Goal: Task Accomplishment & Management: Manage account settings

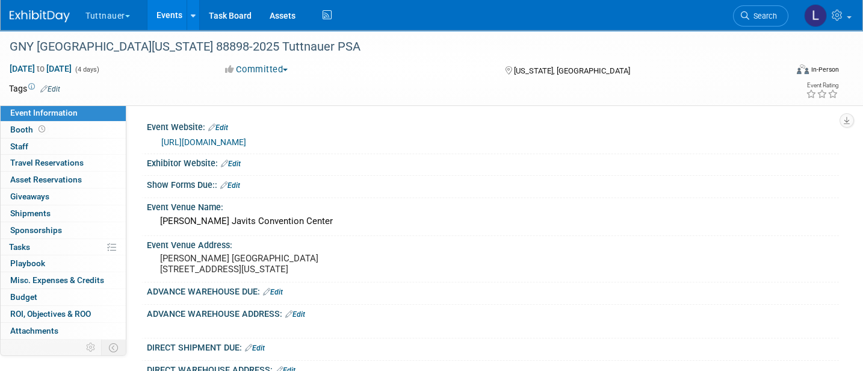
click at [238, 183] on link "Edit" at bounding box center [230, 185] width 20 height 8
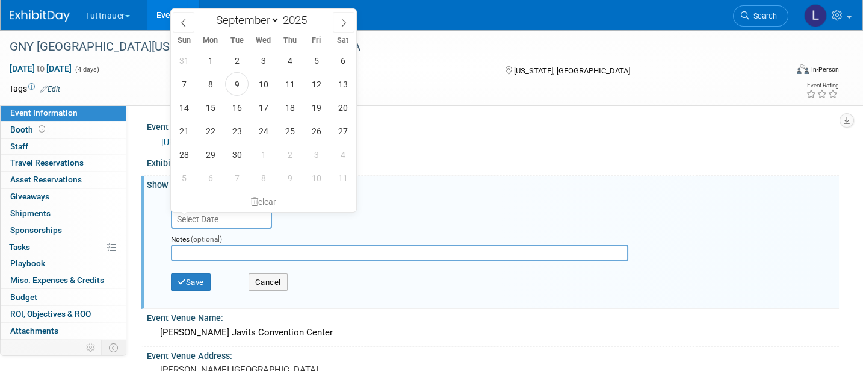
click at [235, 215] on input "text" at bounding box center [221, 218] width 101 height 19
drag, startPoint x: 337, startPoint y: 24, endPoint x: 337, endPoint y: 36, distance: 12.0
click at [337, 23] on span at bounding box center [344, 22] width 22 height 20
select select "9"
click at [313, 156] on span "31" at bounding box center [315, 154] width 23 height 23
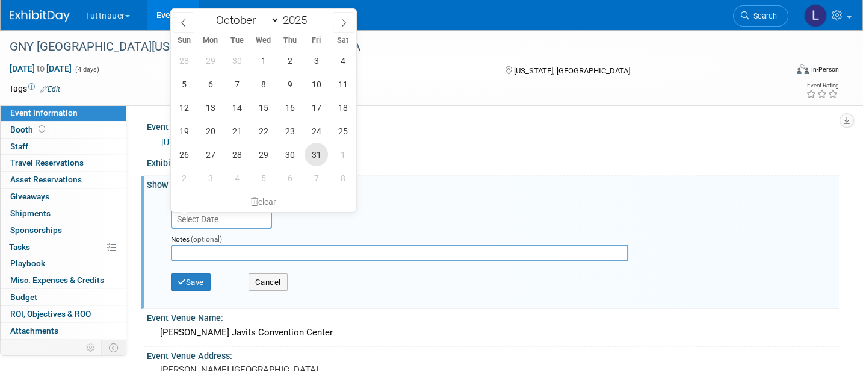
type input "[DATE]"
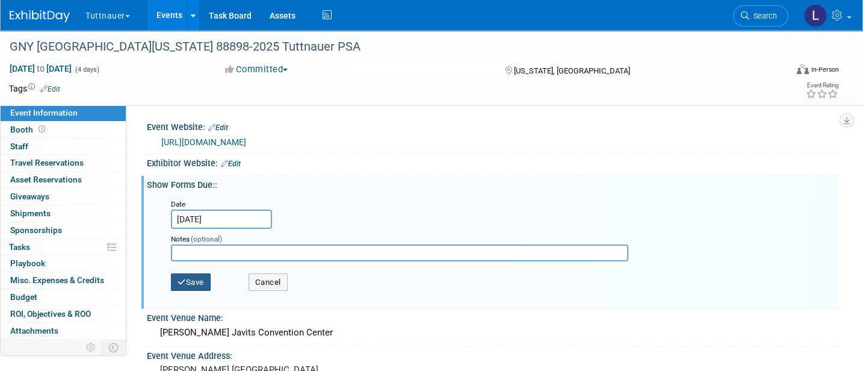
drag, startPoint x: 189, startPoint y: 278, endPoint x: 196, endPoint y: 277, distance: 6.6
click at [189, 277] on button "Save" at bounding box center [191, 282] width 40 height 18
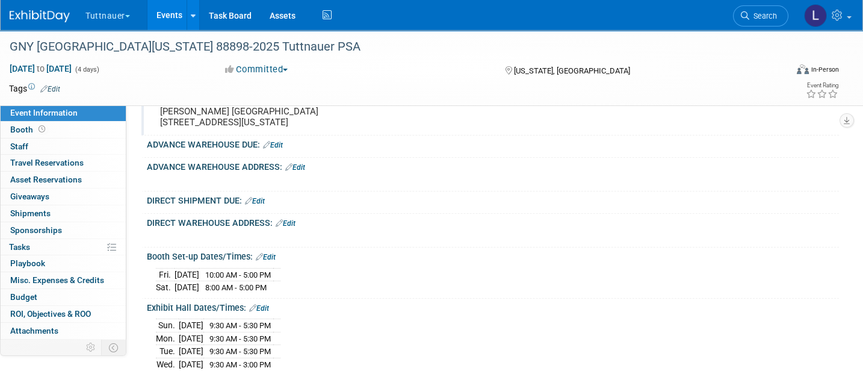
scroll to position [160, 0]
click at [276, 148] on link "Edit" at bounding box center [273, 144] width 20 height 8
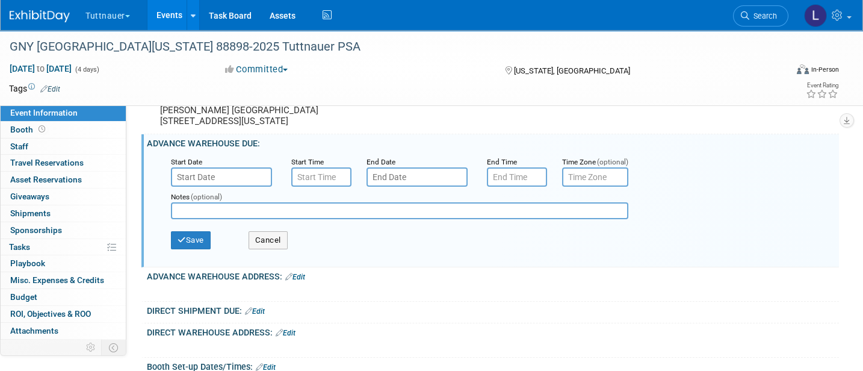
click at [190, 181] on input "text" at bounding box center [221, 176] width 101 height 19
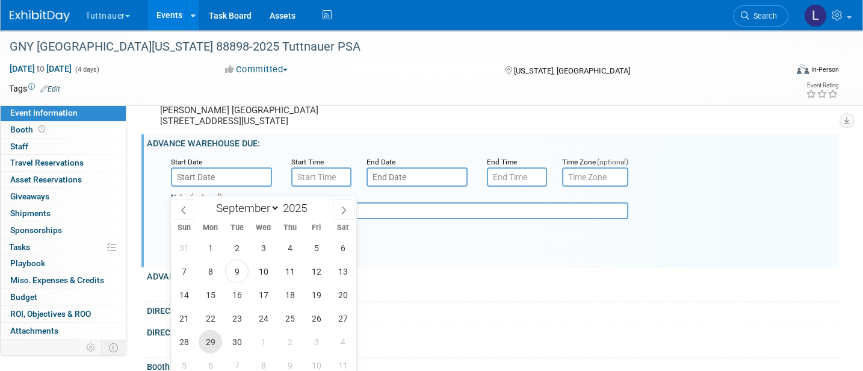
click at [211, 339] on span "29" at bounding box center [209, 341] width 23 height 23
type input "[DATE]"
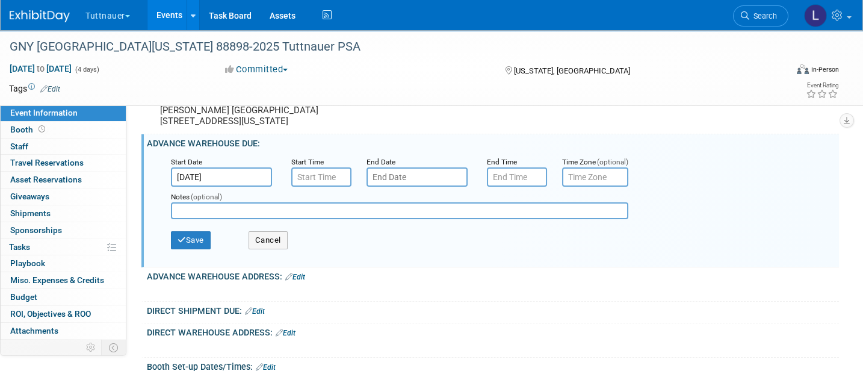
click at [439, 195] on div "Notes (optional)" at bounding box center [412, 205] width 500 height 38
click at [438, 185] on input "text" at bounding box center [416, 176] width 101 height 19
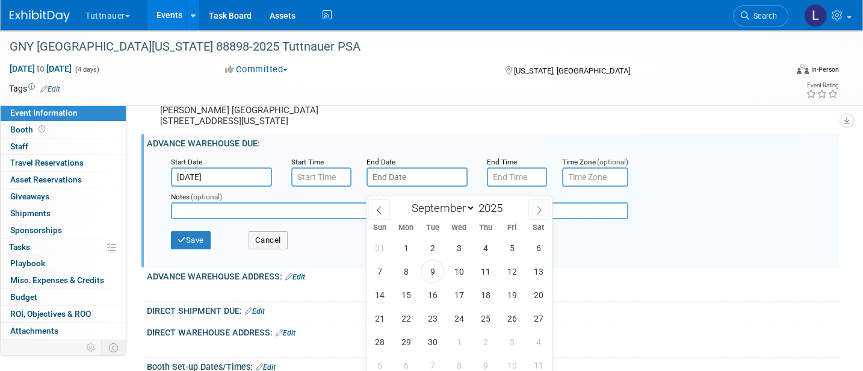
click at [546, 211] on span at bounding box center [539, 209] width 22 height 20
click at [541, 211] on icon at bounding box center [539, 210] width 8 height 8
select select "10"
click at [543, 247] on span "1" at bounding box center [537, 247] width 23 height 23
type input "[DATE]"
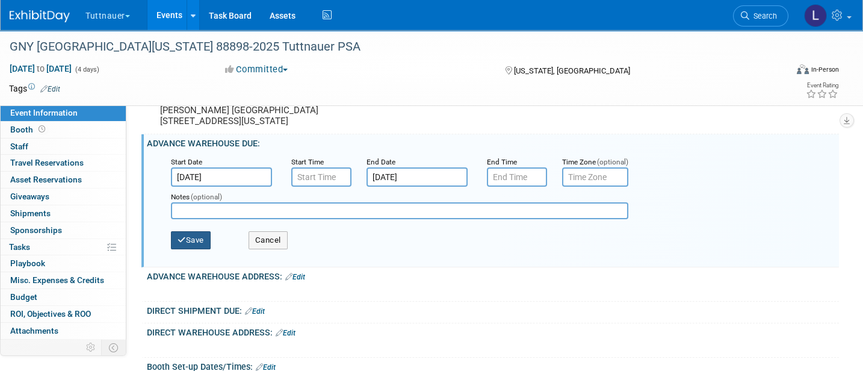
click at [200, 249] on button "Save" at bounding box center [191, 240] width 40 height 18
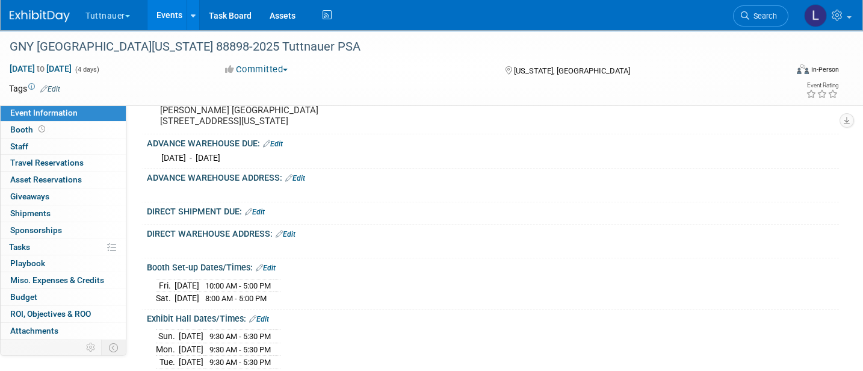
click at [292, 182] on icon at bounding box center [288, 178] width 7 height 8
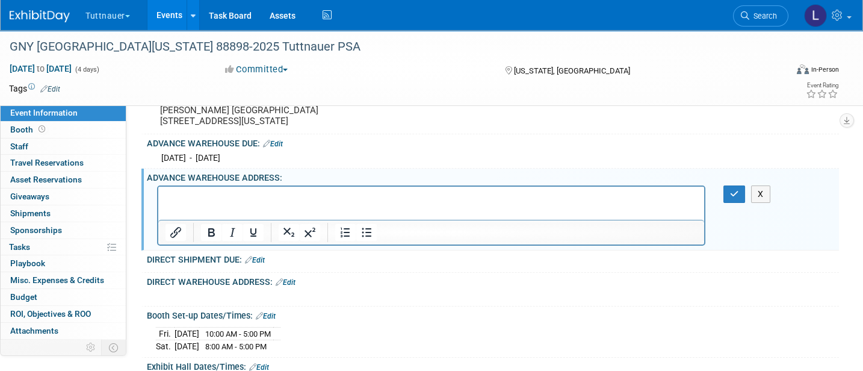
scroll to position [0, 0]
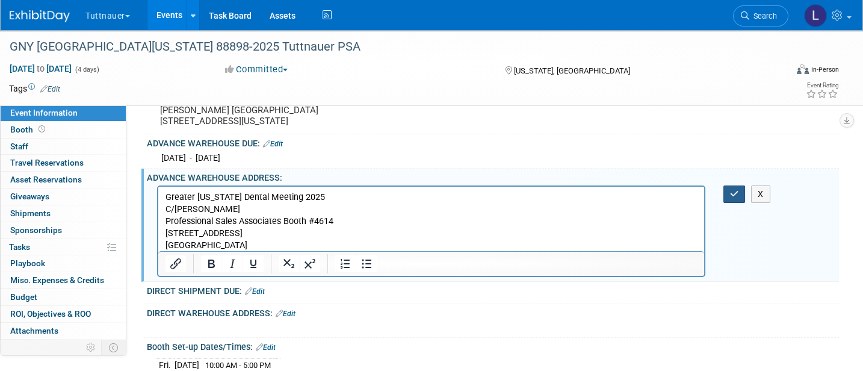
click at [686, 203] on button "button" at bounding box center [734, 193] width 22 height 17
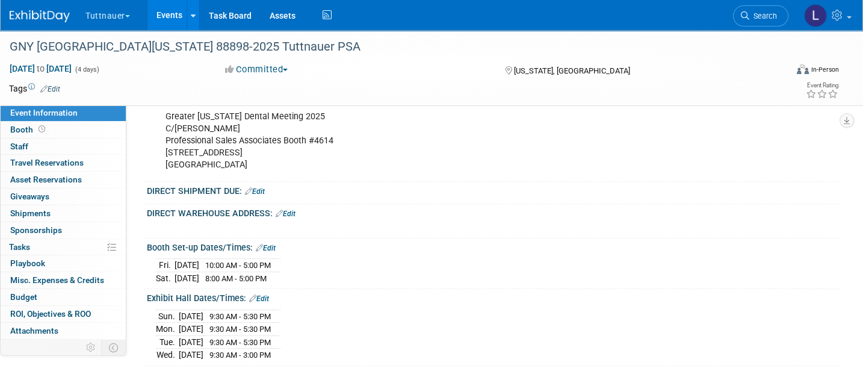
scroll to position [321, 0]
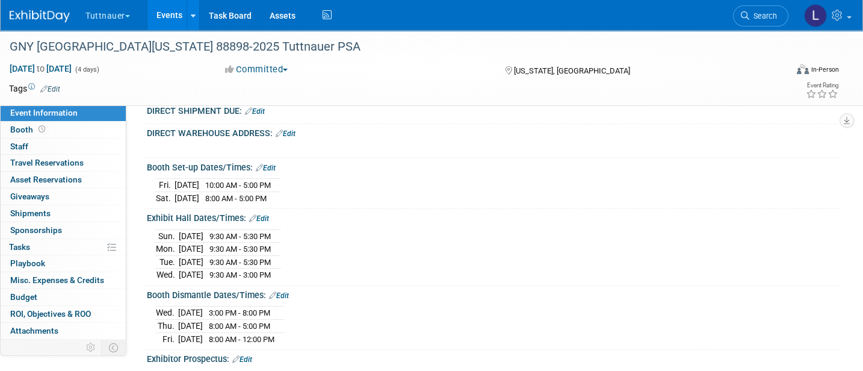
click at [260, 115] on link "Edit" at bounding box center [255, 111] width 20 height 8
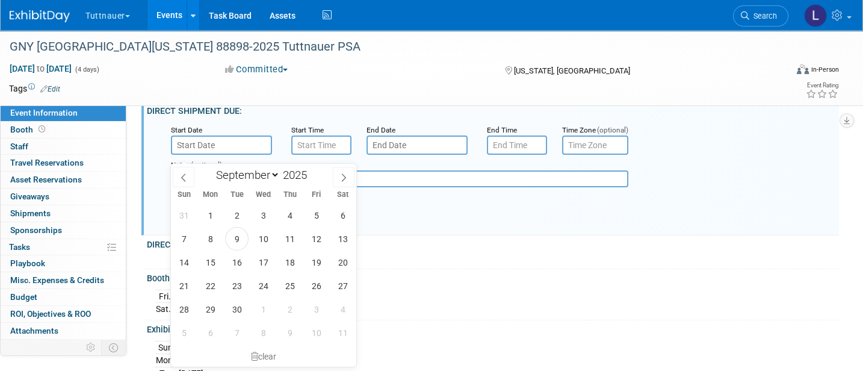
click at [229, 155] on input "text" at bounding box center [221, 144] width 101 height 19
click at [344, 175] on icon at bounding box center [343, 177] width 8 height 8
select select "10"
click at [316, 307] on span "28" at bounding box center [315, 308] width 23 height 23
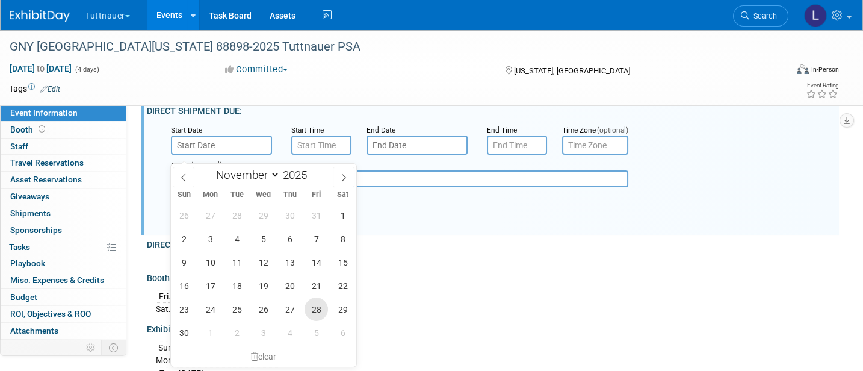
type input "[DATE]"
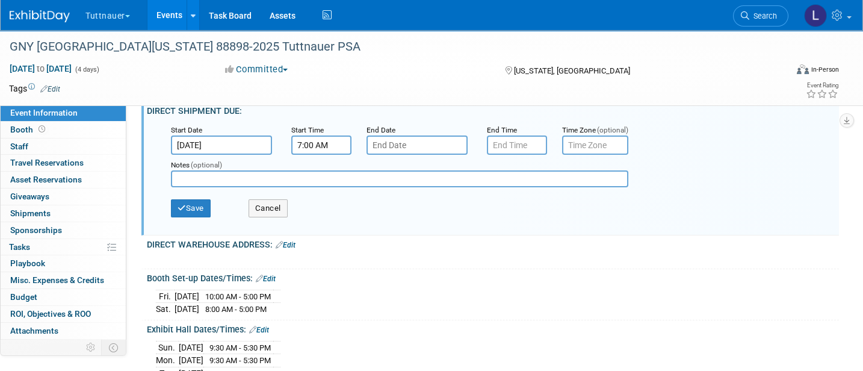
click at [316, 155] on input "7:00 AM" at bounding box center [321, 144] width 60 height 19
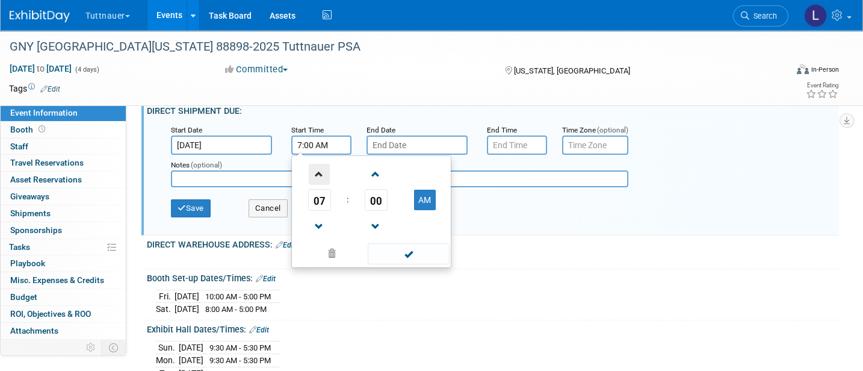
click at [318, 180] on span at bounding box center [319, 174] width 21 height 21
type input "8:00 AM"
click at [518, 149] on input "7:00 PM" at bounding box center [517, 144] width 60 height 19
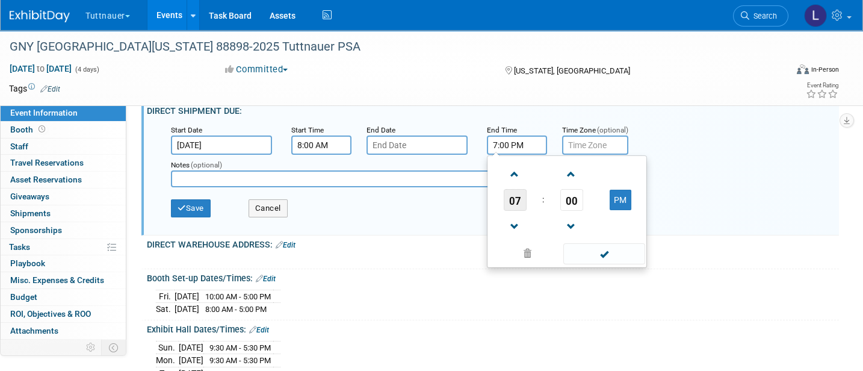
click at [506, 211] on span "07" at bounding box center [514, 200] width 23 height 22
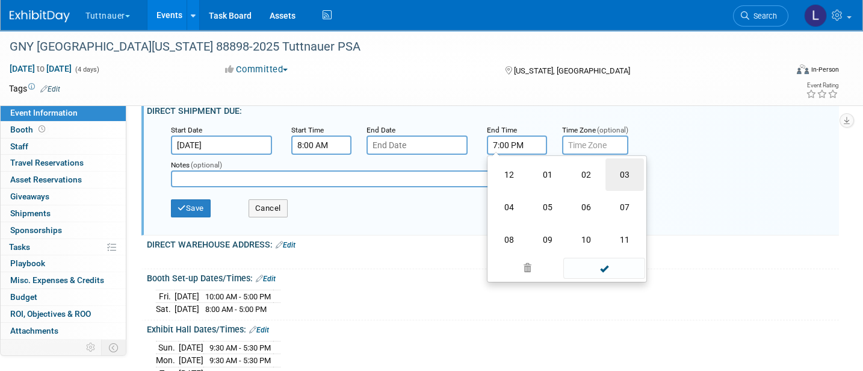
click at [625, 179] on td "03" at bounding box center [624, 174] width 38 height 32
type input "3:00 PM"
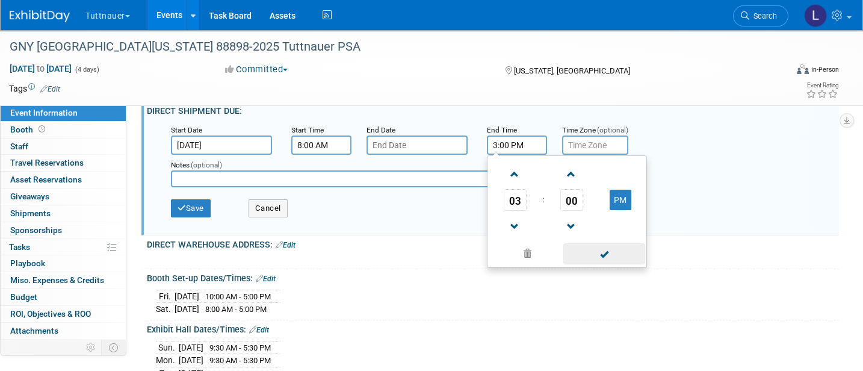
click at [597, 259] on span at bounding box center [603, 253] width 81 height 21
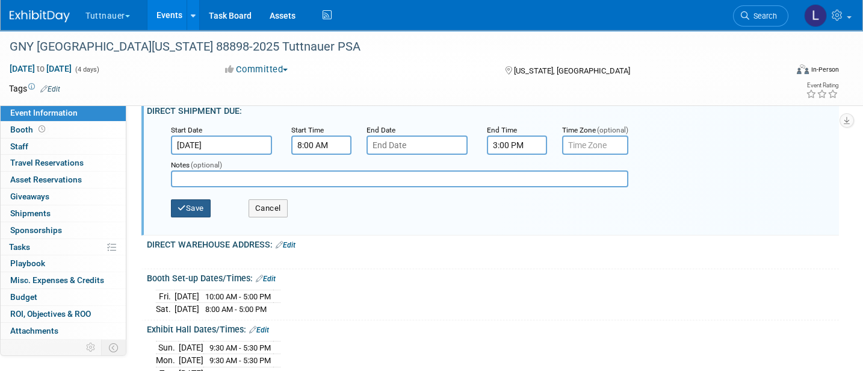
click at [197, 214] on button "Save" at bounding box center [191, 208] width 40 height 18
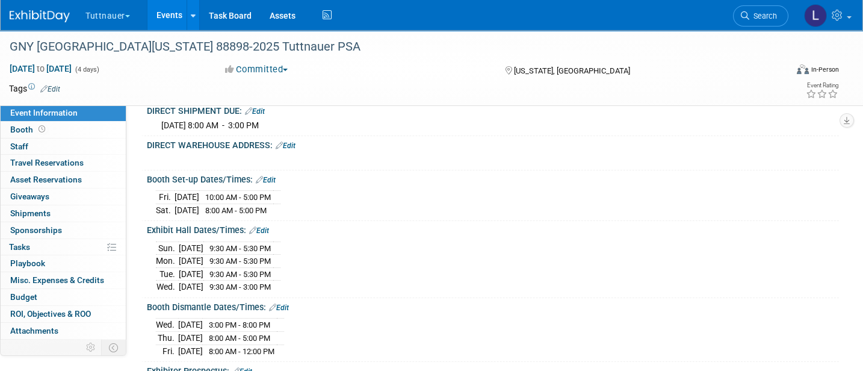
drag, startPoint x: 286, startPoint y: 153, endPoint x: 291, endPoint y: 159, distance: 7.8
click at [286, 150] on link "Edit" at bounding box center [285, 145] width 20 height 8
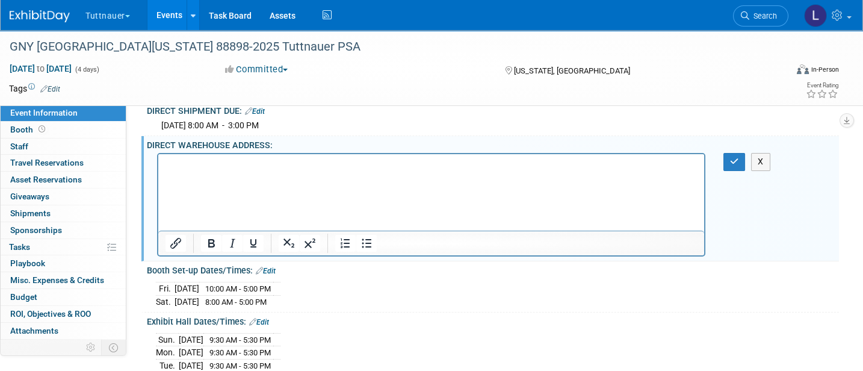
scroll to position [0, 0]
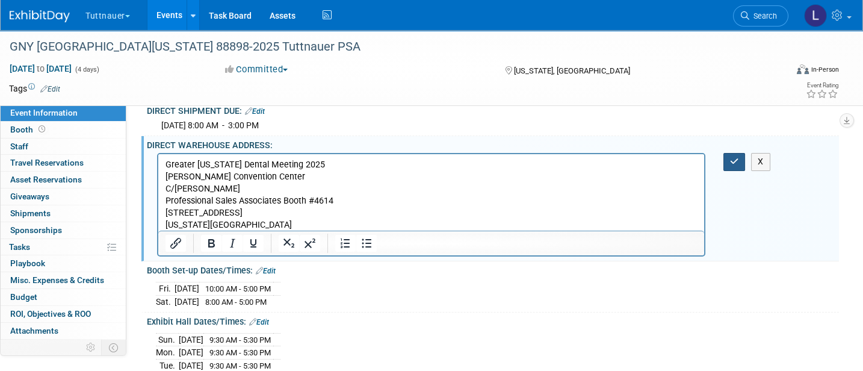
click at [686, 165] on icon "button" at bounding box center [734, 161] width 9 height 8
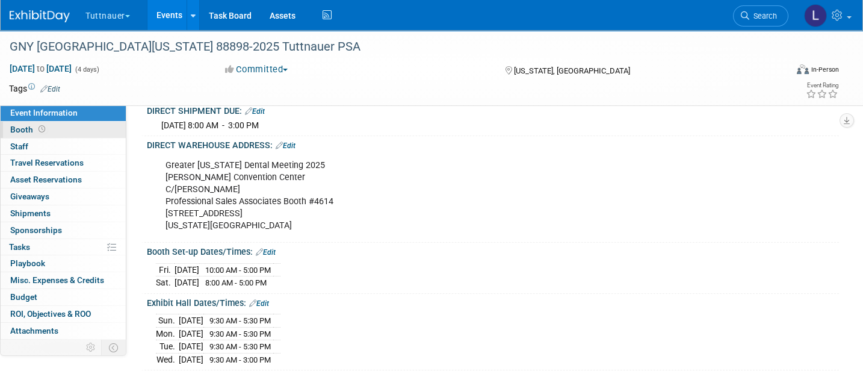
click at [40, 130] on icon at bounding box center [41, 129] width 7 height 7
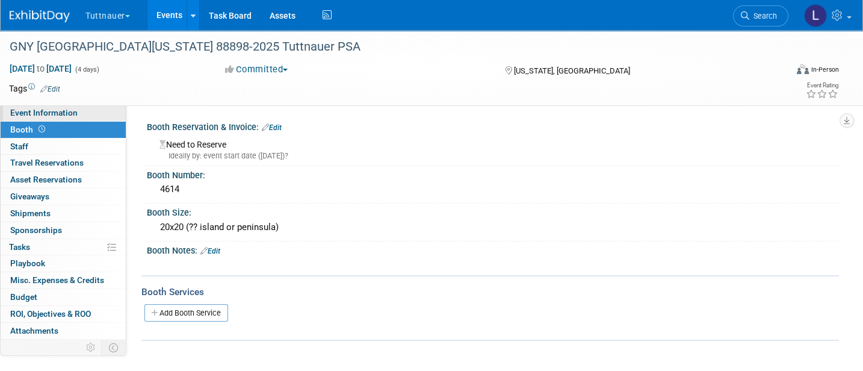
click at [32, 111] on span "Event Information" at bounding box center [43, 113] width 67 height 10
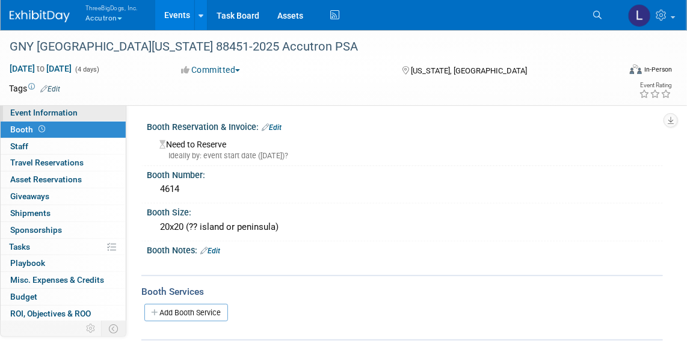
drag, startPoint x: 64, startPoint y: 115, endPoint x: 234, endPoint y: 150, distance: 173.8
click at [64, 115] on span "Event Information" at bounding box center [43, 113] width 67 height 10
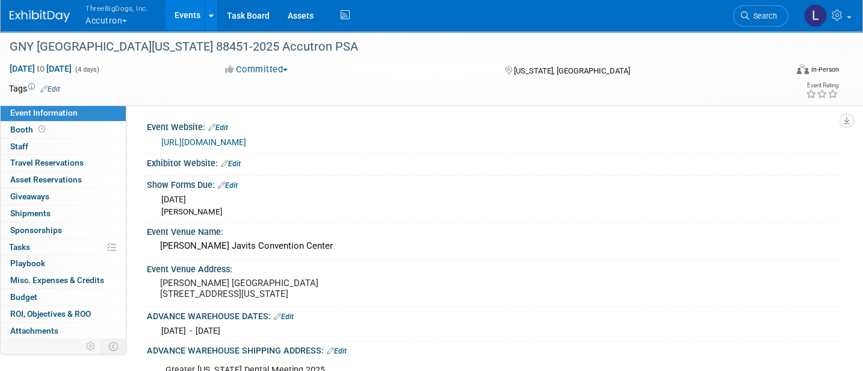
drag, startPoint x: 554, startPoint y: 2, endPoint x: 416, endPoint y: 85, distance: 161.3
click at [416, 85] on td at bounding box center [378, 88] width 637 height 12
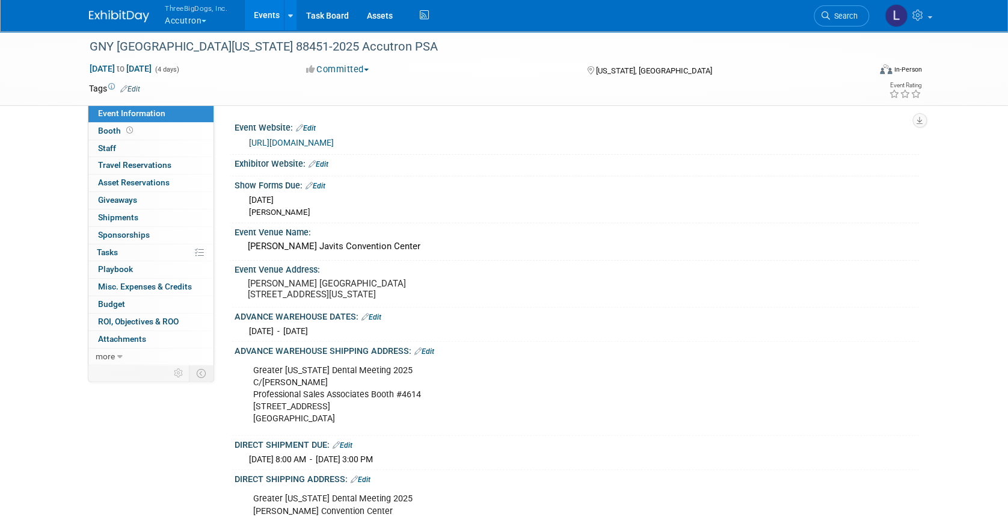
click at [328, 351] on div "Greater [US_STATE] Dental Meeting 2025 C/[PERSON_NAME] Professional Sales Assoc…" at bounding box center [516, 394] width 542 height 72
click at [313, 351] on div "Greater New York Dental Meeting 2025 C/O Freeman Professional Sales Associates …" at bounding box center [516, 394] width 542 height 72
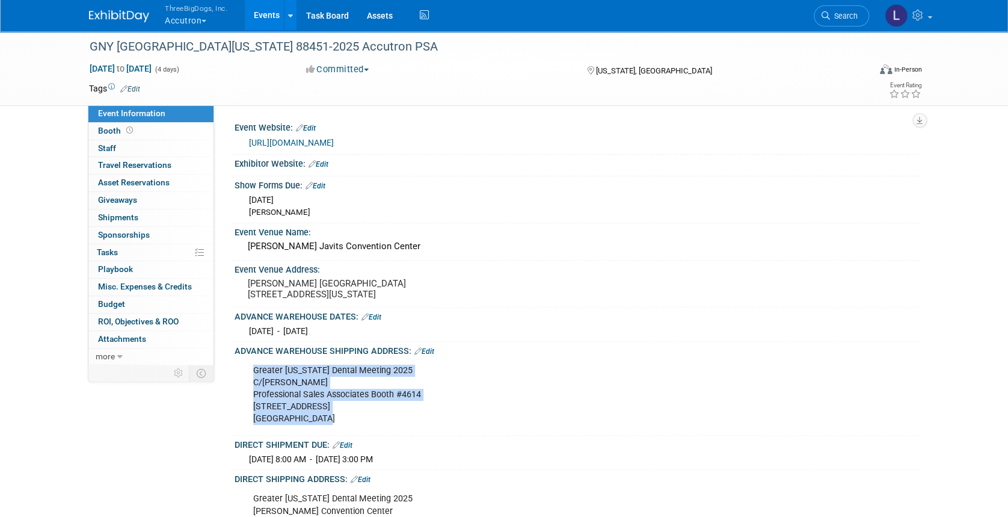
drag, startPoint x: 325, startPoint y: 428, endPoint x: 252, endPoint y: 382, distance: 86.8
click at [252, 351] on div "Greater New York Dental Meeting 2025 C/O Freeman Professional Sales Associates …" at bounding box center [516, 394] width 542 height 72
copy div "Greater New York Dental Meeting 2025 C/O Freeman Professional Sales Associates …"
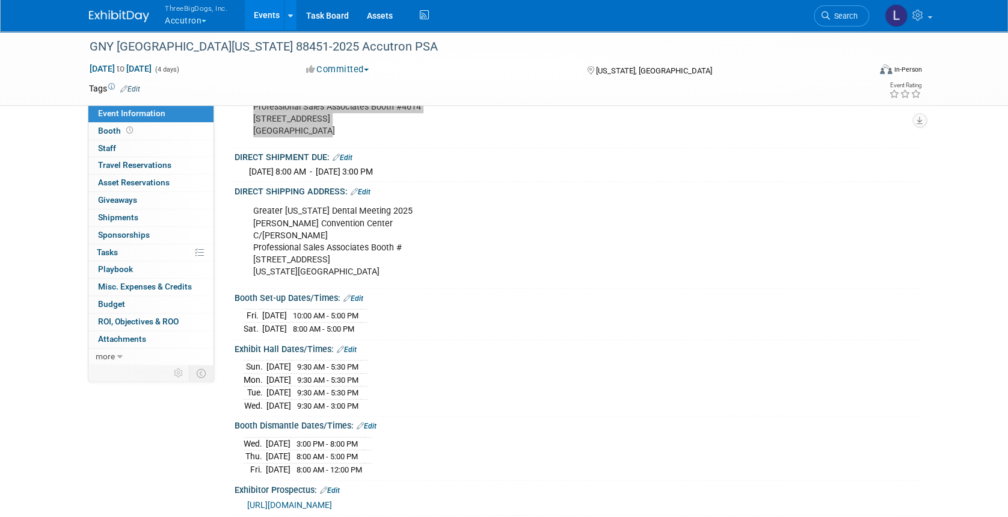
scroll to position [321, 0]
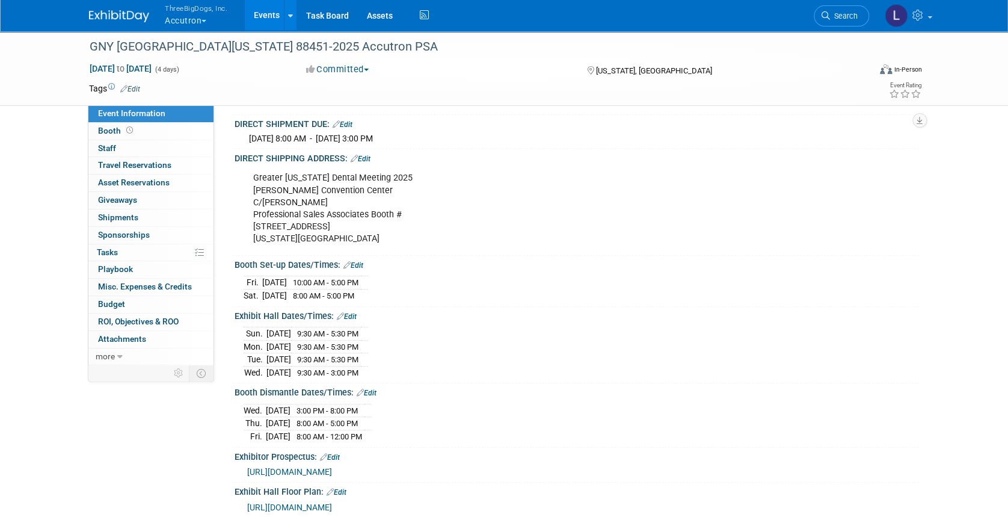
click at [357, 242] on div "Greater New York Dental Meeting 2025 Jacob K Javits Convention Center C/O Freem…" at bounding box center [516, 208] width 542 height 84
click at [132, 135] on link "Booth" at bounding box center [150, 131] width 125 height 17
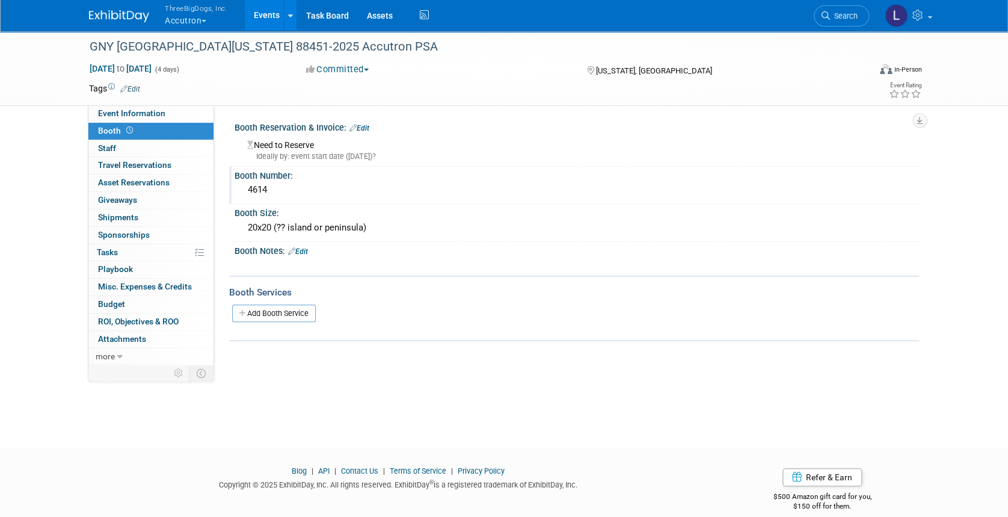
click at [283, 192] on div "4614" at bounding box center [577, 189] width 666 height 19
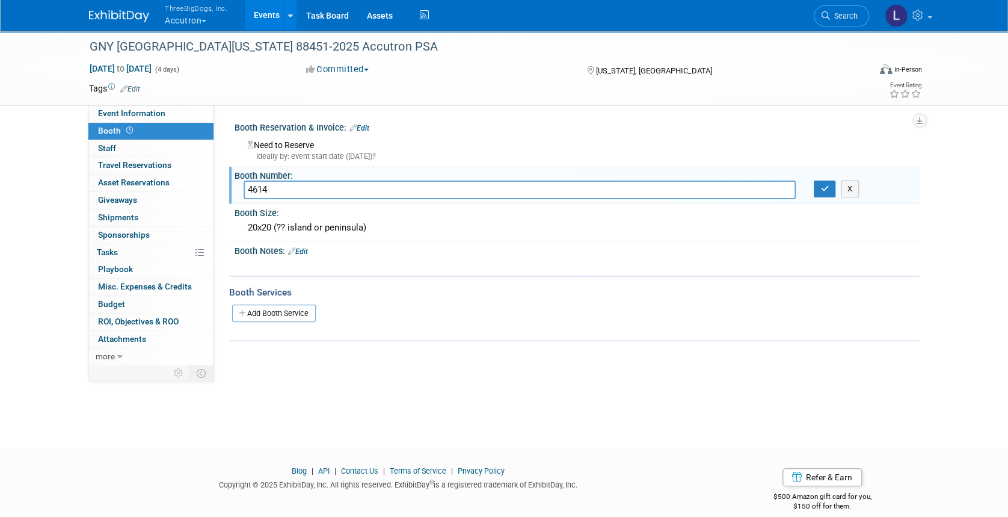
drag, startPoint x: 279, startPoint y: 192, endPoint x: 230, endPoint y: 188, distance: 48.9
click at [230, 188] on div "Booth Number: 4614 4614 X" at bounding box center [574, 186] width 690 height 38
click at [141, 117] on span "Event Information" at bounding box center [131, 113] width 67 height 10
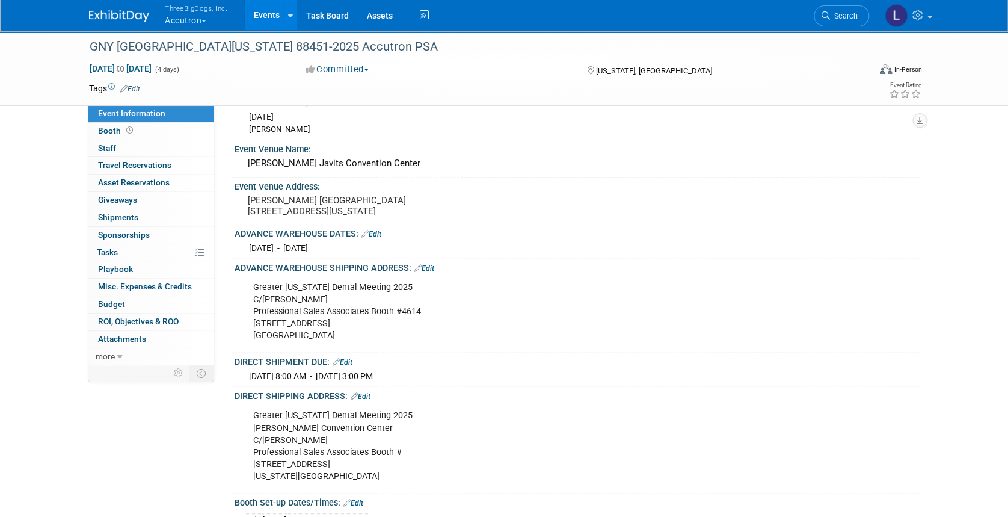
scroll to position [160, 0]
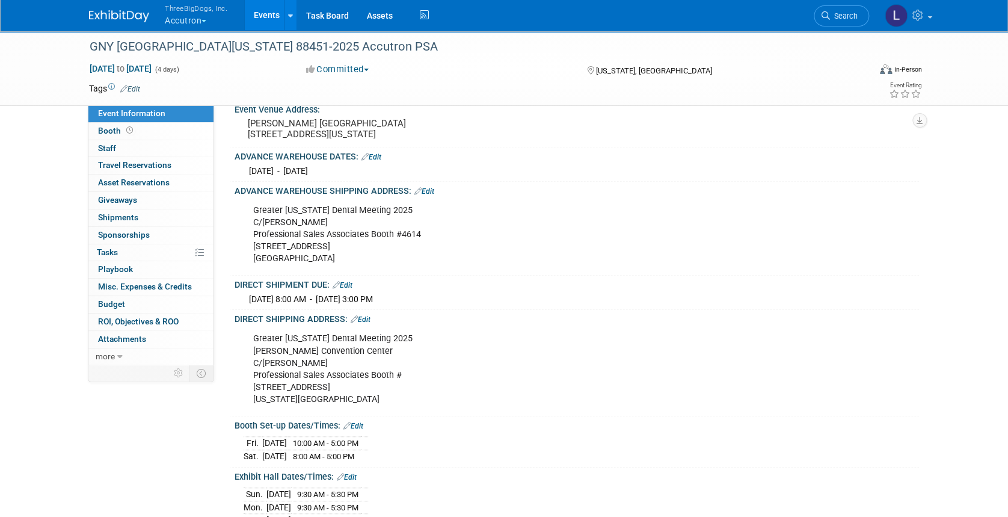
click at [387, 351] on div "Greater New York Dental Meeting 2025 Jacob K Javits Convention Center C/O Freem…" at bounding box center [516, 369] width 542 height 84
click at [367, 324] on link "Edit" at bounding box center [361, 319] width 20 height 8
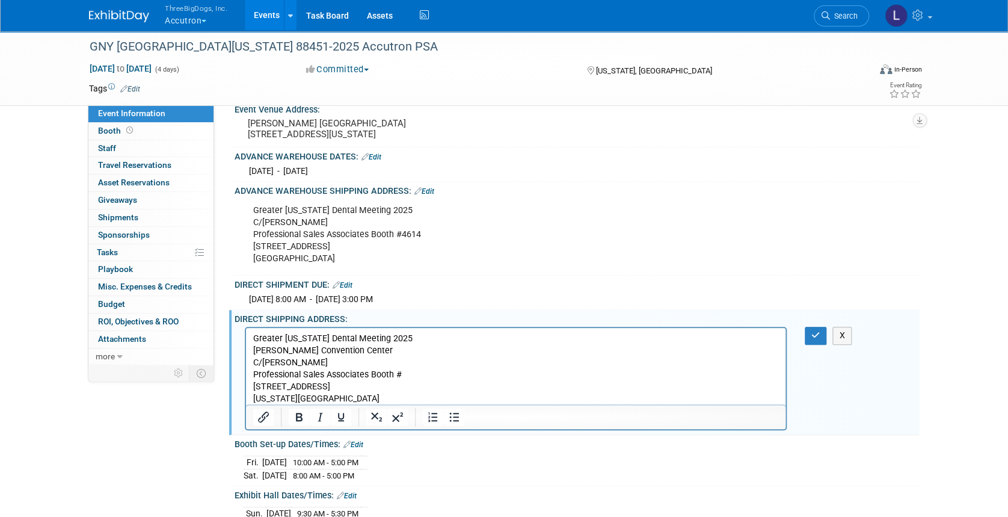
scroll to position [0, 0]
click at [432, 351] on p "Greater New York Dental Meeting 2025 Jacob K Javits Convention Center C/O Freem…" at bounding box center [516, 369] width 526 height 72
click at [686, 339] on icon "button" at bounding box center [815, 335] width 9 height 8
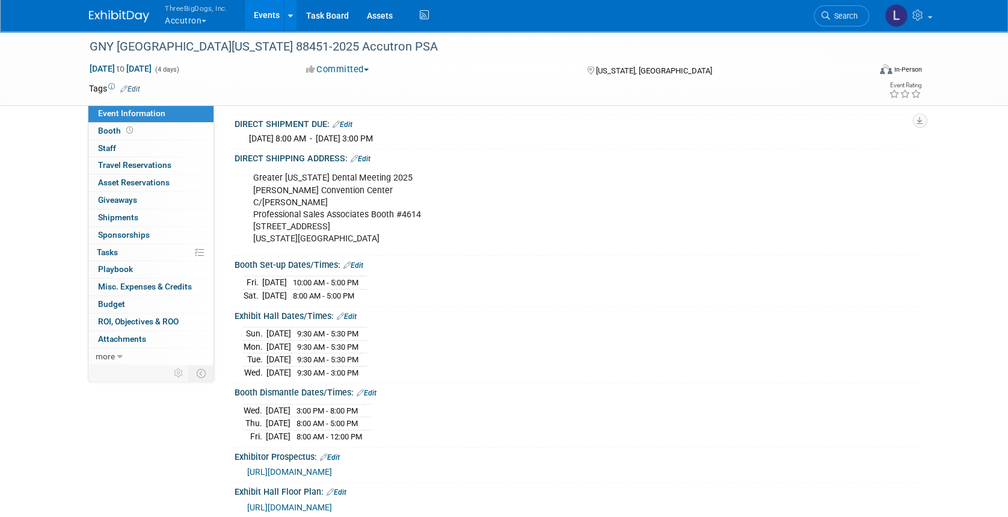
scroll to position [401, 0]
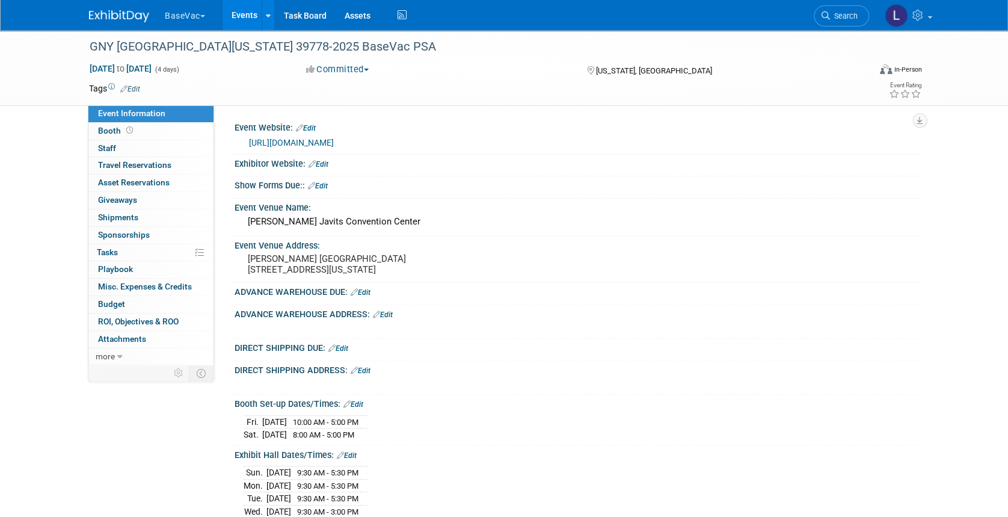
click at [322, 183] on link "Edit" at bounding box center [318, 186] width 20 height 8
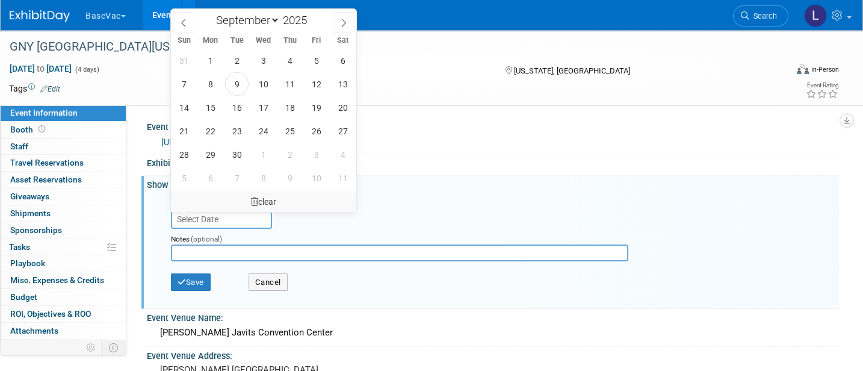
click at [227, 211] on input "text" at bounding box center [221, 218] width 101 height 19
click at [248, 15] on select "January February March April May June July August September October November De…" at bounding box center [245, 20] width 69 height 15
select select "9"
click at [211, 13] on select "January February March April May June July August September October November De…" at bounding box center [245, 20] width 69 height 15
click at [311, 155] on span "31" at bounding box center [315, 154] width 23 height 23
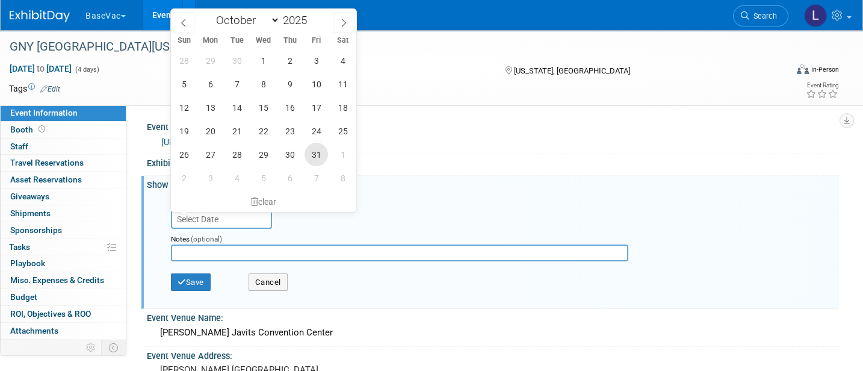
type input "[DATE]"
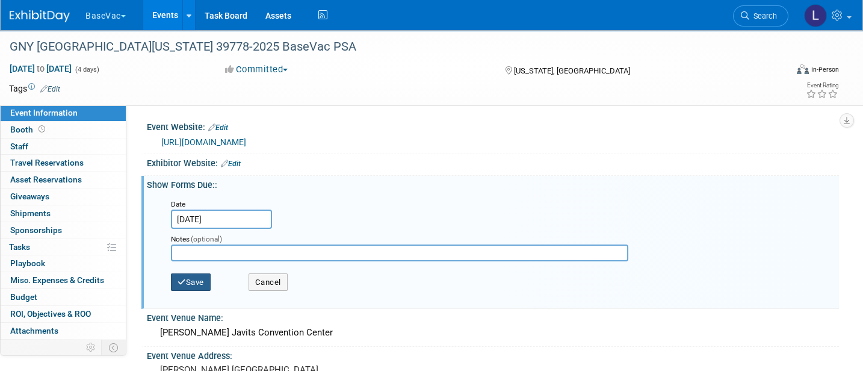
click at [192, 281] on button "Save" at bounding box center [191, 282] width 40 height 18
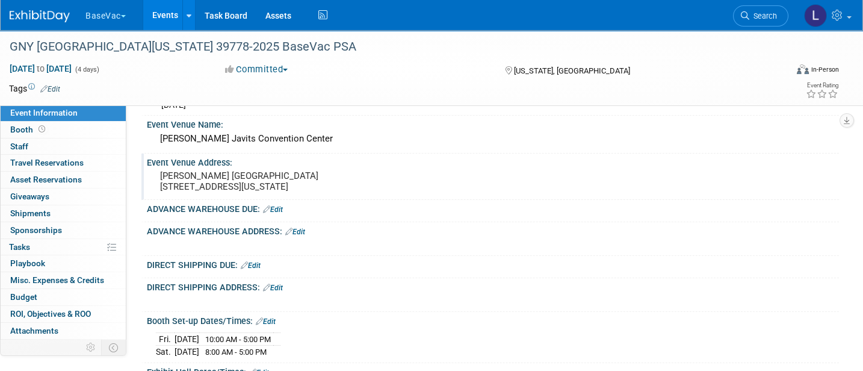
scroll to position [160, 0]
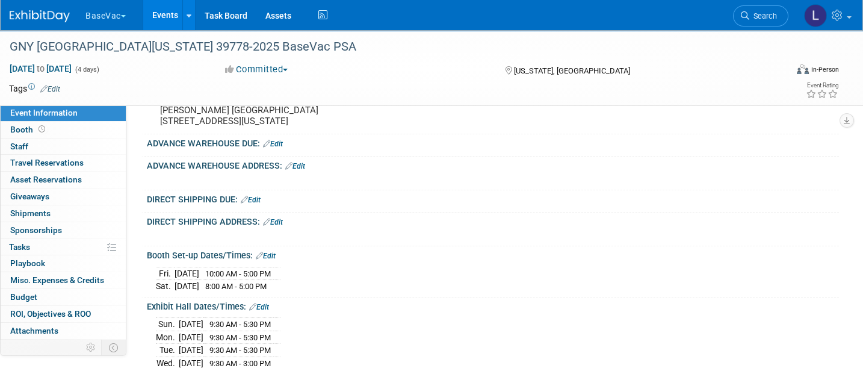
click at [277, 148] on link "Edit" at bounding box center [273, 144] width 20 height 8
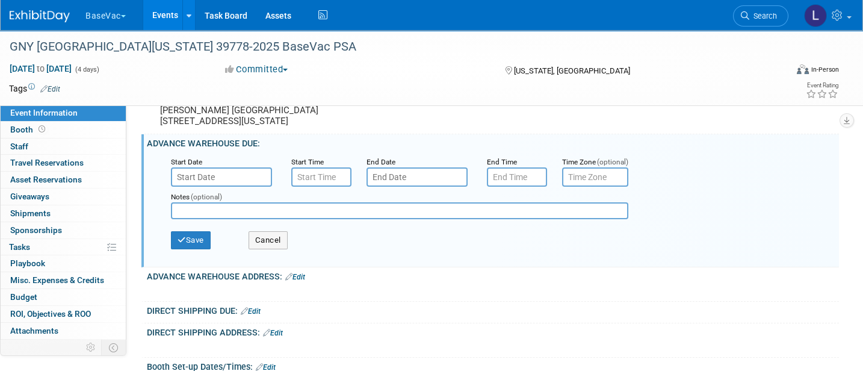
click at [230, 185] on input "text" at bounding box center [221, 176] width 101 height 19
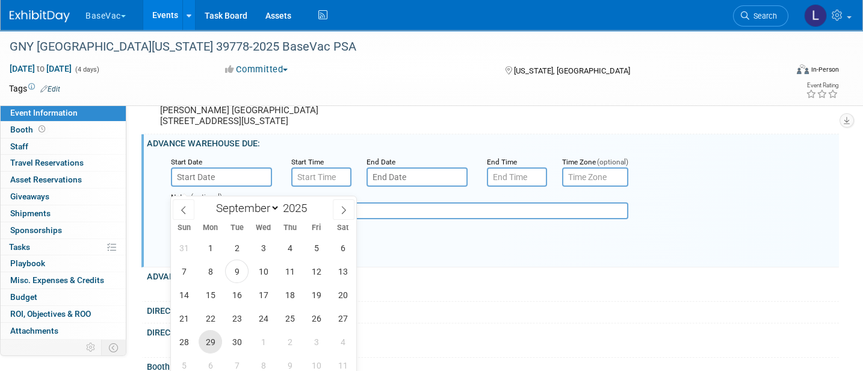
click at [214, 339] on span "29" at bounding box center [209, 341] width 23 height 23
type input "[DATE]"
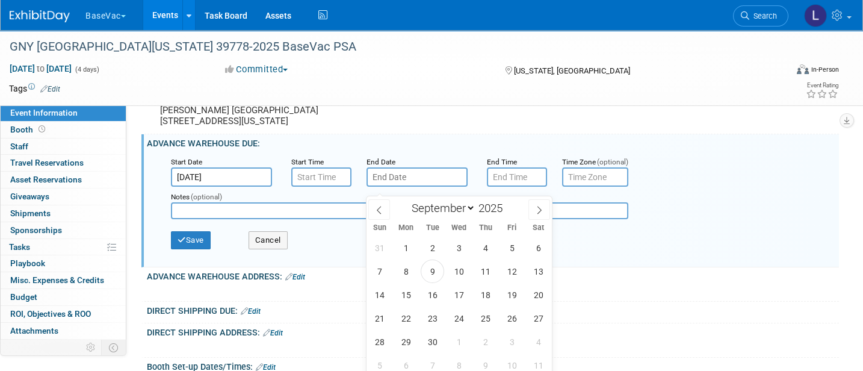
click at [411, 186] on input "text" at bounding box center [416, 176] width 101 height 19
click at [535, 209] on icon at bounding box center [539, 210] width 8 height 8
select select "10"
click at [537, 248] on span "1" at bounding box center [537, 247] width 23 height 23
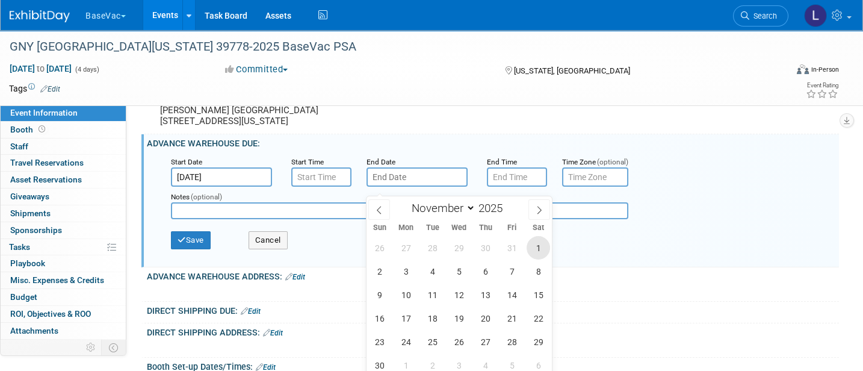
type input "[DATE]"
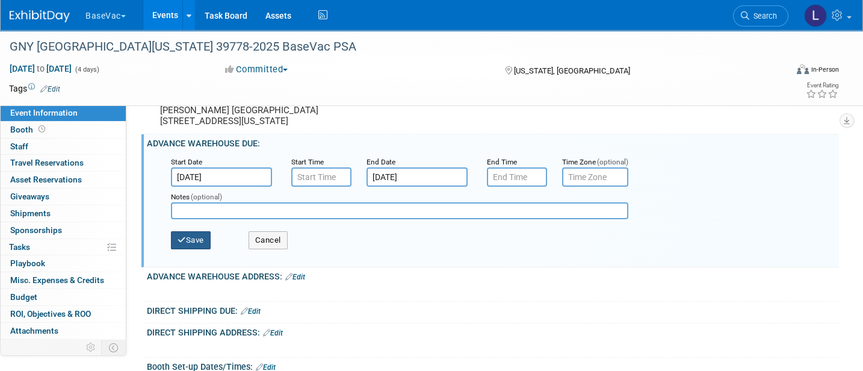
click at [199, 248] on button "Save" at bounding box center [191, 240] width 40 height 18
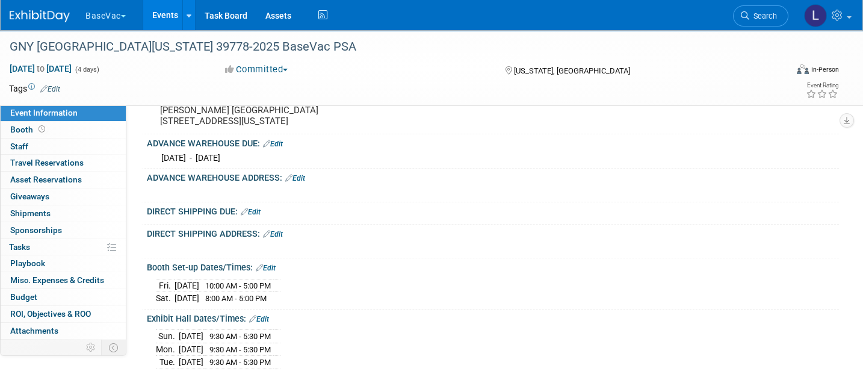
click at [301, 182] on link "Edit" at bounding box center [295, 178] width 20 height 8
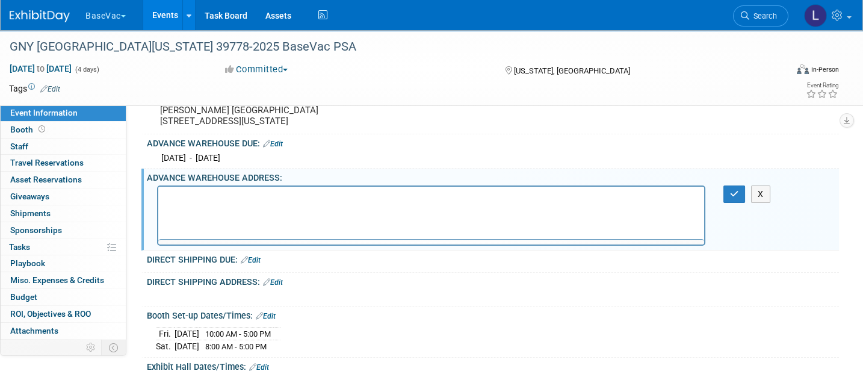
scroll to position [0, 0]
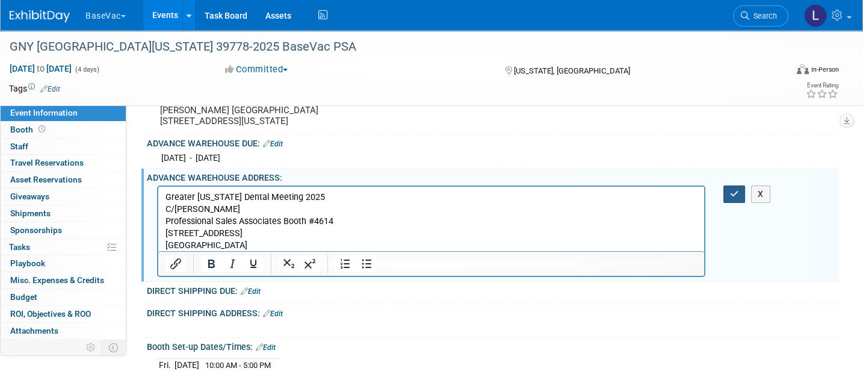
click at [731, 198] on icon "button" at bounding box center [734, 193] width 9 height 8
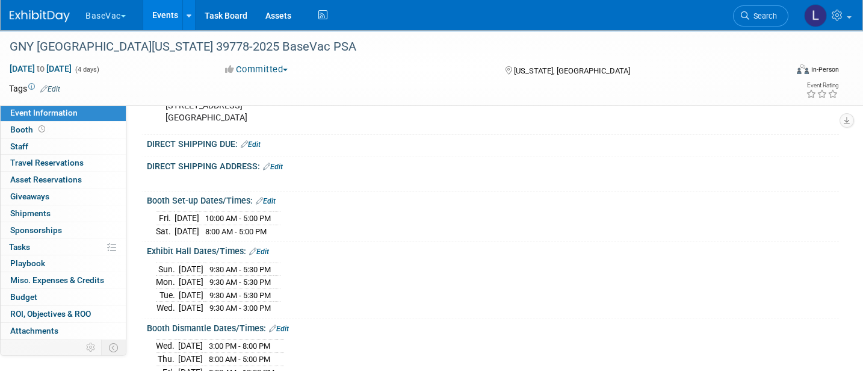
scroll to position [321, 0]
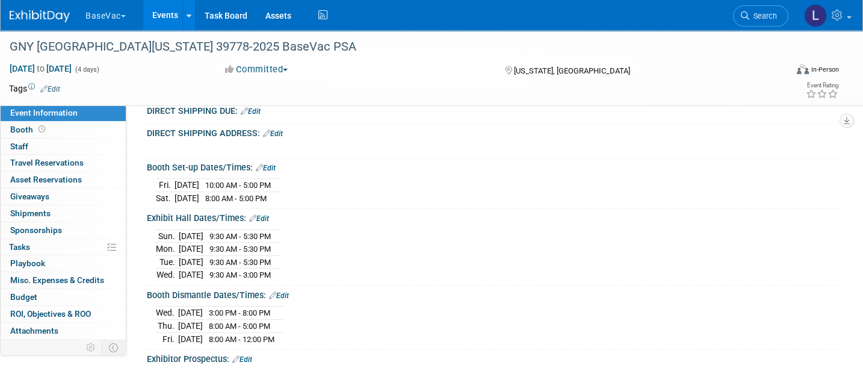
click at [257, 115] on link "Edit" at bounding box center [251, 111] width 20 height 8
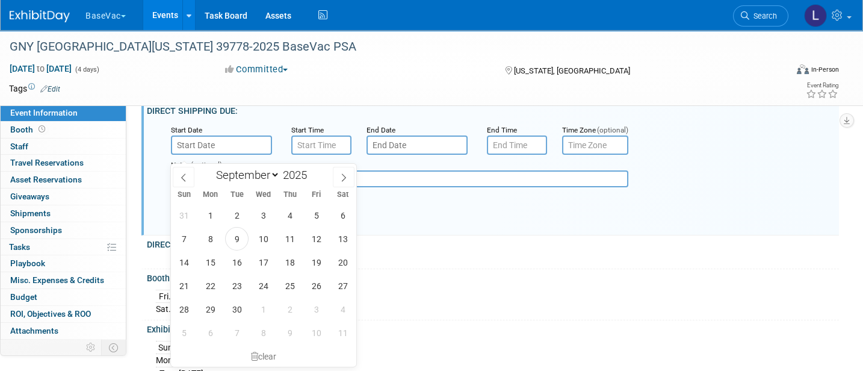
click at [223, 149] on input "text" at bounding box center [221, 144] width 101 height 19
click at [342, 177] on icon at bounding box center [343, 177] width 8 height 8
select select "10"
click at [315, 304] on span "28" at bounding box center [315, 308] width 23 height 23
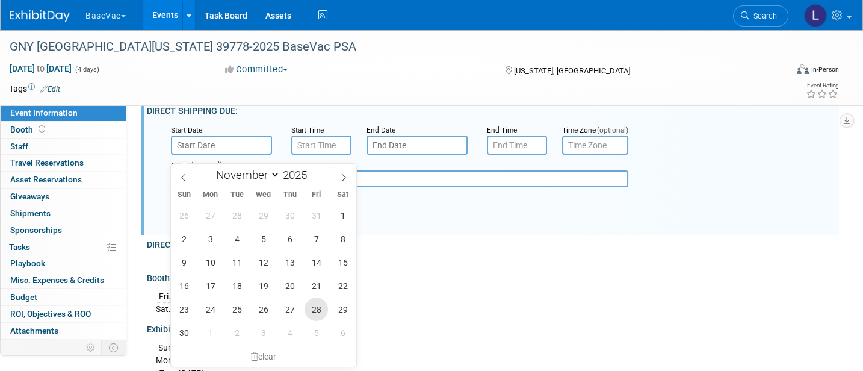
type input "[DATE]"
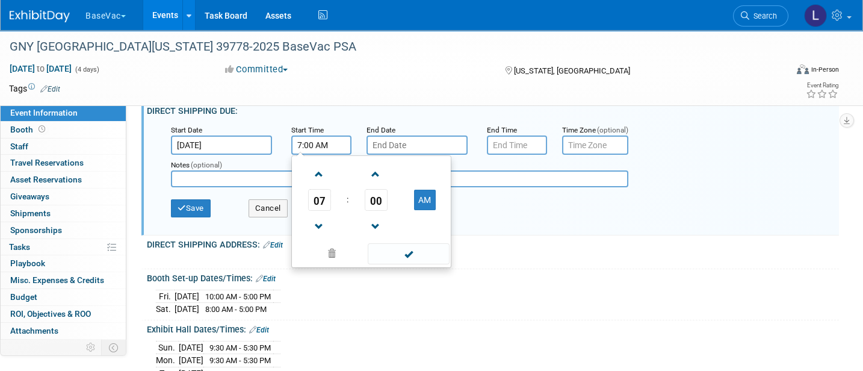
click at [328, 152] on input "7:00 AM" at bounding box center [321, 144] width 60 height 19
drag, startPoint x: 318, startPoint y: 185, endPoint x: 331, endPoint y: 185, distance: 12.6
click at [318, 185] on span at bounding box center [319, 174] width 21 height 21
type input "8:00 AM"
click at [531, 154] on input "7:00 PM" at bounding box center [517, 144] width 60 height 19
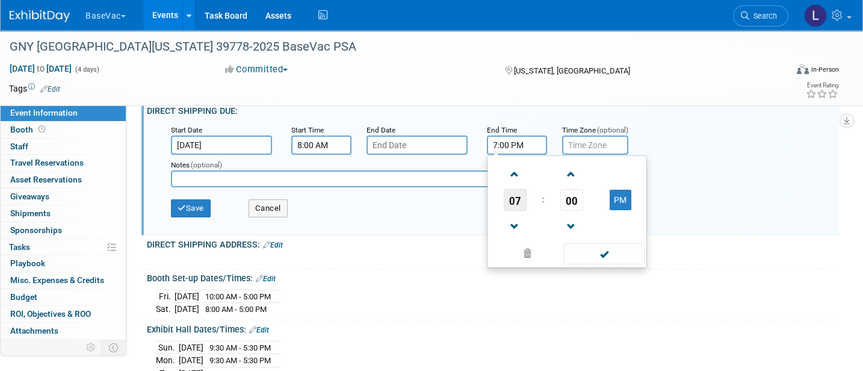
click at [512, 207] on span "07" at bounding box center [514, 200] width 23 height 22
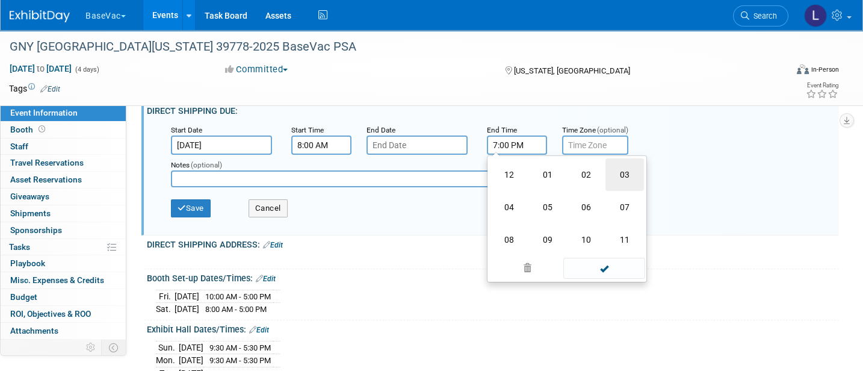
click at [623, 186] on td "03" at bounding box center [624, 174] width 38 height 32
type input "3:00 PM"
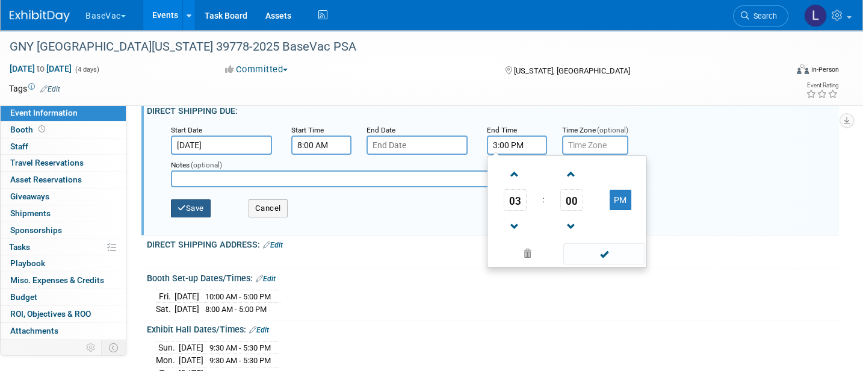
click at [190, 217] on button "Save" at bounding box center [191, 208] width 40 height 18
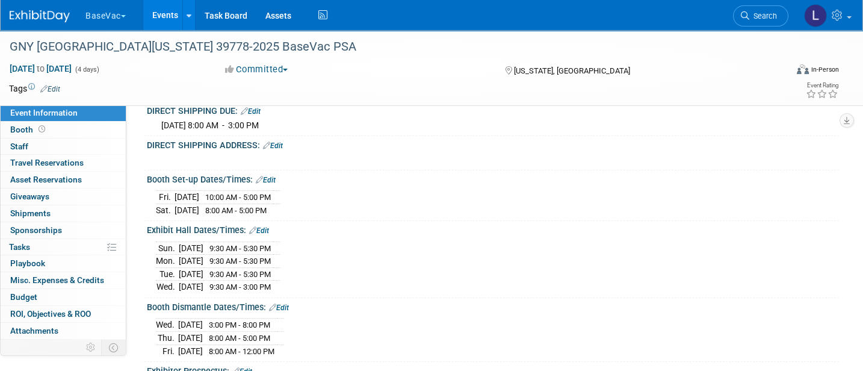
drag, startPoint x: 275, startPoint y: 151, endPoint x: 275, endPoint y: 158, distance: 7.2
click at [275, 150] on link "Edit" at bounding box center [273, 145] width 20 height 8
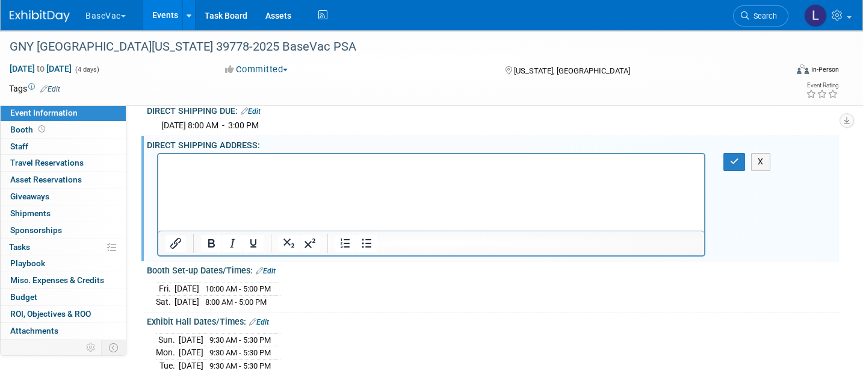
scroll to position [0, 0]
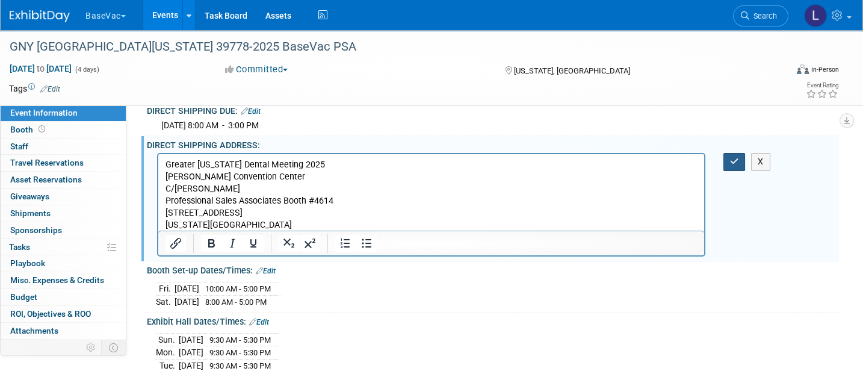
click at [730, 165] on icon "button" at bounding box center [734, 161] width 9 height 8
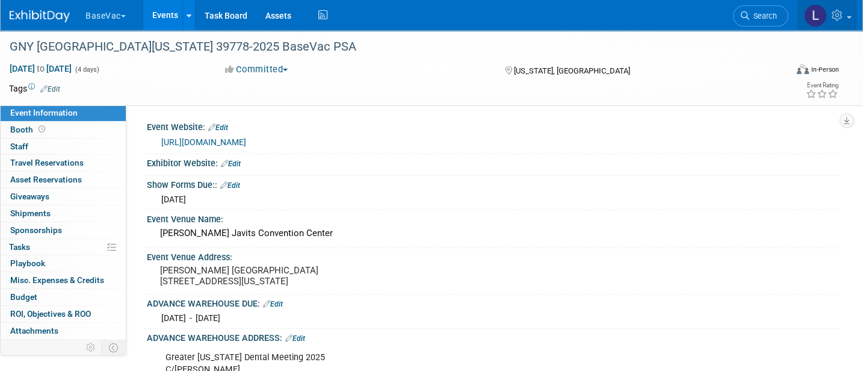
click at [845, 11] on link at bounding box center [826, 15] width 59 height 30
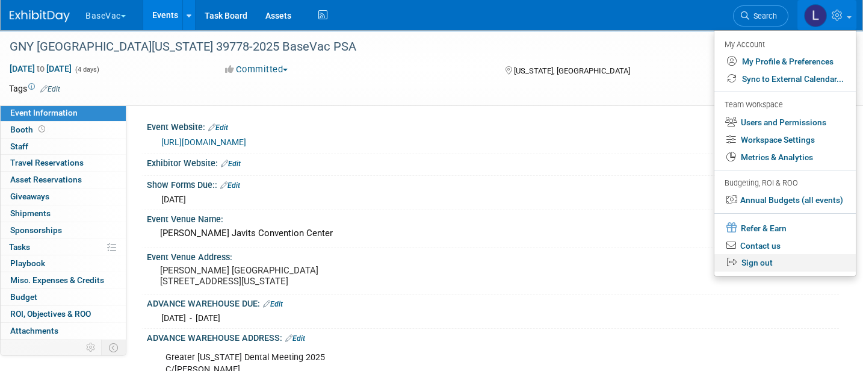
click at [749, 269] on link "Sign out" at bounding box center [784, 262] width 141 height 17
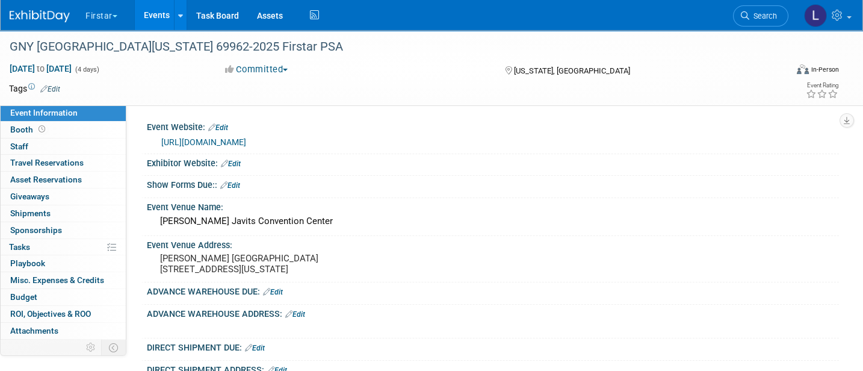
click at [235, 181] on link "Edit" at bounding box center [230, 185] width 20 height 8
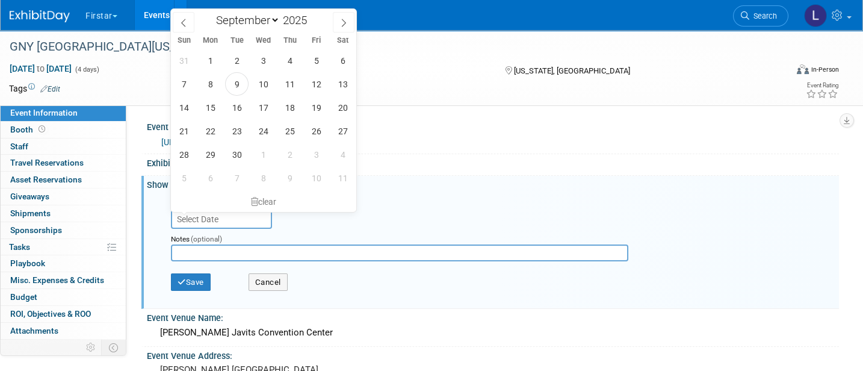
click at [233, 209] on body "Firstar Explore: My Workspaces 33 Go to Workspace: Accutron Axiodent BaseVac Bi…" at bounding box center [431, 185] width 863 height 371
click at [343, 19] on icon at bounding box center [343, 23] width 8 height 8
select select "9"
click at [319, 152] on span "31" at bounding box center [315, 154] width 23 height 23
type input "Oct 31, 2025"
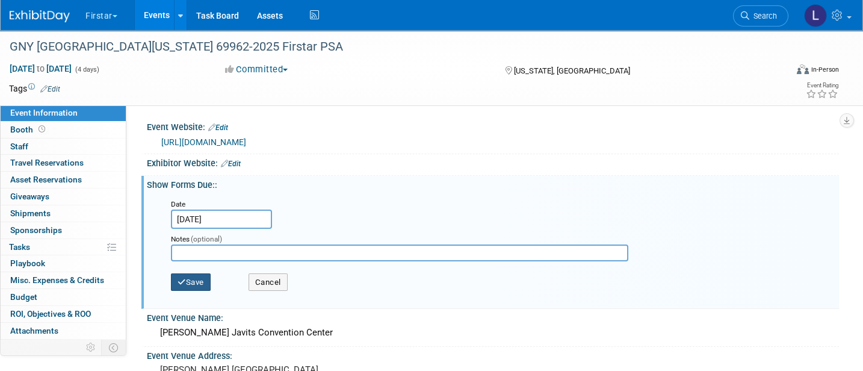
click at [191, 282] on button "Save" at bounding box center [191, 282] width 40 height 18
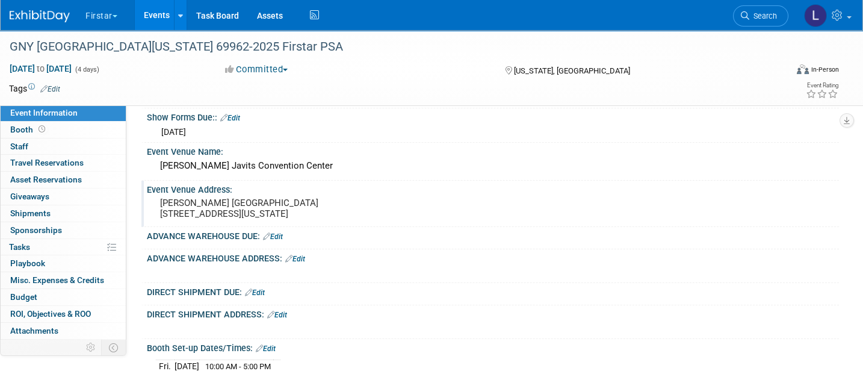
scroll to position [160, 0]
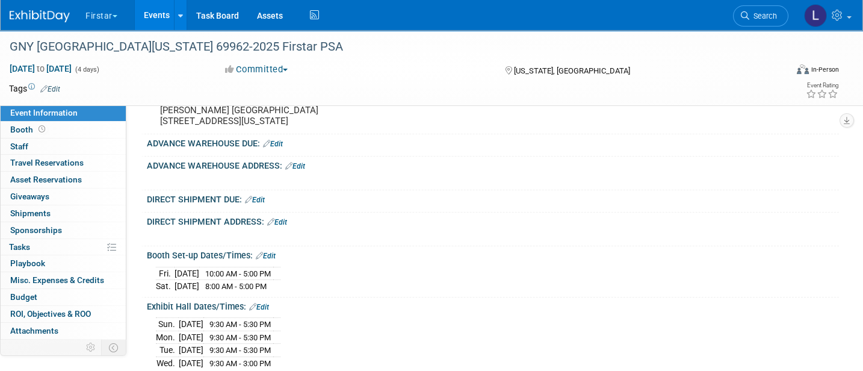
click at [278, 148] on link "Edit" at bounding box center [273, 144] width 20 height 8
select select "8"
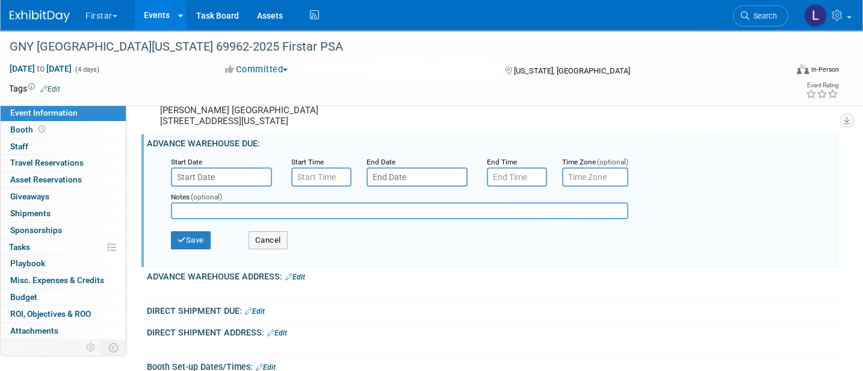
click at [221, 186] on input "text" at bounding box center [221, 176] width 101 height 19
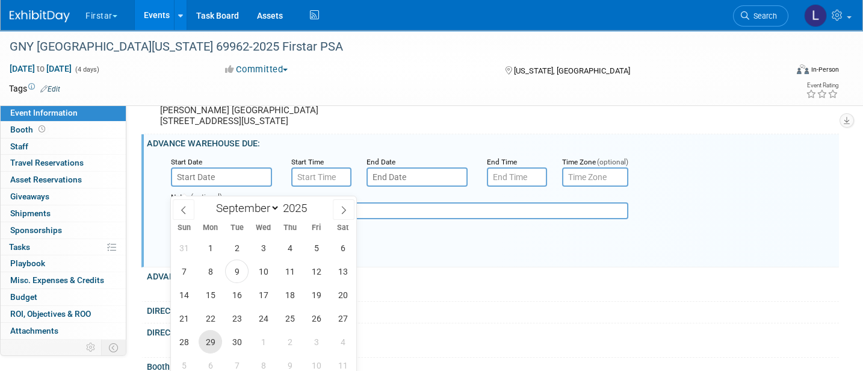
click at [218, 337] on span "29" at bounding box center [209, 341] width 23 height 23
type input "[DATE]"
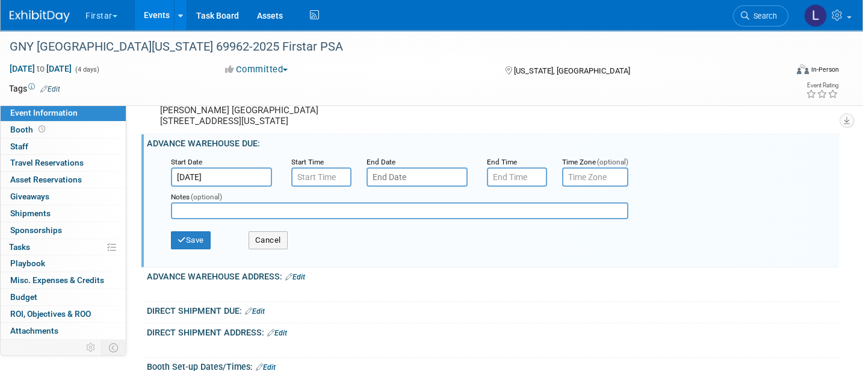
click at [427, 186] on input "text" at bounding box center [416, 176] width 101 height 19
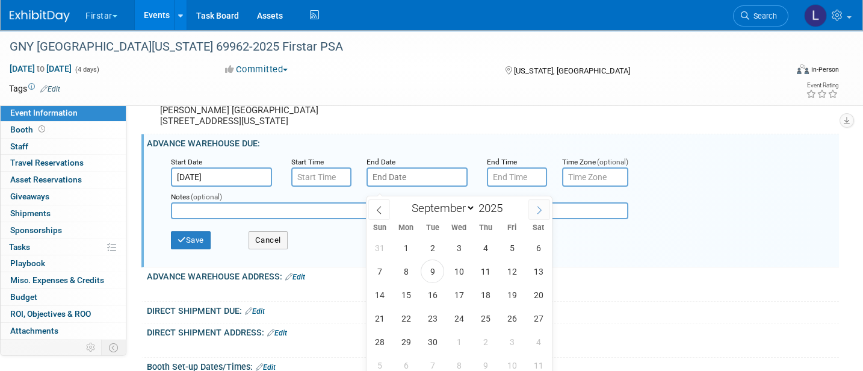
click at [530, 212] on span at bounding box center [539, 209] width 22 height 20
select select "10"
click at [533, 246] on span "1" at bounding box center [537, 247] width 23 height 23
type input "[DATE]"
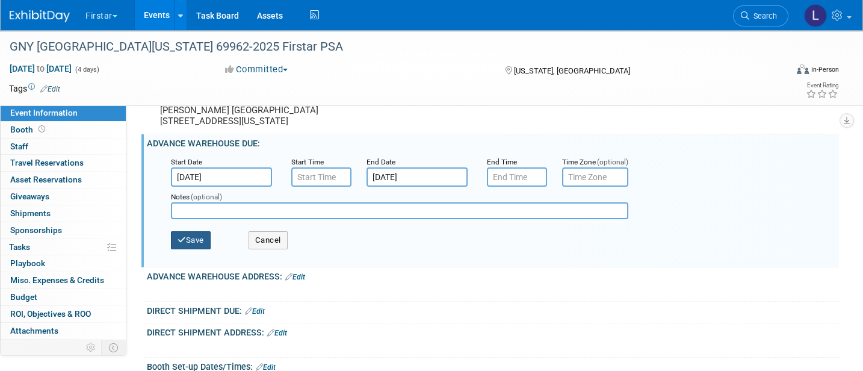
click at [199, 249] on button "Save" at bounding box center [191, 240] width 40 height 18
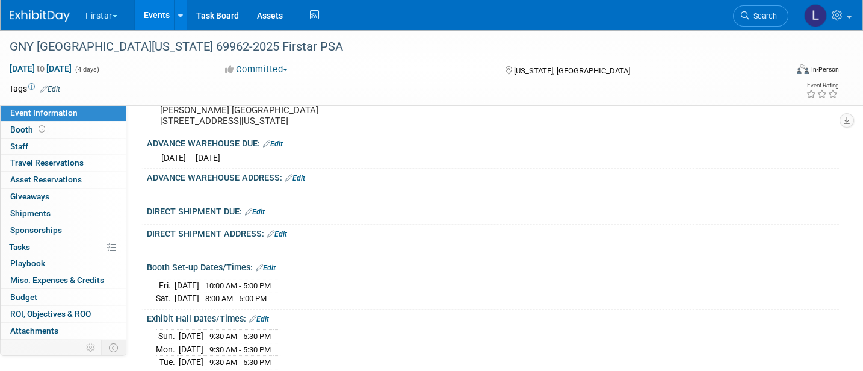
click at [304, 182] on link "Edit" at bounding box center [295, 178] width 20 height 8
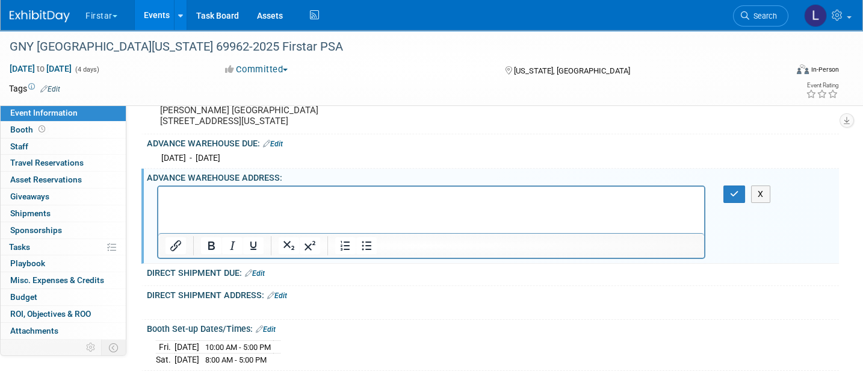
scroll to position [0, 0]
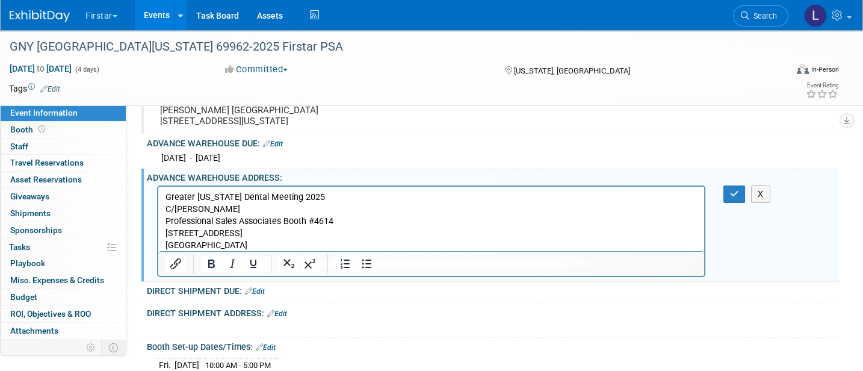
drag, startPoint x: 731, startPoint y: 202, endPoint x: 542, endPoint y: 112, distance: 209.9
click at [731, 198] on icon "button" at bounding box center [734, 193] width 9 height 8
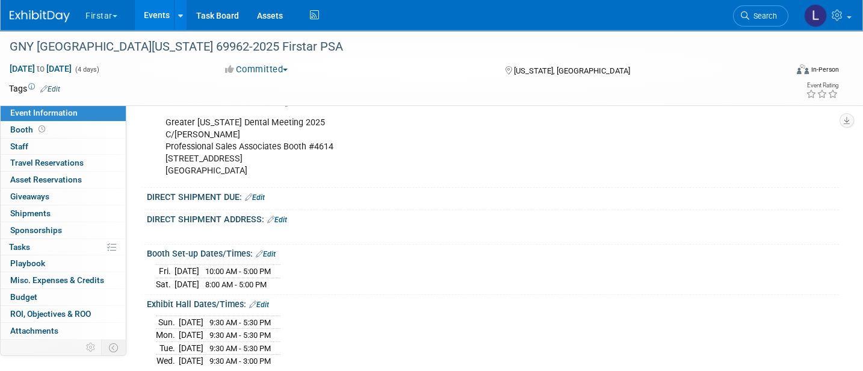
scroll to position [321, 0]
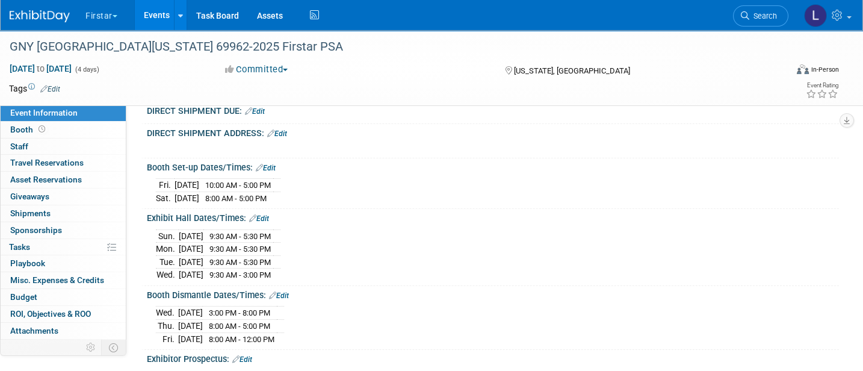
click at [260, 115] on link "Edit" at bounding box center [255, 111] width 20 height 8
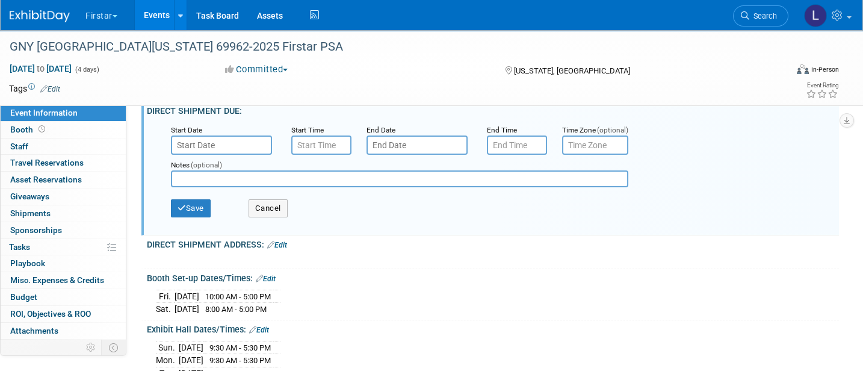
click at [209, 152] on input "text" at bounding box center [221, 144] width 101 height 19
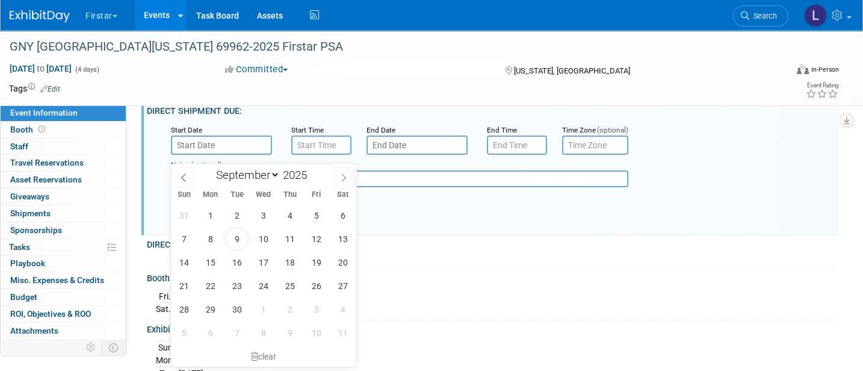
click at [336, 179] on span at bounding box center [344, 177] width 22 height 20
select select "10"
click at [315, 312] on span "28" at bounding box center [315, 308] width 23 height 23
type input "[DATE]"
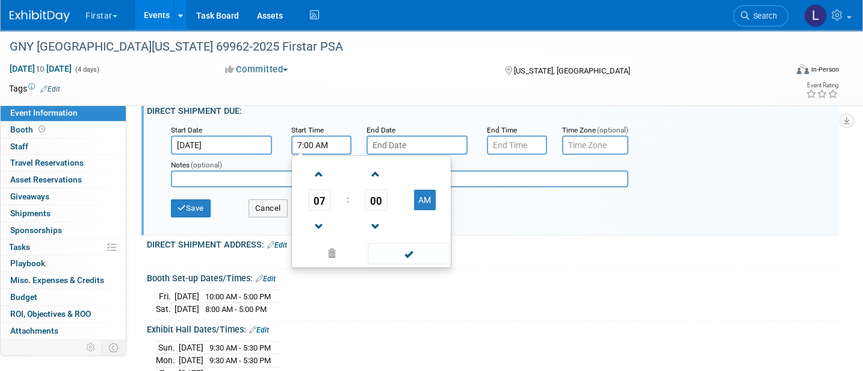
click at [316, 152] on input "7:00 AM" at bounding box center [321, 144] width 60 height 19
click at [319, 181] on span at bounding box center [319, 174] width 21 height 21
type input "8:00 AM"
drag, startPoint x: 425, startPoint y: 262, endPoint x: 432, endPoint y: 262, distance: 7.2
click at [425, 262] on span at bounding box center [408, 253] width 81 height 21
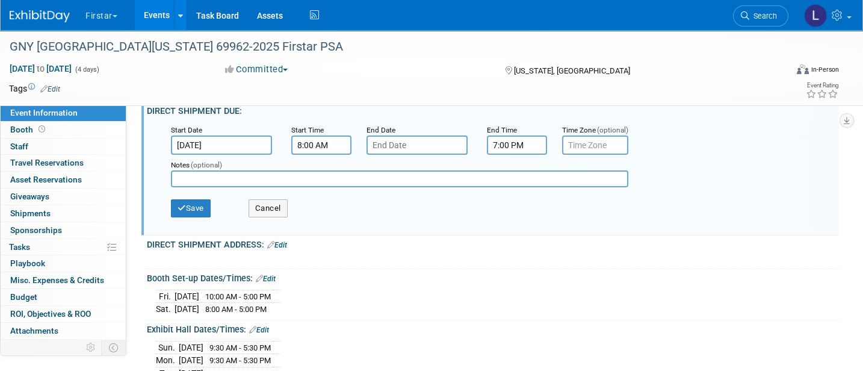
click at [499, 155] on input "7:00 PM" at bounding box center [517, 144] width 60 height 19
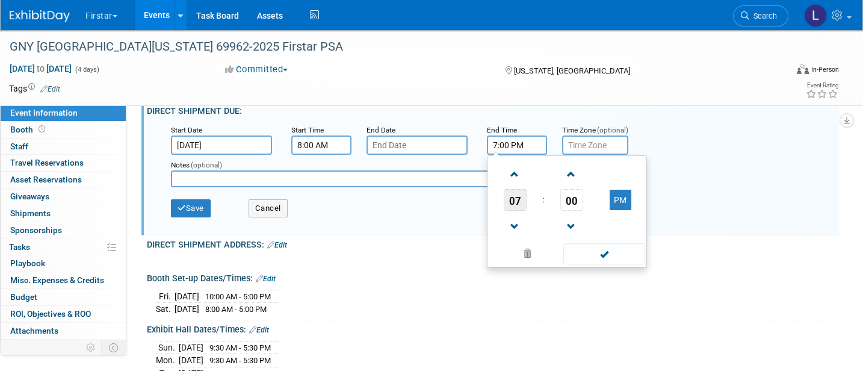
click at [517, 206] on span "07" at bounding box center [514, 200] width 23 height 22
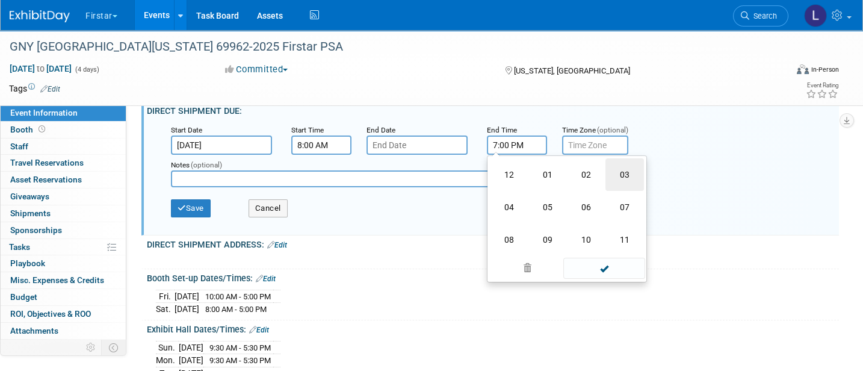
click at [628, 177] on td "03" at bounding box center [624, 174] width 38 height 32
type input "3:00 PM"
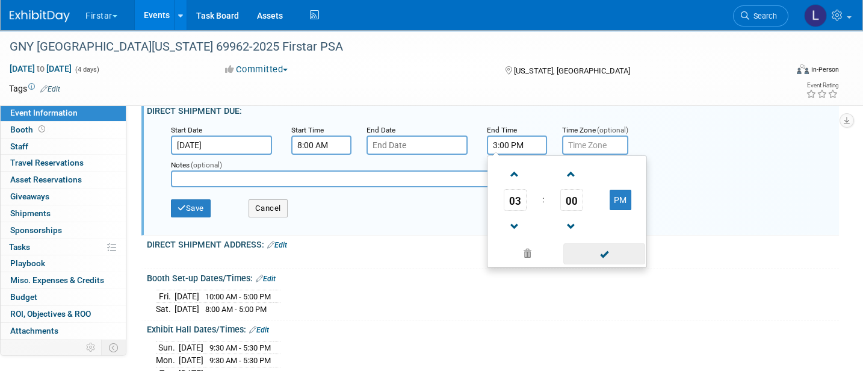
click at [589, 261] on span at bounding box center [603, 253] width 81 height 21
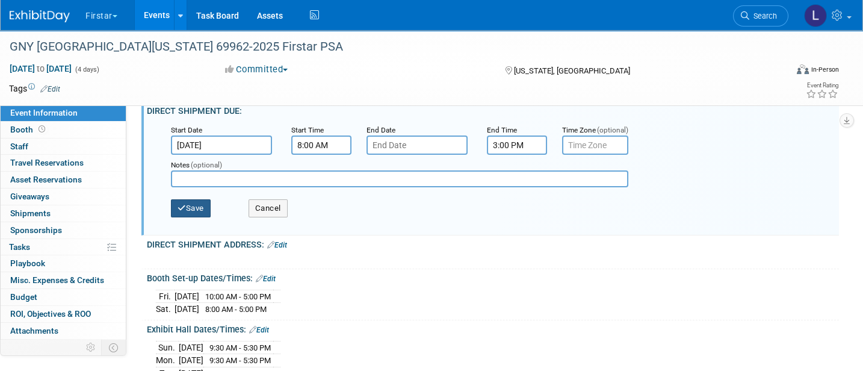
click at [206, 217] on button "Save" at bounding box center [191, 208] width 40 height 18
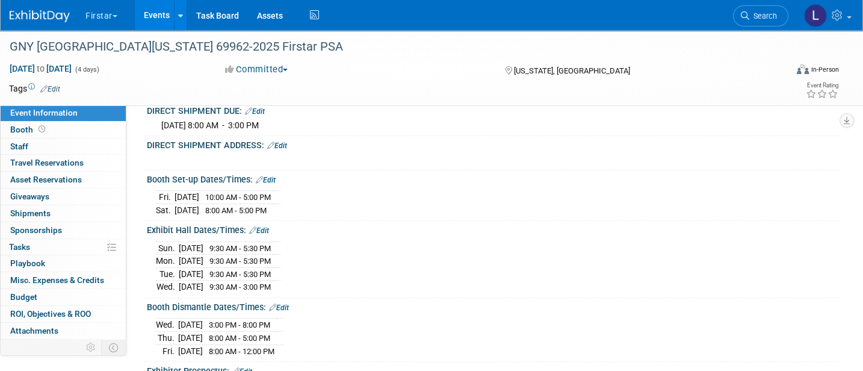
click at [280, 150] on link "Edit" at bounding box center [277, 145] width 20 height 8
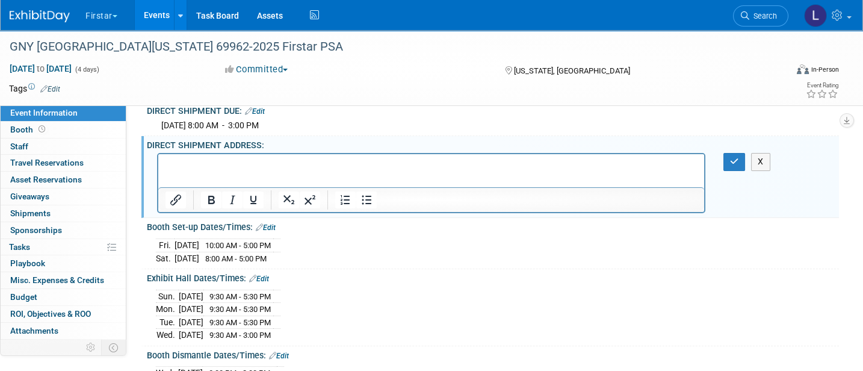
scroll to position [0, 0]
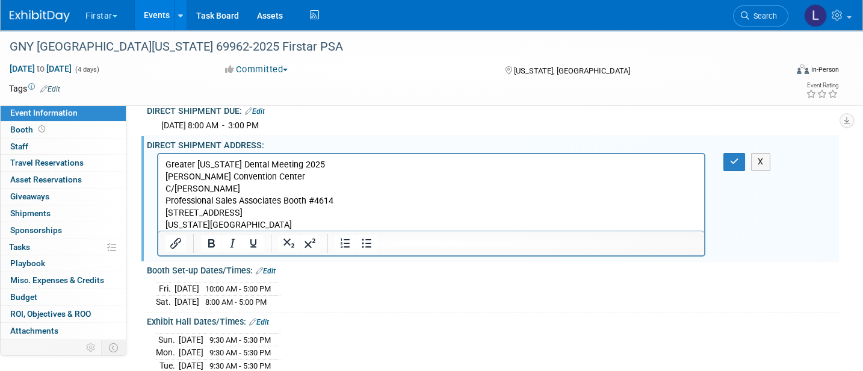
drag, startPoint x: 725, startPoint y: 175, endPoint x: 745, endPoint y: 198, distance: 30.3
click at [727, 170] on button "button" at bounding box center [734, 161] width 22 height 17
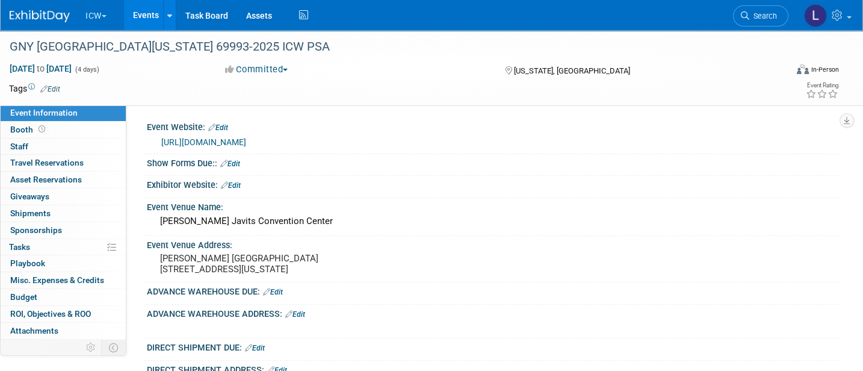
click at [231, 158] on div "Show Forms Due:: Edit" at bounding box center [493, 162] width 692 height 16
click at [235, 161] on link "Edit" at bounding box center [230, 163] width 20 height 8
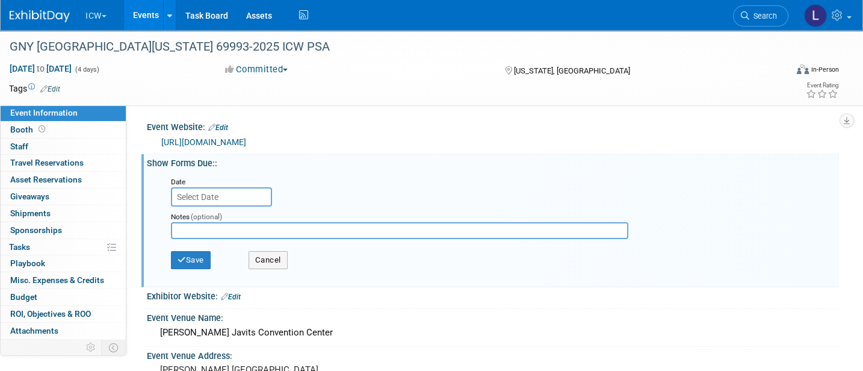
click at [214, 190] on input "text" at bounding box center [221, 196] width 101 height 19
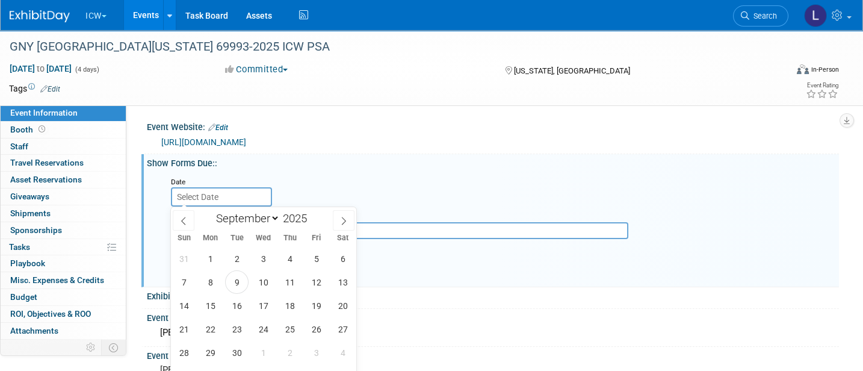
drag, startPoint x: 342, startPoint y: 220, endPoint x: 334, endPoint y: 241, distance: 23.2
click at [342, 219] on icon at bounding box center [343, 221] width 8 height 8
select select "9"
click at [312, 356] on span "31" at bounding box center [315, 351] width 23 height 23
type input "[DATE]"
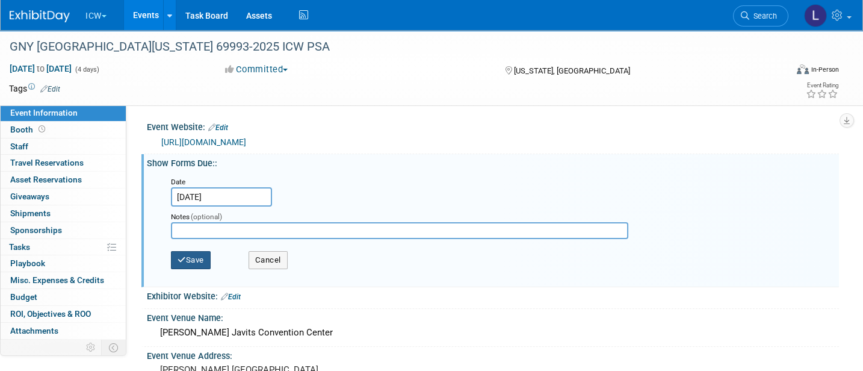
click at [202, 259] on button "Save" at bounding box center [191, 260] width 40 height 18
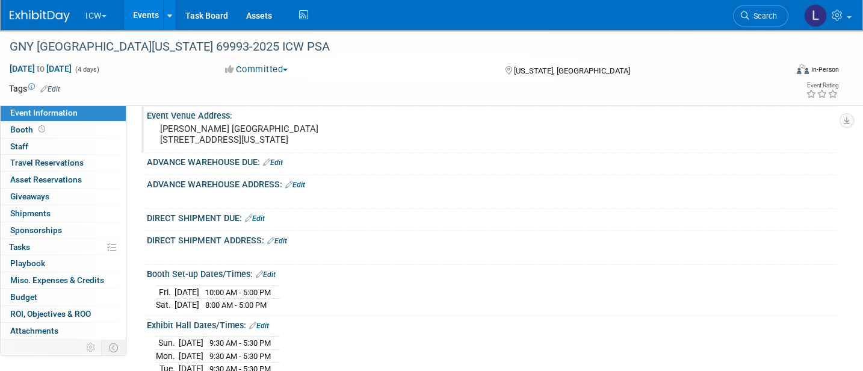
scroll to position [160, 0]
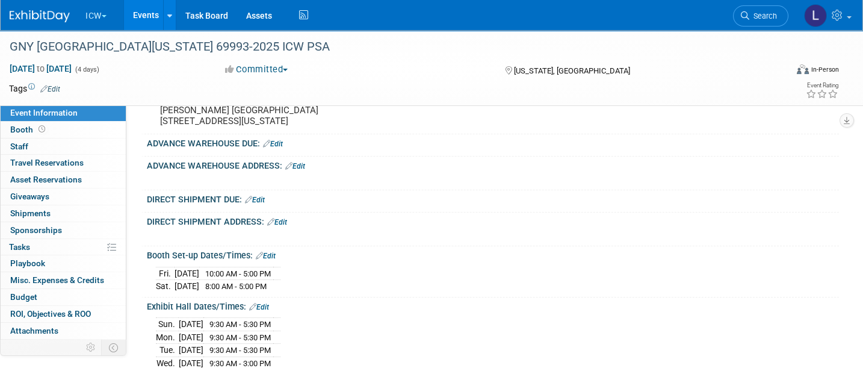
click at [280, 148] on link "Edit" at bounding box center [273, 144] width 20 height 8
select select "8"
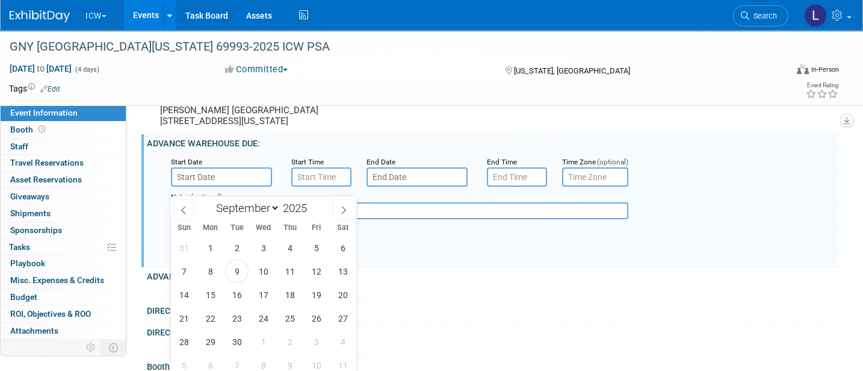
click at [209, 186] on input "text" at bounding box center [221, 176] width 101 height 19
click at [214, 337] on span "29" at bounding box center [209, 341] width 23 height 23
type input "[DATE]"
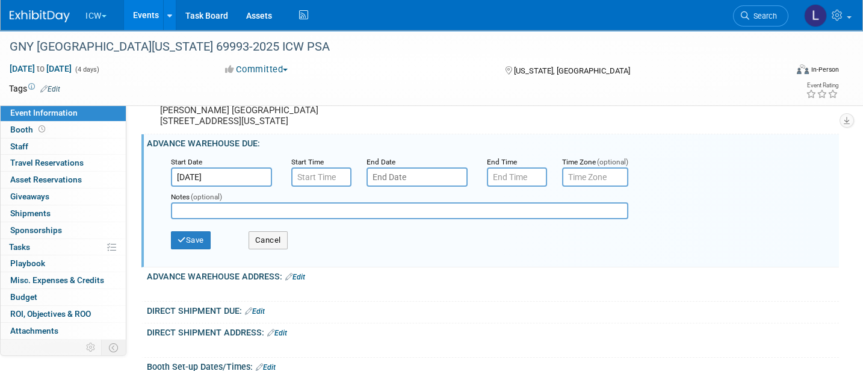
click at [409, 183] on input "text" at bounding box center [416, 176] width 101 height 19
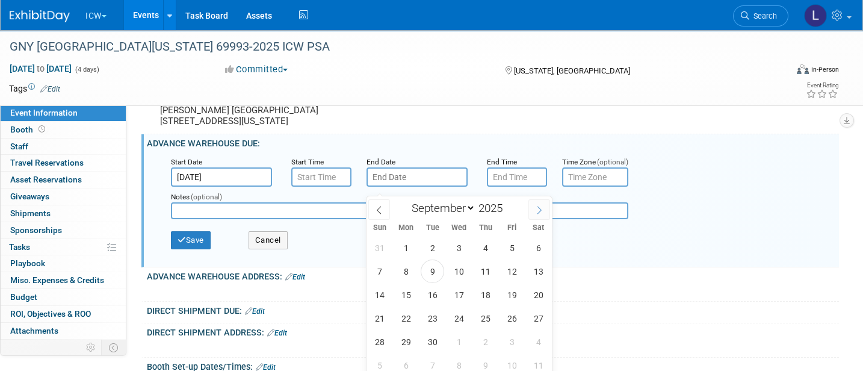
click at [537, 208] on icon at bounding box center [539, 210] width 8 height 8
select select "10"
click at [538, 245] on span "1" at bounding box center [537, 247] width 23 height 23
type input "[DATE]"
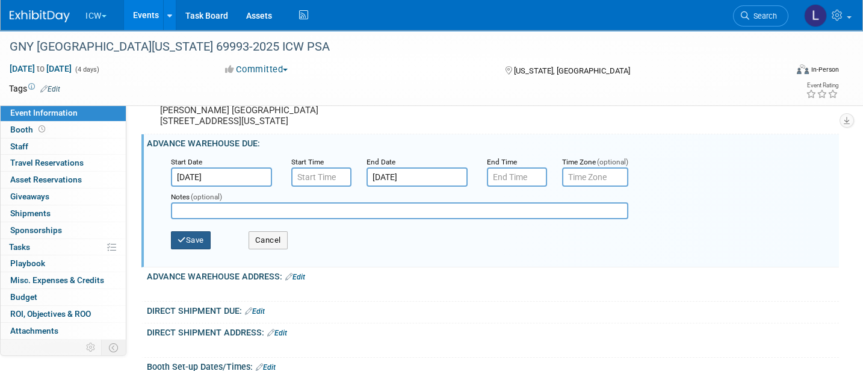
click at [202, 249] on button "Save" at bounding box center [191, 240] width 40 height 18
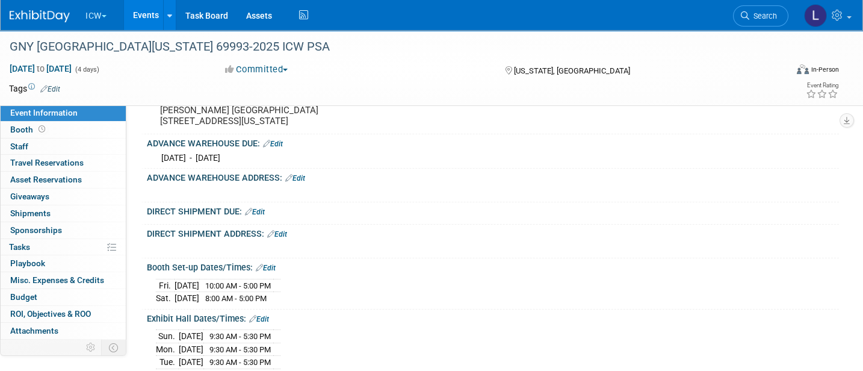
drag, startPoint x: 304, startPoint y: 184, endPoint x: 283, endPoint y: 190, distance: 21.9
click at [304, 182] on link "Edit" at bounding box center [295, 178] width 20 height 8
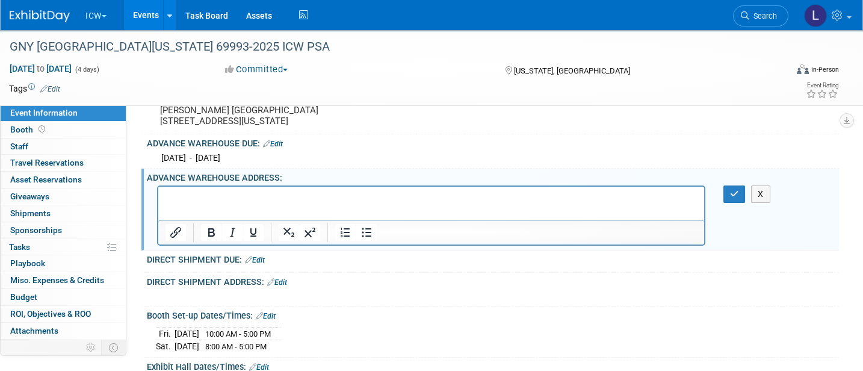
scroll to position [0, 0]
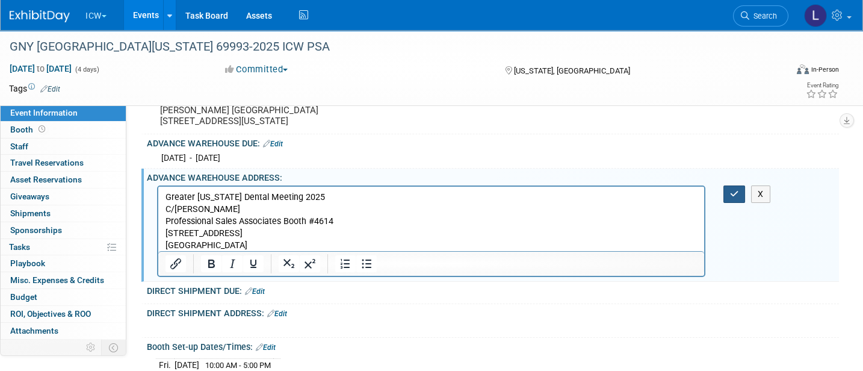
click at [730, 198] on icon "button" at bounding box center [734, 193] width 9 height 8
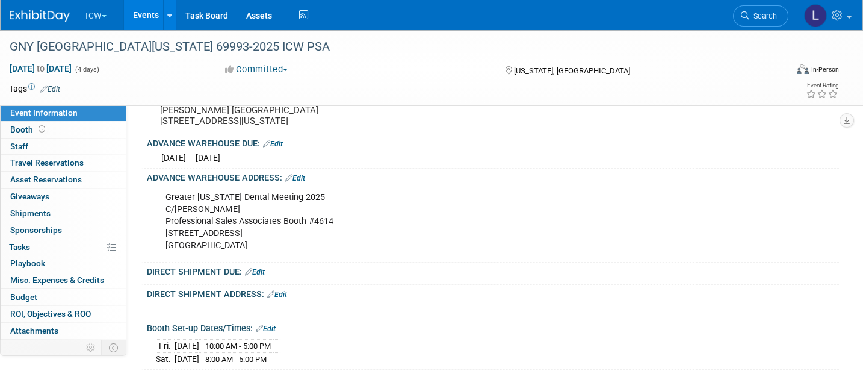
scroll to position [321, 0]
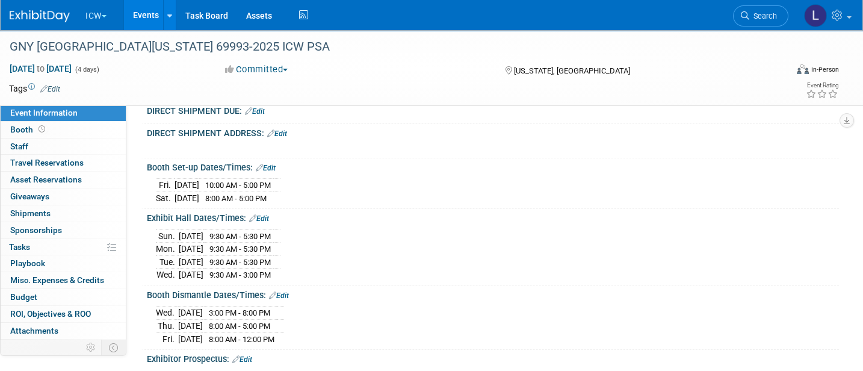
click at [260, 115] on link "Edit" at bounding box center [255, 111] width 20 height 8
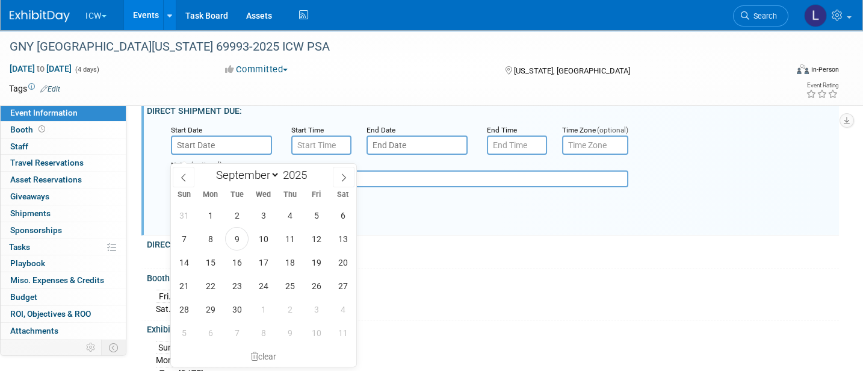
click at [230, 147] on input "text" at bounding box center [221, 144] width 101 height 19
click at [344, 176] on icon at bounding box center [343, 177] width 8 height 8
select select "10"
drag, startPoint x: 320, startPoint y: 307, endPoint x: 314, endPoint y: 297, distance: 12.4
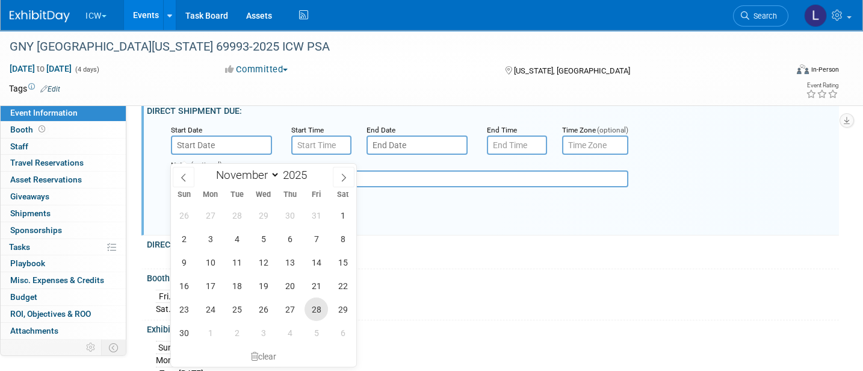
click at [319, 308] on span "28" at bounding box center [315, 308] width 23 height 23
type input "[DATE]"
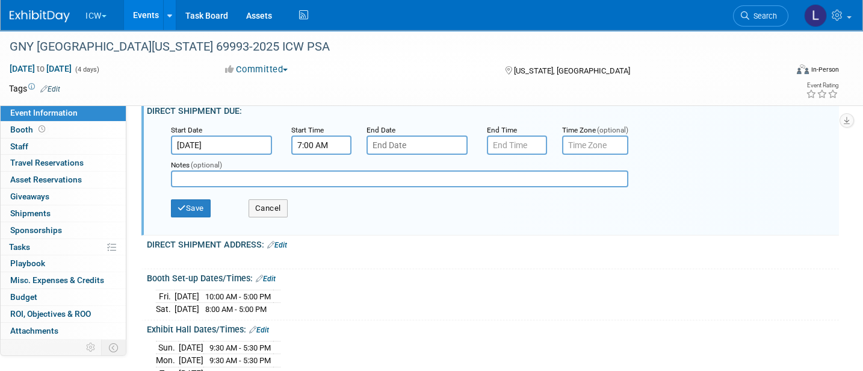
click at [315, 152] on input "7:00 AM" at bounding box center [321, 144] width 60 height 19
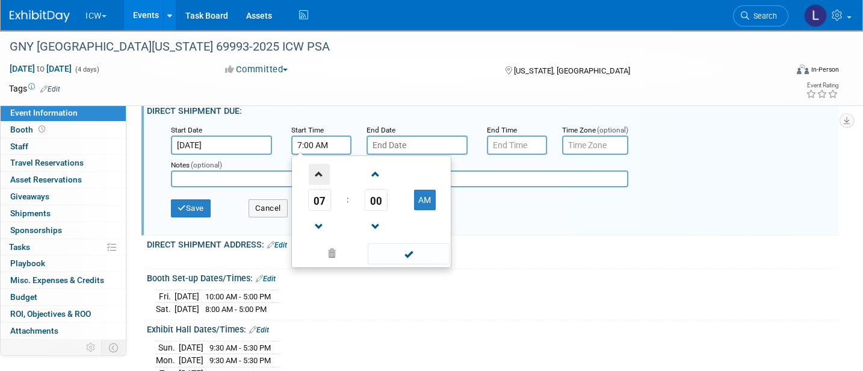
click at [321, 179] on span at bounding box center [319, 174] width 21 height 21
type input "8:00 AM"
click at [531, 155] on input "7:00 PM" at bounding box center [517, 144] width 60 height 19
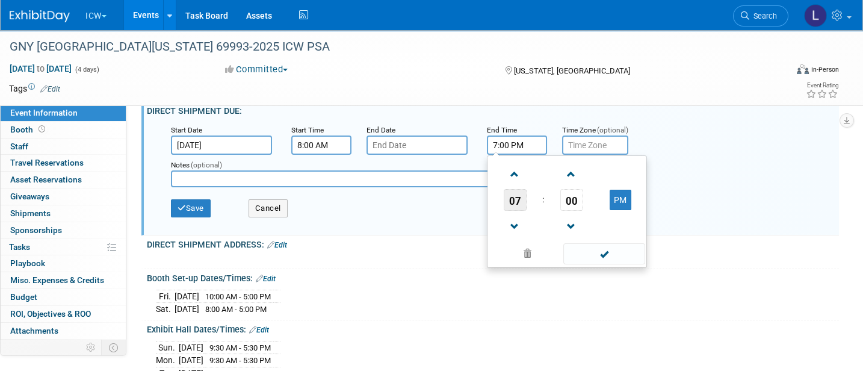
click at [516, 211] on span "07" at bounding box center [514, 200] width 23 height 22
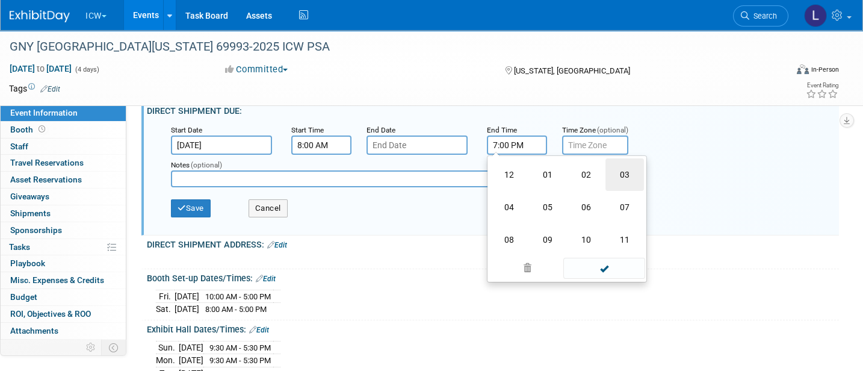
click at [631, 175] on td "03" at bounding box center [624, 174] width 38 height 32
type input "3:00 PM"
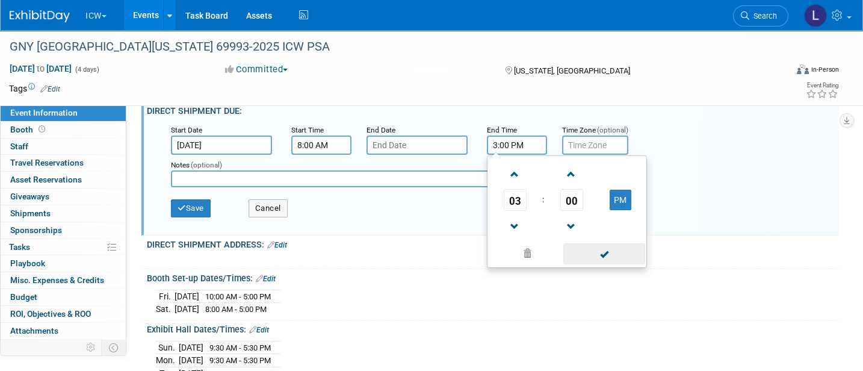
click at [606, 264] on span at bounding box center [603, 253] width 81 height 21
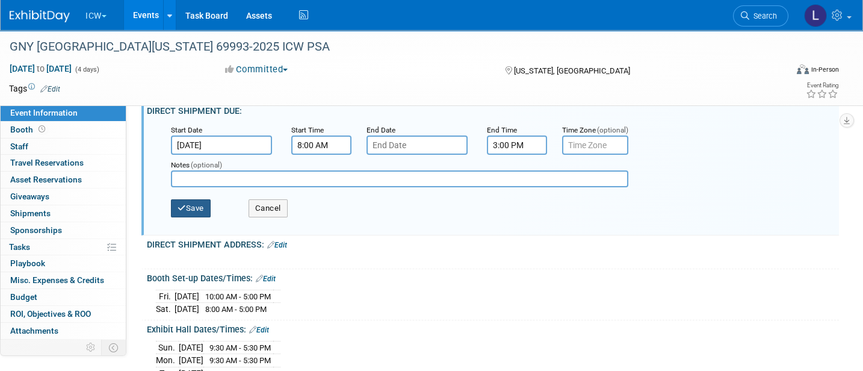
click at [191, 217] on button "Save" at bounding box center [191, 208] width 40 height 18
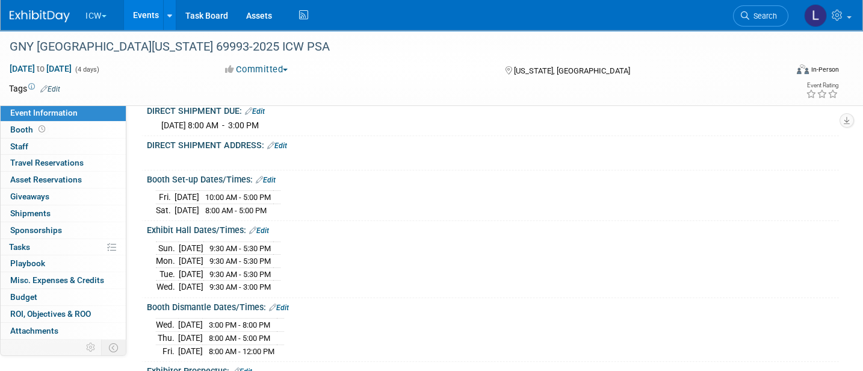
drag, startPoint x: 283, startPoint y: 149, endPoint x: 286, endPoint y: 158, distance: 9.7
click at [283, 149] on link "Edit" at bounding box center [277, 145] width 20 height 8
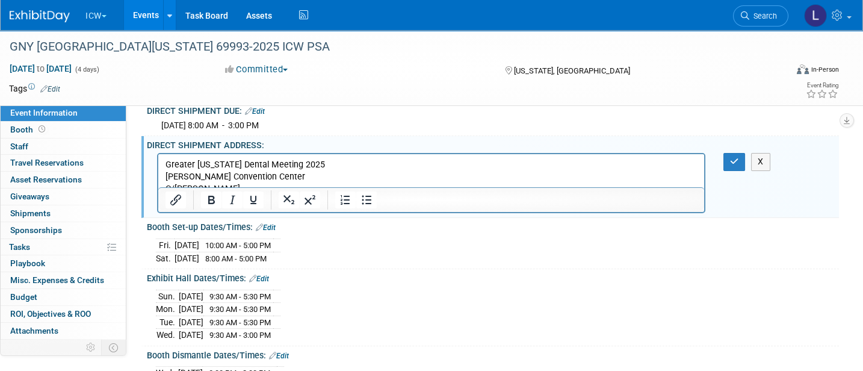
scroll to position [0, 0]
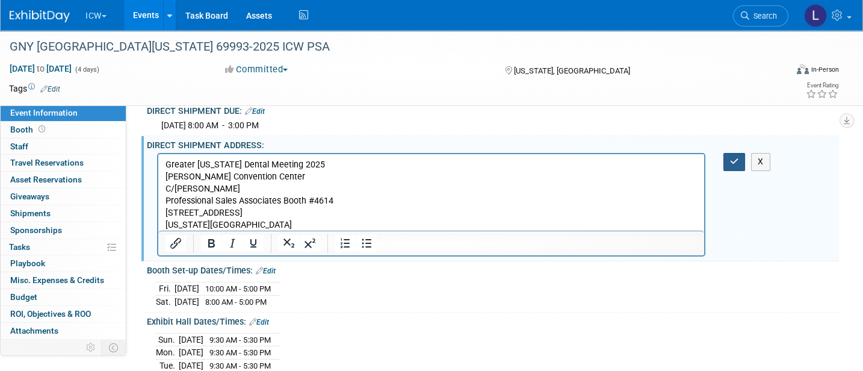
click at [733, 165] on icon "button" at bounding box center [734, 161] width 9 height 8
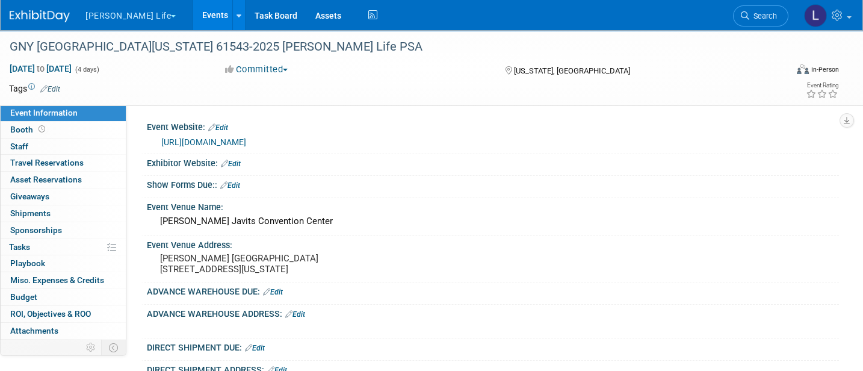
click at [241, 159] on link "Edit" at bounding box center [231, 163] width 20 height 8
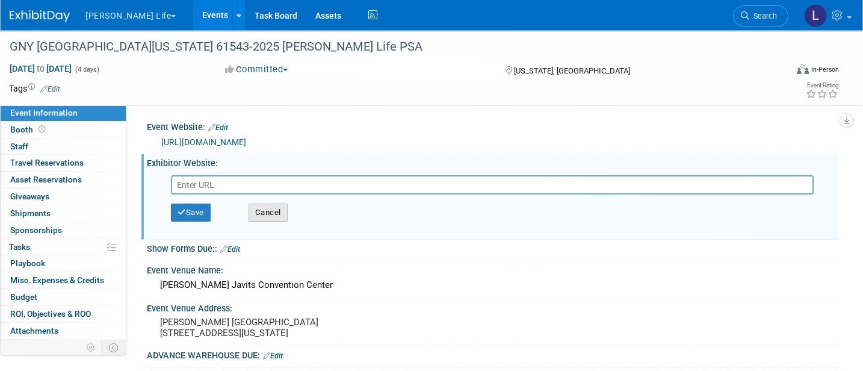
click at [260, 215] on button "Cancel" at bounding box center [267, 212] width 39 height 18
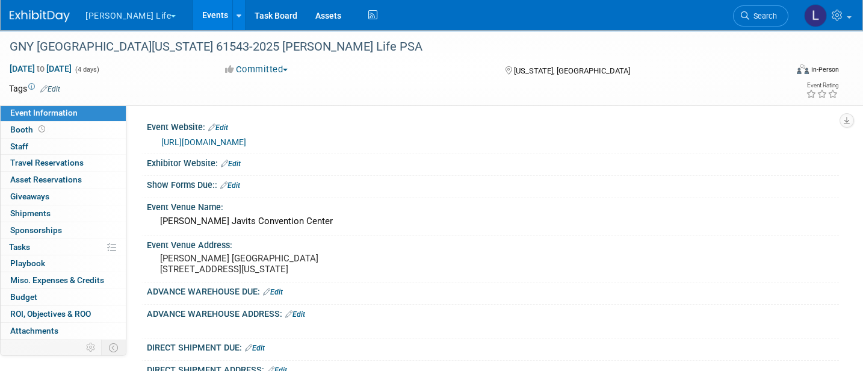
click at [235, 183] on link "Edit" at bounding box center [230, 185] width 20 height 8
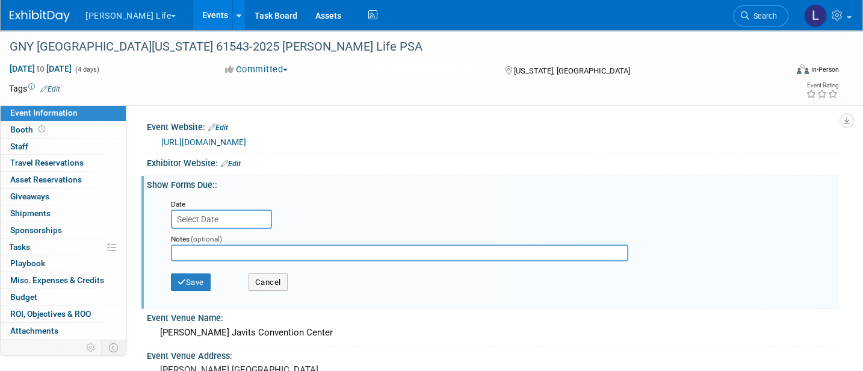
click at [210, 215] on input "text" at bounding box center [221, 218] width 101 height 19
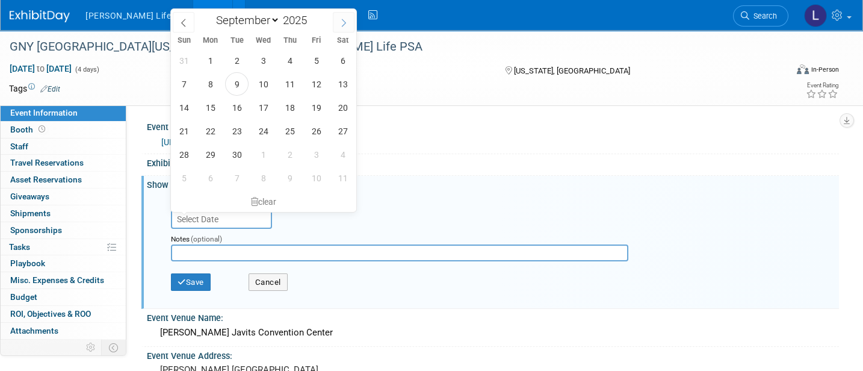
click at [341, 21] on icon at bounding box center [343, 23] width 8 height 8
select select "9"
click at [315, 150] on span "31" at bounding box center [315, 154] width 23 height 23
type input "[DATE]"
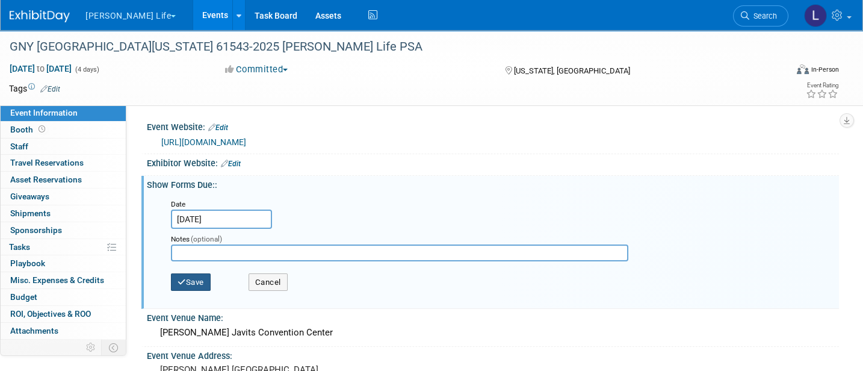
click at [191, 284] on button "Save" at bounding box center [191, 282] width 40 height 18
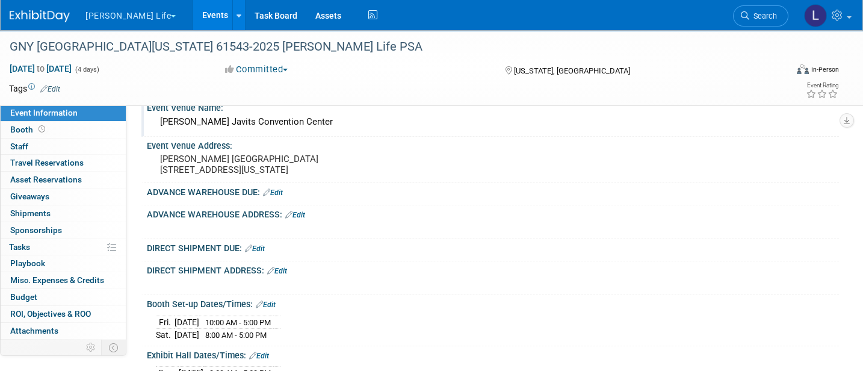
scroll to position [160, 0]
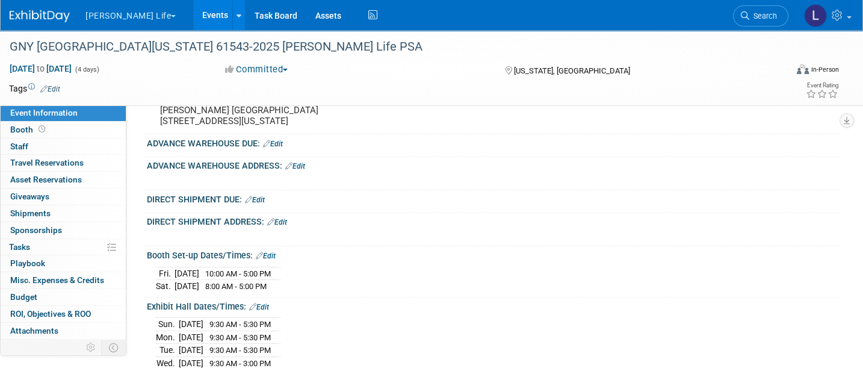
click at [282, 148] on link "Edit" at bounding box center [273, 144] width 20 height 8
select select "8"
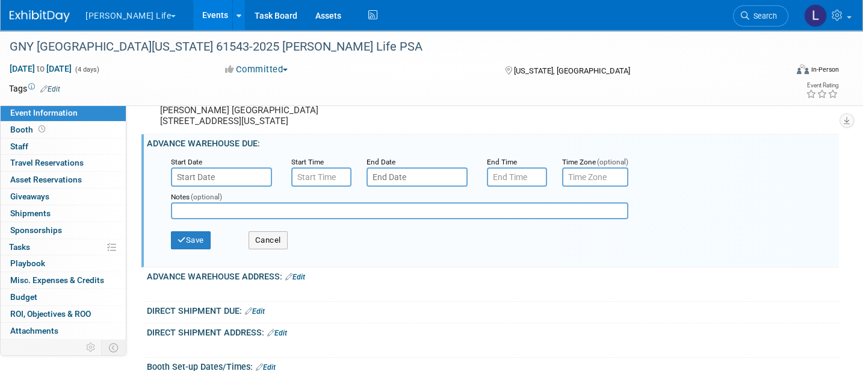
click at [212, 181] on input "text" at bounding box center [221, 176] width 101 height 19
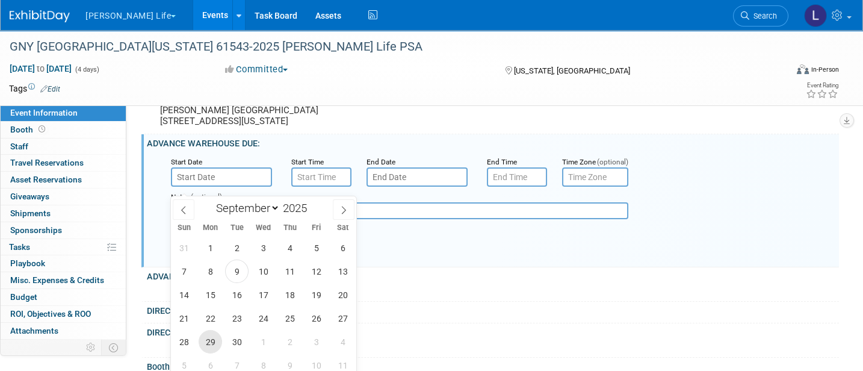
click at [212, 338] on span "29" at bounding box center [209, 341] width 23 height 23
type input "[DATE]"
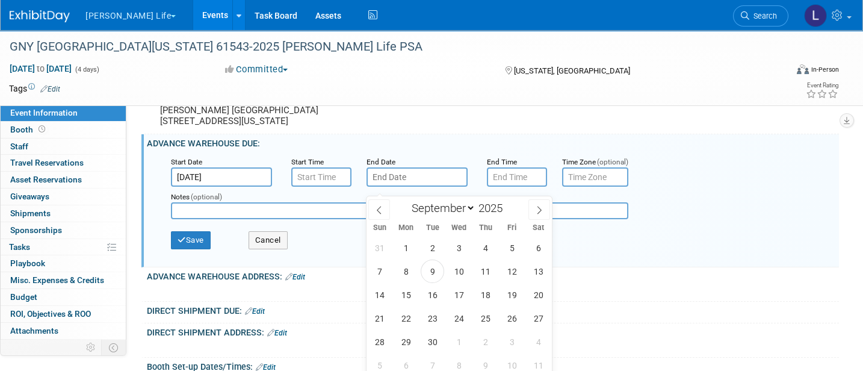
click at [412, 186] on input "text" at bounding box center [416, 176] width 101 height 19
click at [537, 209] on icon at bounding box center [539, 210] width 8 height 8
select select "10"
drag, startPoint x: 535, startPoint y: 247, endPoint x: 529, endPoint y: 250, distance: 7.0
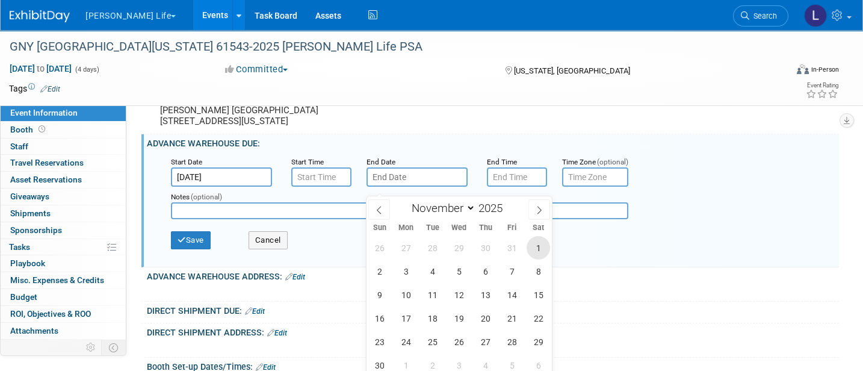
click at [535, 247] on span "1" at bounding box center [537, 247] width 23 height 23
type input "[DATE]"
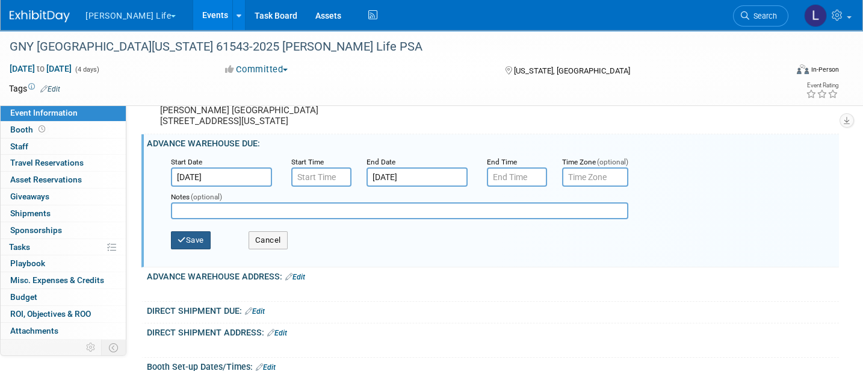
click at [182, 244] on icon "button" at bounding box center [181, 240] width 8 height 8
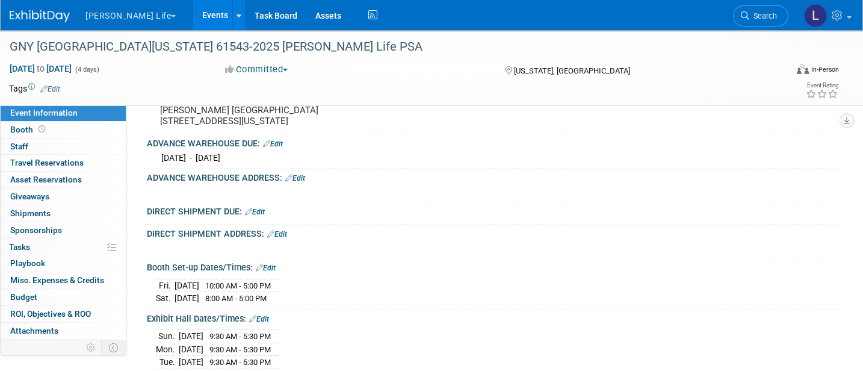
click at [305, 181] on link "Edit" at bounding box center [295, 178] width 20 height 8
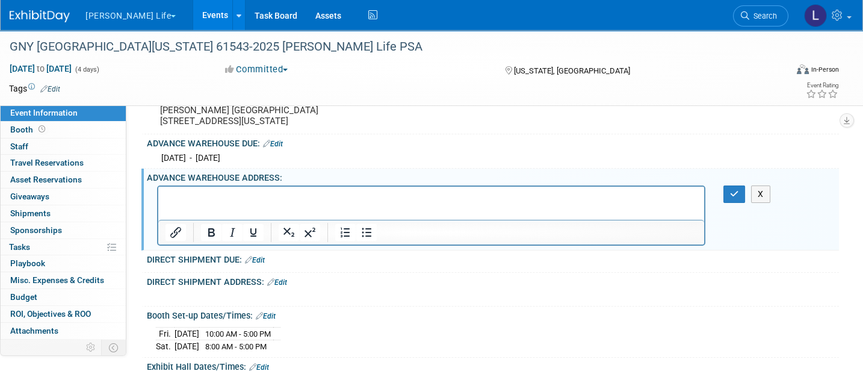
scroll to position [0, 0]
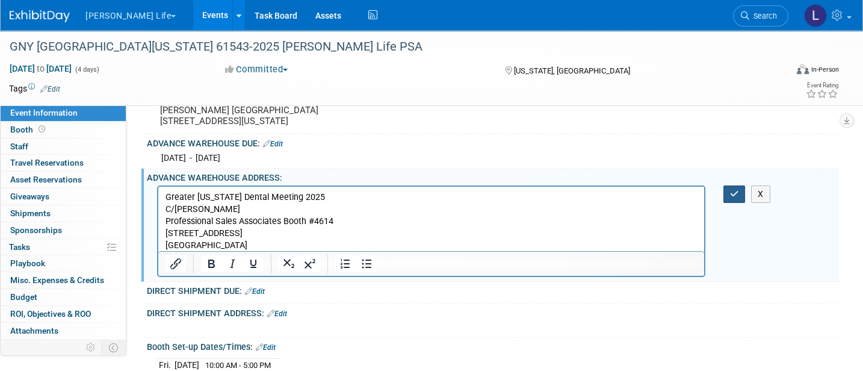
click at [734, 198] on icon "button" at bounding box center [734, 193] width 9 height 8
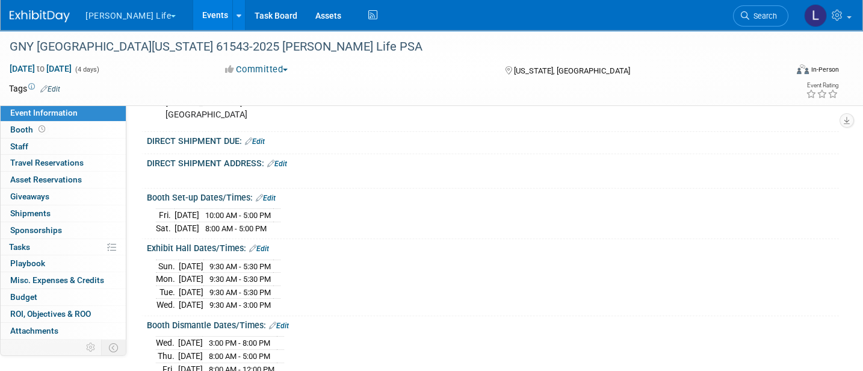
scroll to position [321, 0]
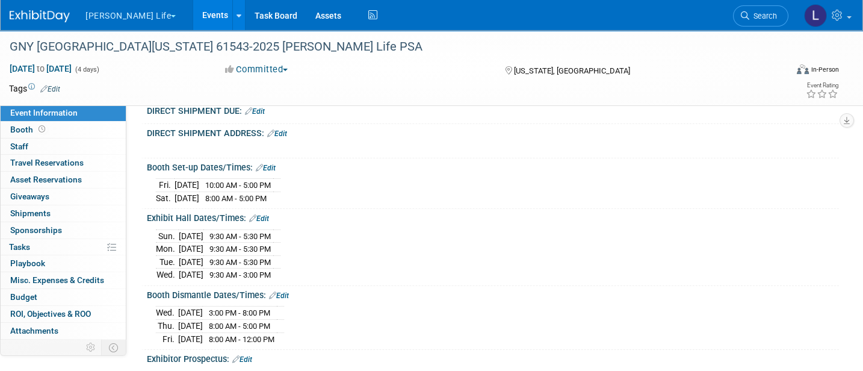
click at [256, 115] on link "Edit" at bounding box center [255, 111] width 20 height 8
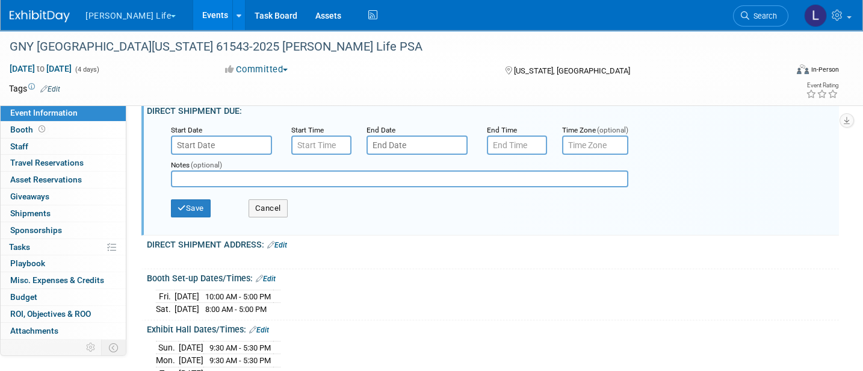
click at [225, 135] on div "Start Date" at bounding box center [222, 129] width 102 height 12
click at [230, 149] on input "text" at bounding box center [221, 144] width 101 height 19
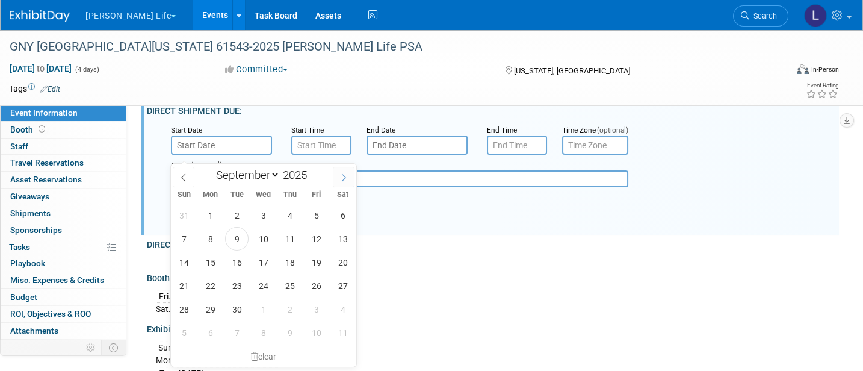
click at [342, 177] on icon at bounding box center [343, 177] width 8 height 8
select select "10"
drag, startPoint x: 314, startPoint y: 305, endPoint x: 333, endPoint y: 285, distance: 27.6
click at [314, 304] on span "28" at bounding box center [315, 308] width 23 height 23
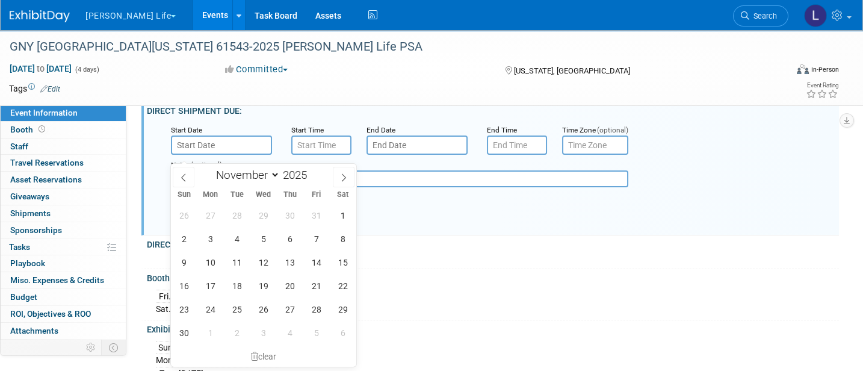
type input "[DATE]"
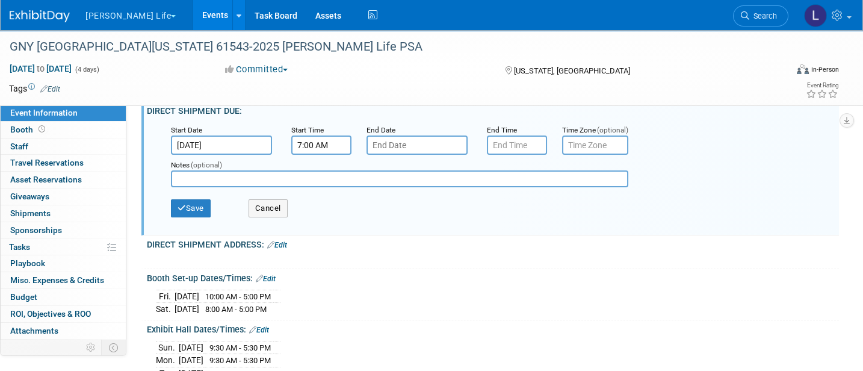
click at [319, 150] on input "7:00 AM" at bounding box center [321, 144] width 60 height 19
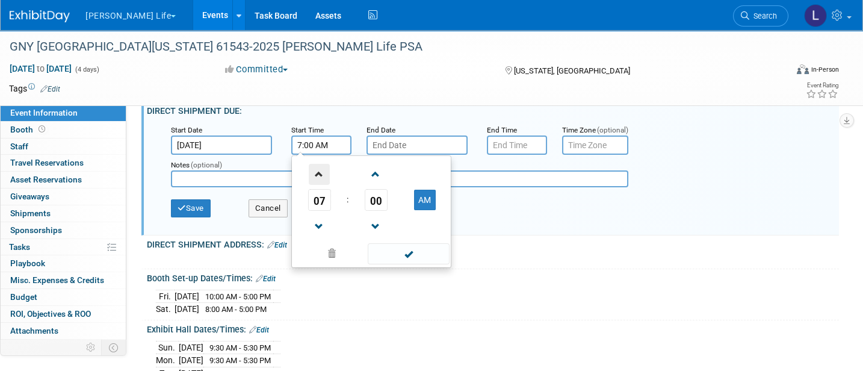
click at [318, 185] on span at bounding box center [319, 174] width 21 height 21
type input "8:00 AM"
click at [523, 150] on input "7:00 PM" at bounding box center [517, 144] width 60 height 19
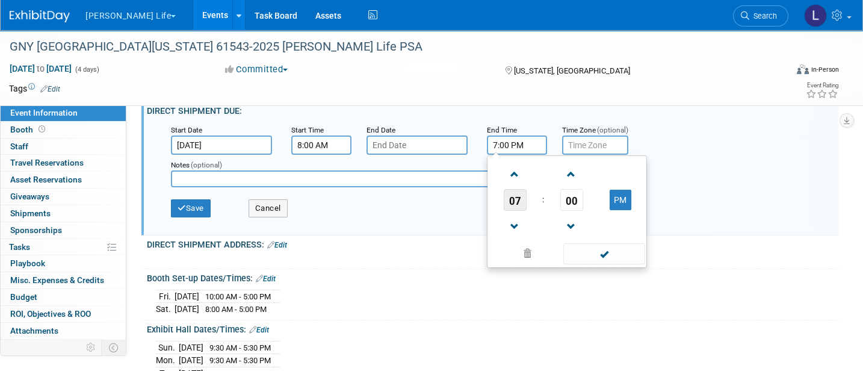
click at [514, 203] on span "07" at bounding box center [514, 200] width 23 height 22
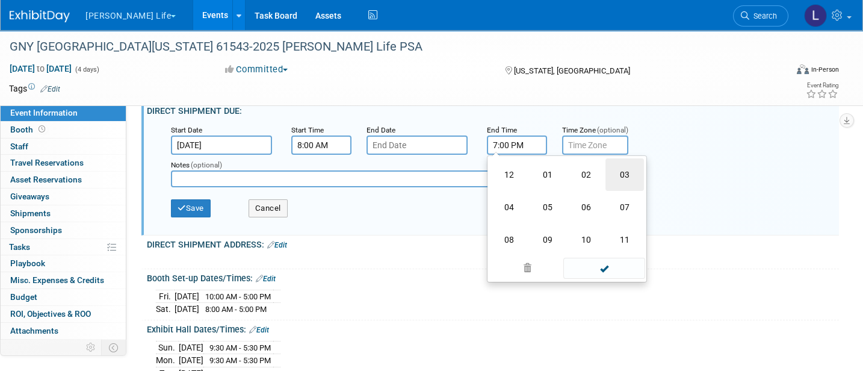
click at [629, 176] on td "03" at bounding box center [624, 174] width 38 height 32
type input "3:00 PM"
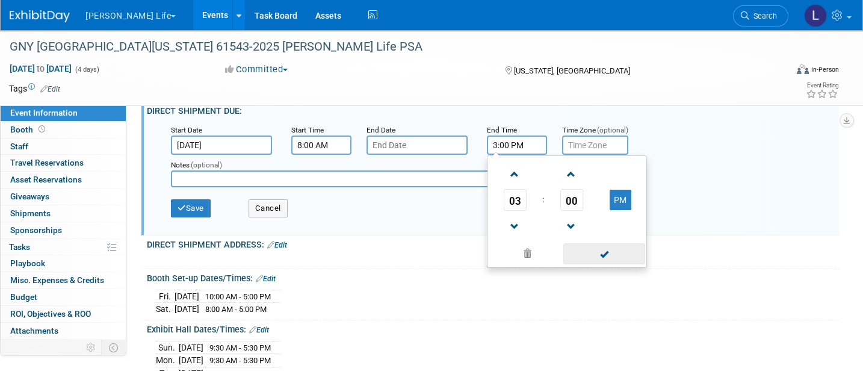
click at [592, 264] on span at bounding box center [603, 253] width 81 height 21
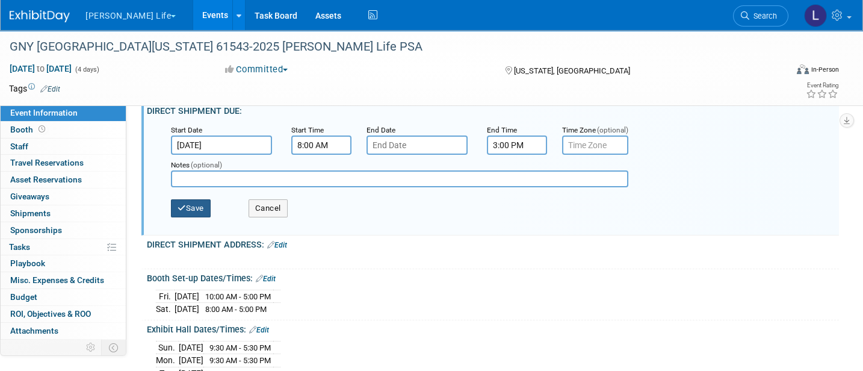
click at [202, 217] on button "Save" at bounding box center [191, 208] width 40 height 18
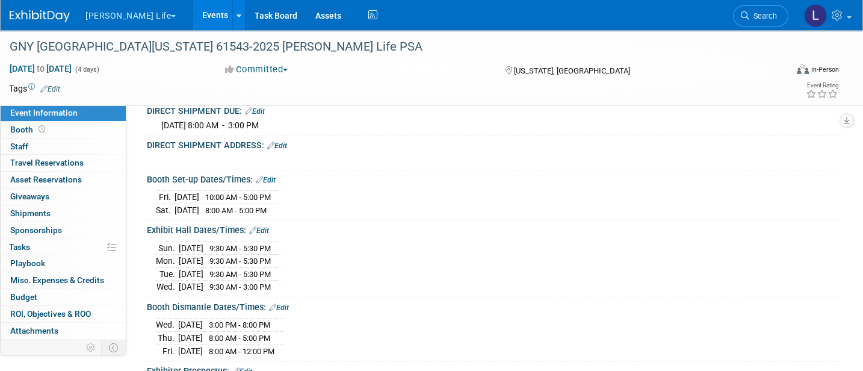
click at [281, 150] on link "Edit" at bounding box center [277, 145] width 20 height 8
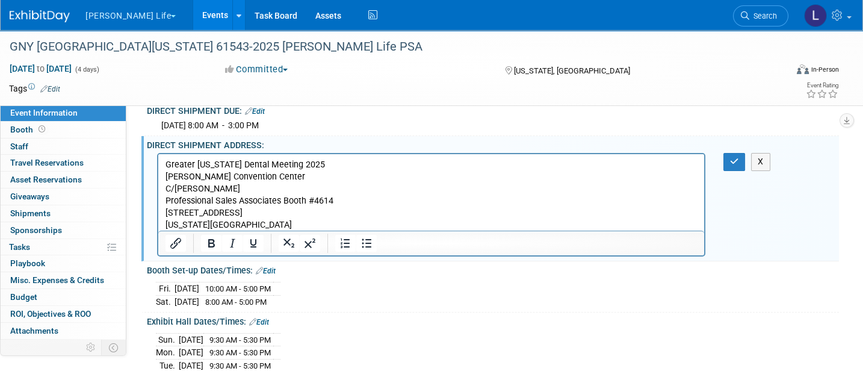
scroll to position [0, 0]
click at [735, 165] on icon "button" at bounding box center [734, 161] width 9 height 8
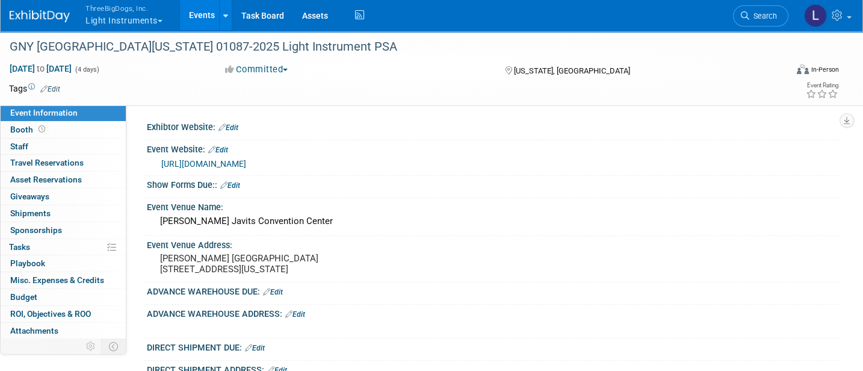
click at [235, 183] on link "Edit" at bounding box center [230, 185] width 20 height 8
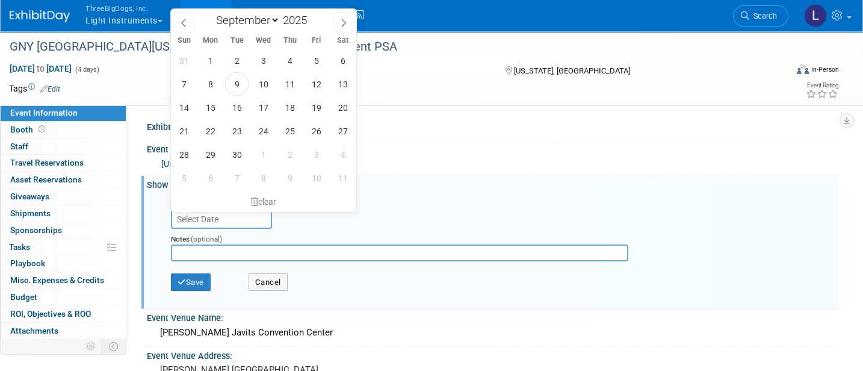
click at [243, 222] on input "text" at bounding box center [221, 218] width 101 height 19
click at [340, 21] on icon at bounding box center [343, 23] width 8 height 8
select select "9"
click at [316, 152] on span "31" at bounding box center [315, 154] width 23 height 23
type input "[DATE]"
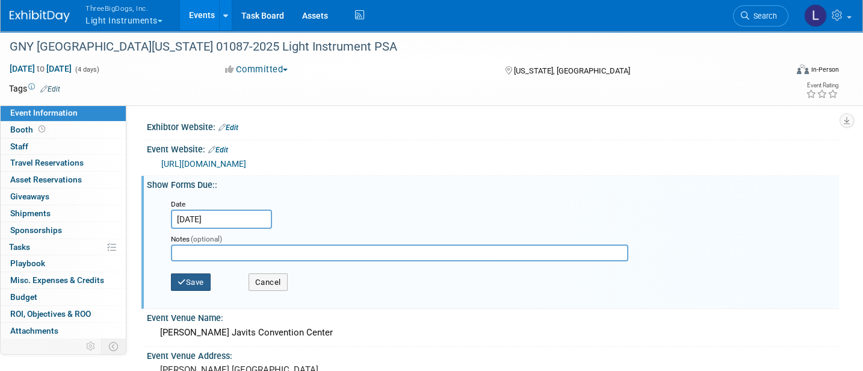
click at [195, 279] on button "Save" at bounding box center [191, 282] width 40 height 18
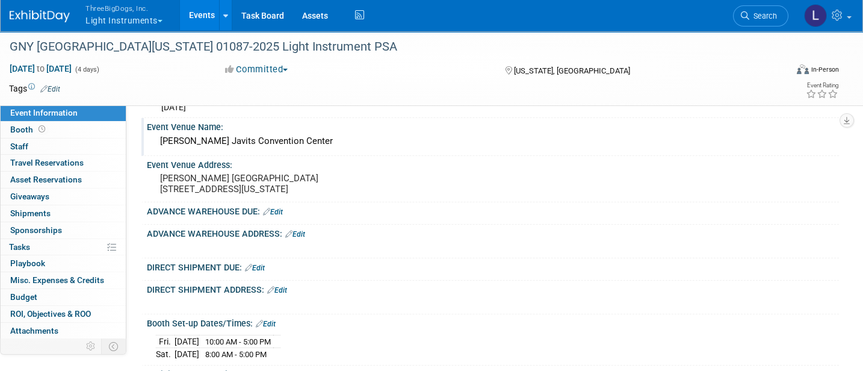
scroll to position [160, 0]
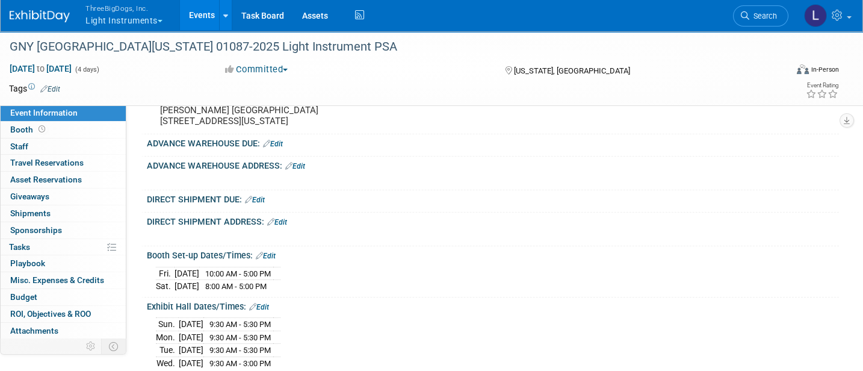
click at [283, 148] on link "Edit" at bounding box center [273, 144] width 20 height 8
select select "8"
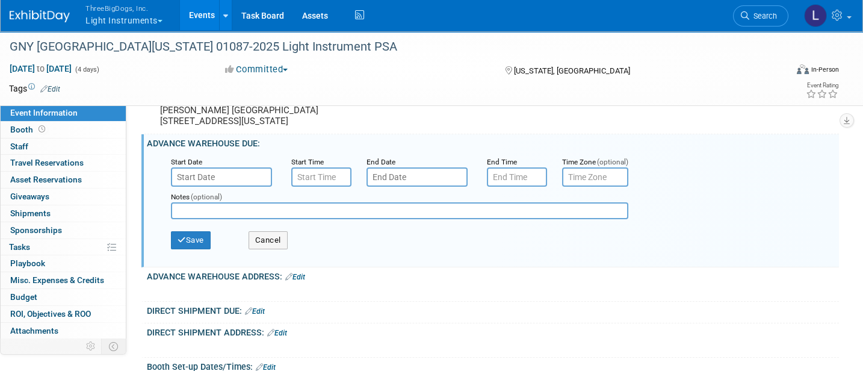
click at [215, 185] on input "text" at bounding box center [221, 176] width 101 height 19
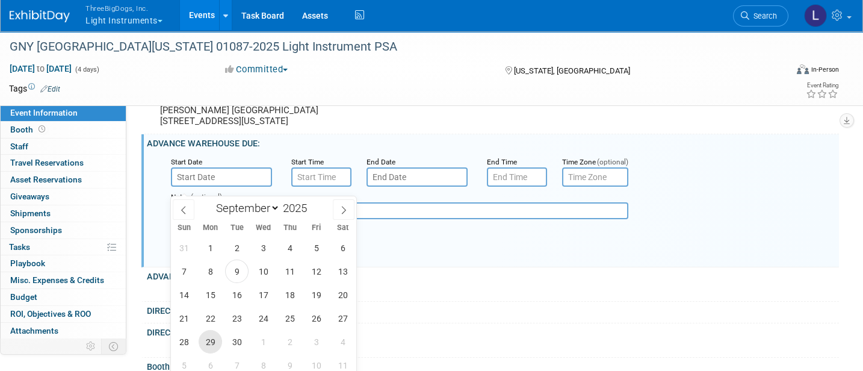
click at [216, 340] on span "29" at bounding box center [209, 341] width 23 height 23
type input "[DATE]"
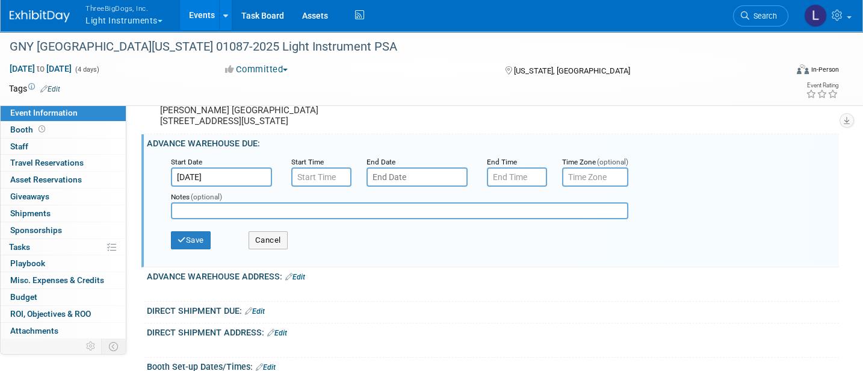
click at [440, 185] on input "text" at bounding box center [416, 176] width 101 height 19
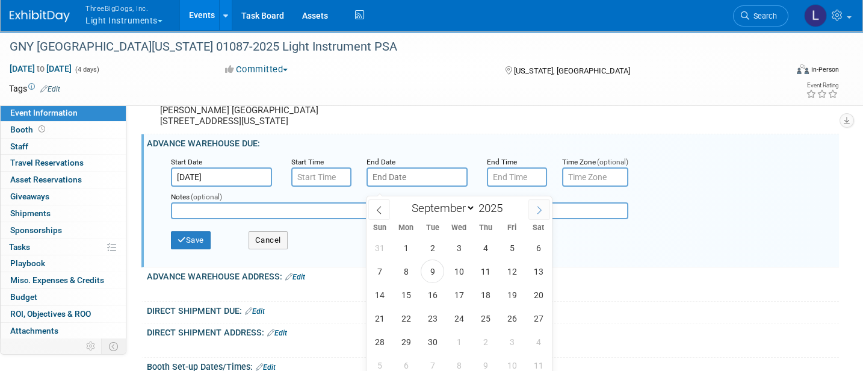
click at [536, 208] on icon at bounding box center [539, 210] width 8 height 8
select select "10"
click at [537, 247] on span "1" at bounding box center [537, 247] width 23 height 23
type input "[DATE]"
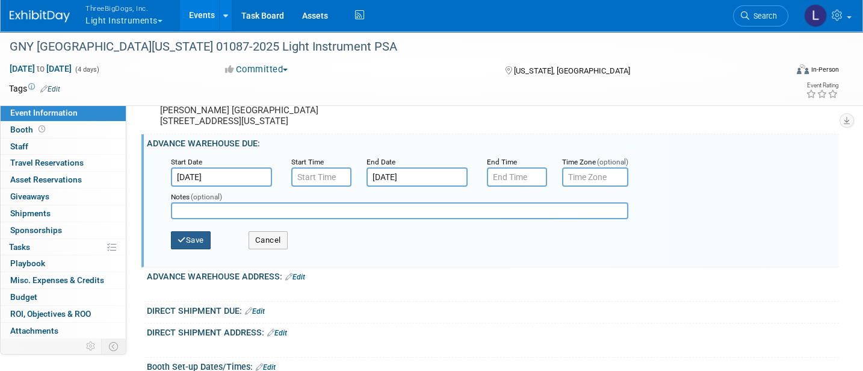
click at [191, 244] on button "Save" at bounding box center [191, 240] width 40 height 18
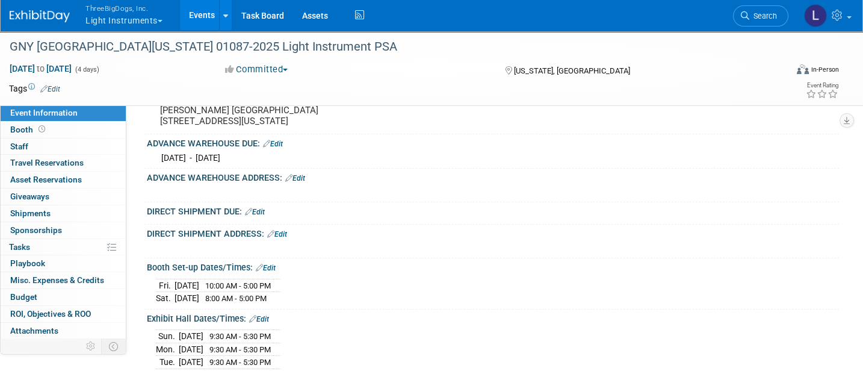
click at [303, 182] on link "Edit" at bounding box center [295, 178] width 20 height 8
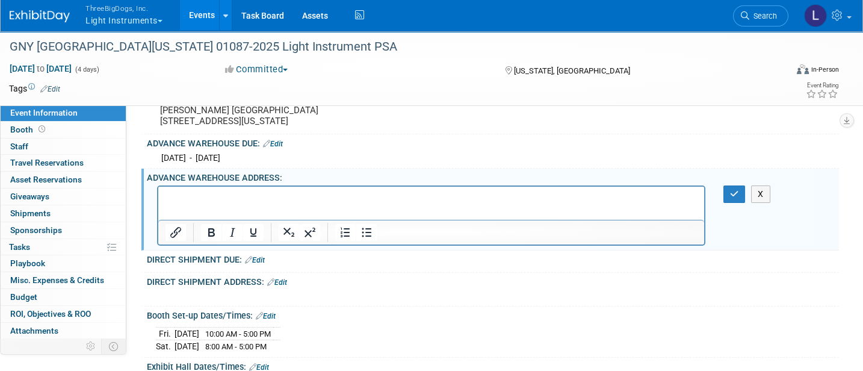
scroll to position [0, 0]
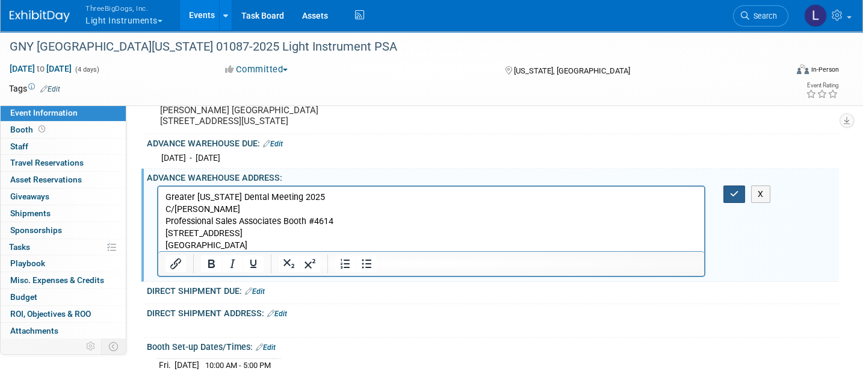
click at [733, 198] on icon "button" at bounding box center [734, 193] width 9 height 8
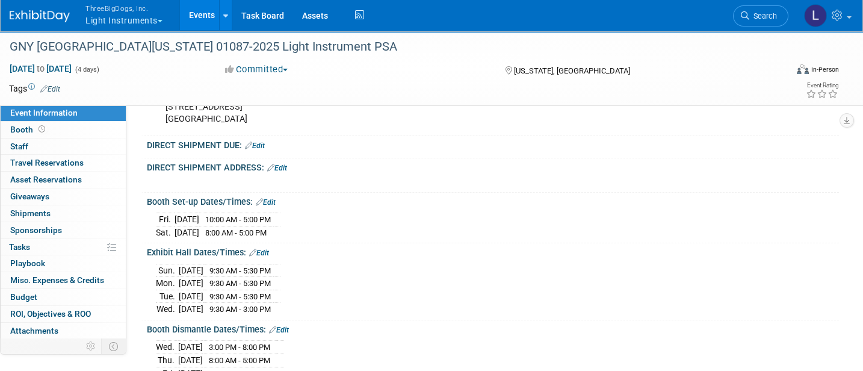
scroll to position [321, 0]
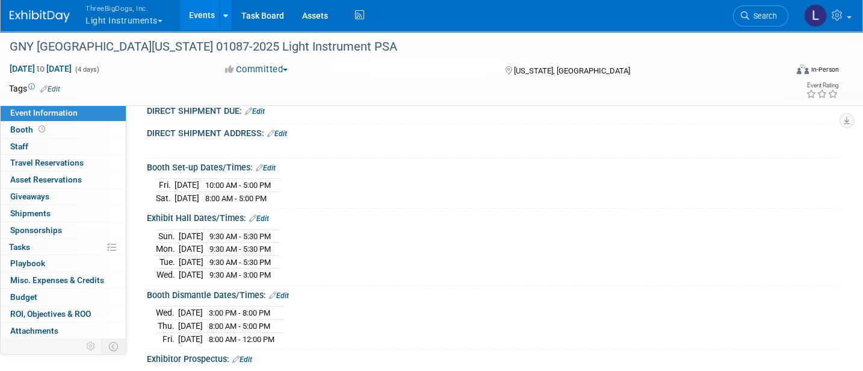
click at [260, 115] on link "Edit" at bounding box center [255, 111] width 20 height 8
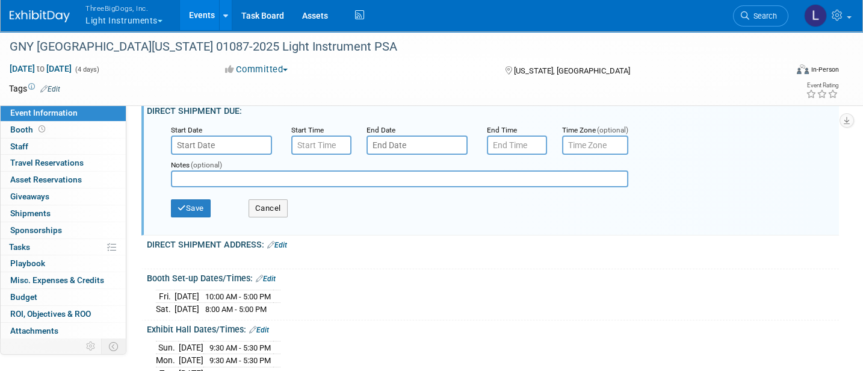
click at [209, 150] on input "text" at bounding box center [221, 144] width 101 height 19
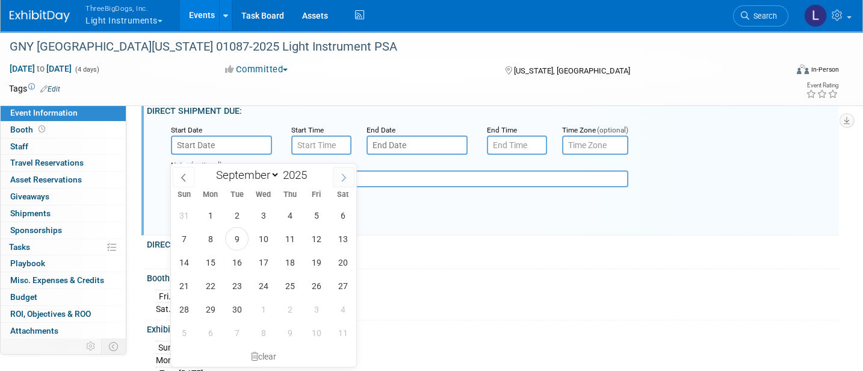
click at [342, 177] on icon at bounding box center [343, 177] width 8 height 8
select select "10"
click at [316, 307] on span "28" at bounding box center [315, 308] width 23 height 23
type input "[DATE]"
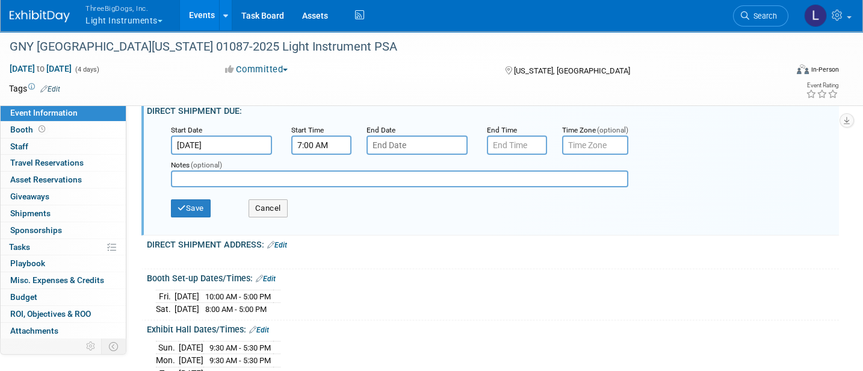
click at [319, 153] on input "7:00 AM" at bounding box center [321, 144] width 60 height 19
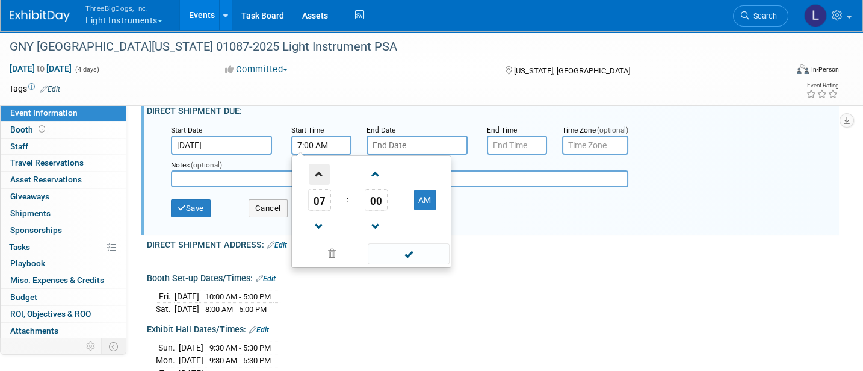
click at [319, 182] on span at bounding box center [319, 174] width 21 height 21
type input "8:00 AM"
click at [514, 146] on input "7:00 PM" at bounding box center [517, 144] width 60 height 19
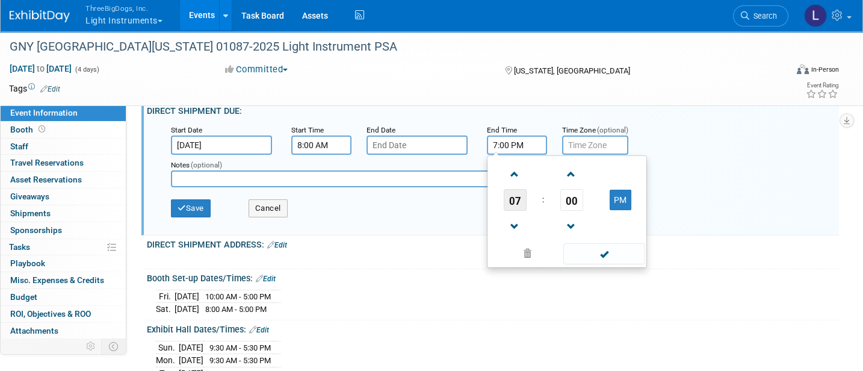
click at [512, 211] on span "07" at bounding box center [514, 200] width 23 height 22
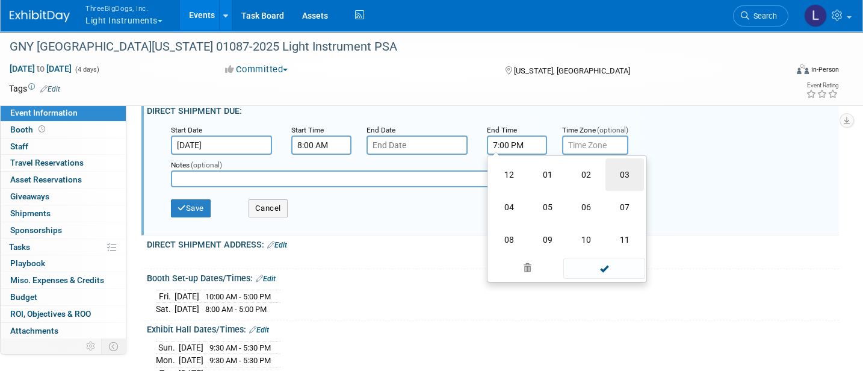
click at [619, 186] on td "03" at bounding box center [624, 174] width 38 height 32
type input "3:00 PM"
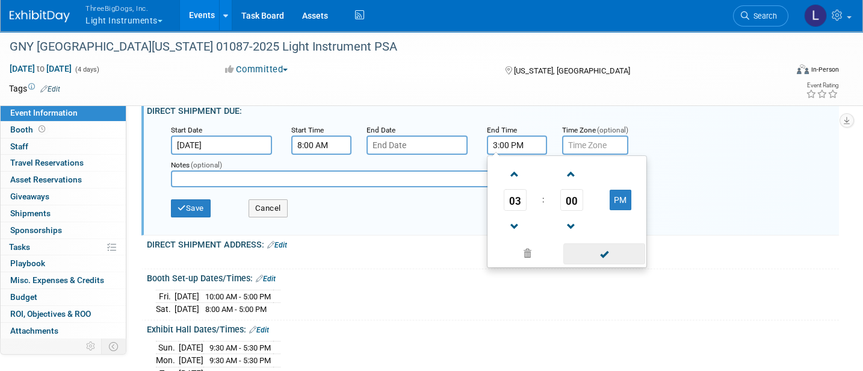
click at [596, 264] on span at bounding box center [603, 253] width 81 height 21
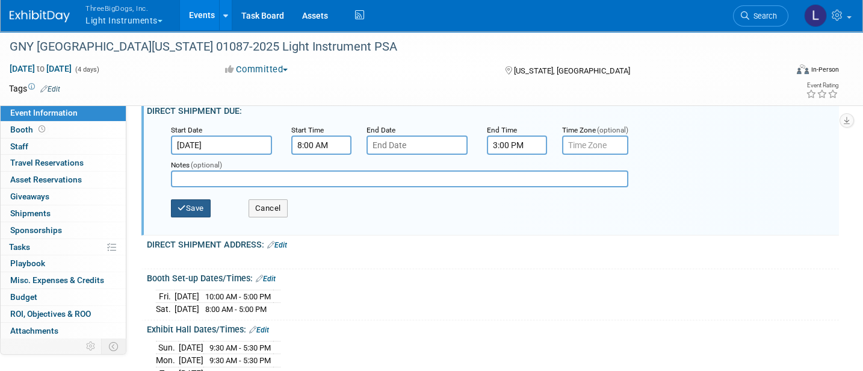
click at [192, 215] on button "Save" at bounding box center [191, 208] width 40 height 18
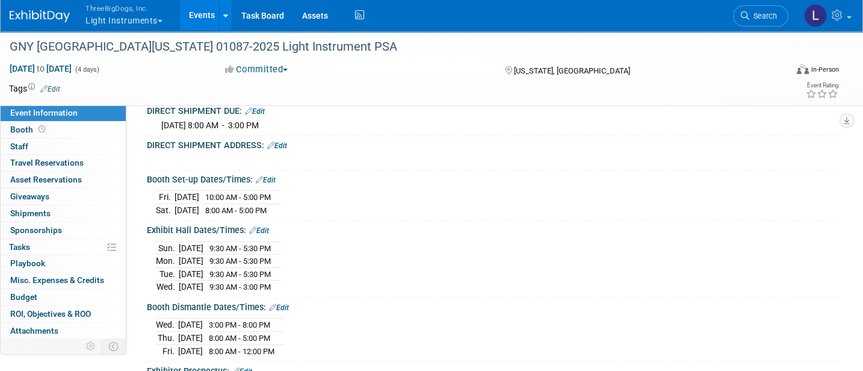
click at [280, 150] on link "Edit" at bounding box center [277, 145] width 20 height 8
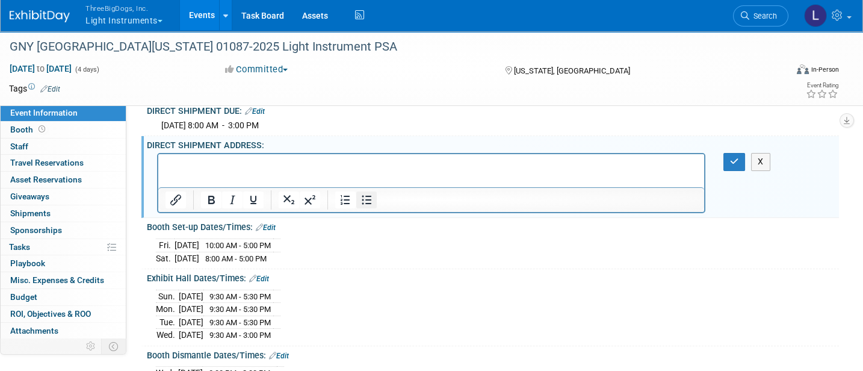
scroll to position [0, 0]
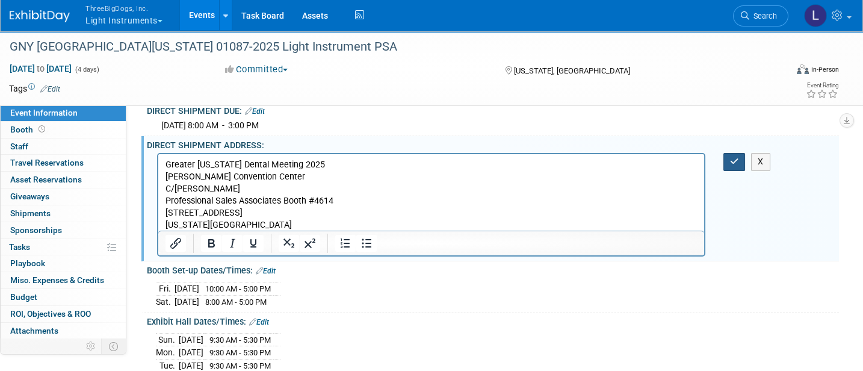
click at [730, 165] on icon "button" at bounding box center [734, 161] width 9 height 8
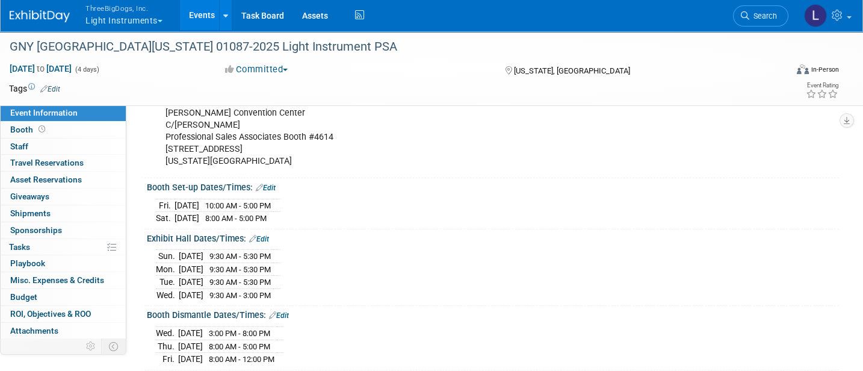
scroll to position [481, 0]
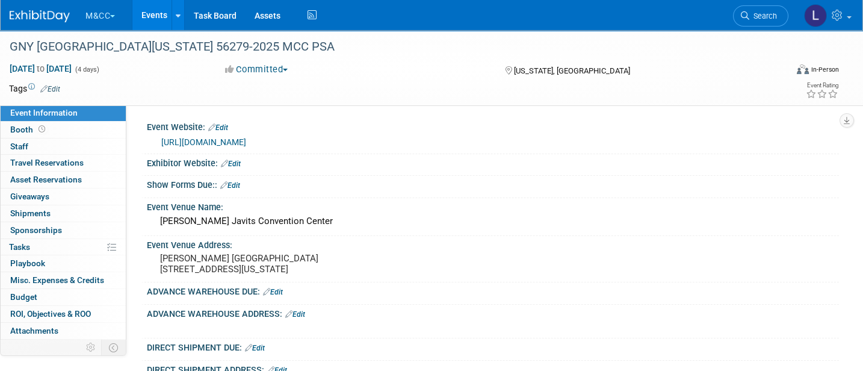
click at [236, 183] on link "Edit" at bounding box center [230, 185] width 20 height 8
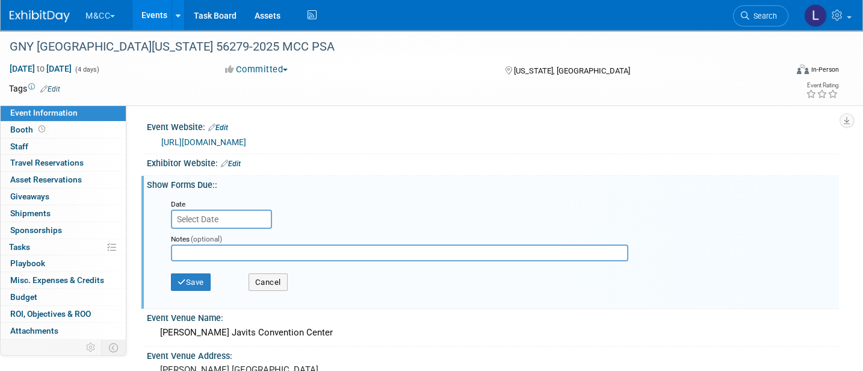
click at [227, 201] on div "Date" at bounding box center [222, 203] width 102 height 12
click at [221, 221] on input "text" at bounding box center [221, 218] width 101 height 19
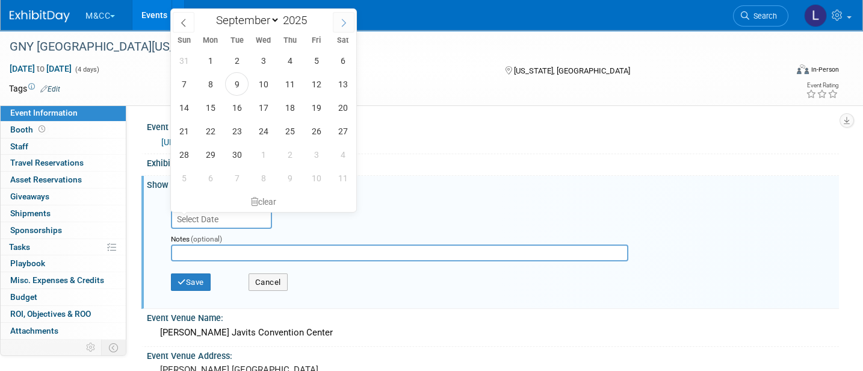
click at [342, 20] on icon at bounding box center [343, 23] width 8 height 8
select select "9"
click at [315, 155] on span "31" at bounding box center [315, 154] width 23 height 23
type input "[DATE]"
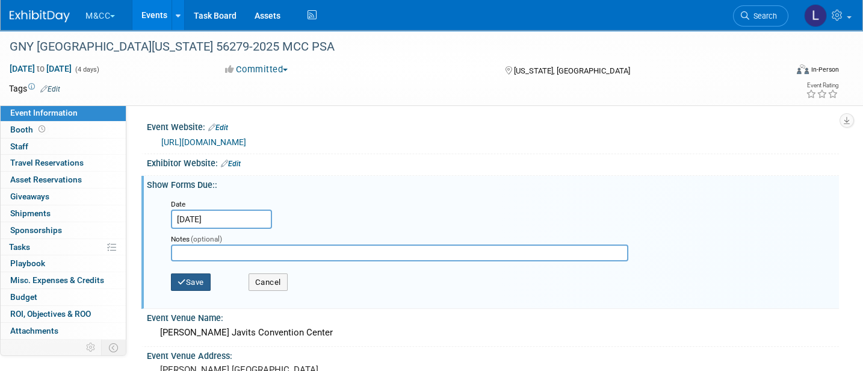
click at [194, 280] on button "Save" at bounding box center [191, 282] width 40 height 18
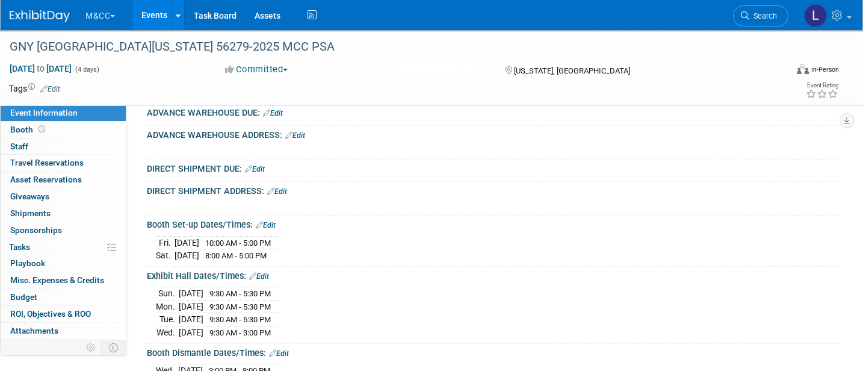
scroll to position [160, 0]
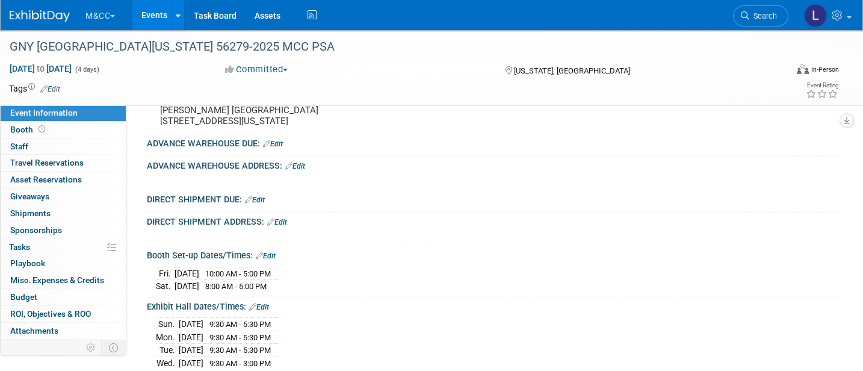
click at [281, 148] on link "Edit" at bounding box center [273, 144] width 20 height 8
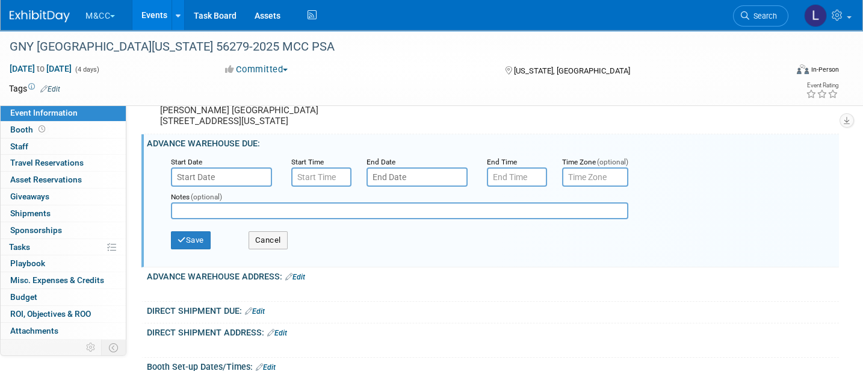
click at [203, 186] on input "text" at bounding box center [221, 176] width 101 height 19
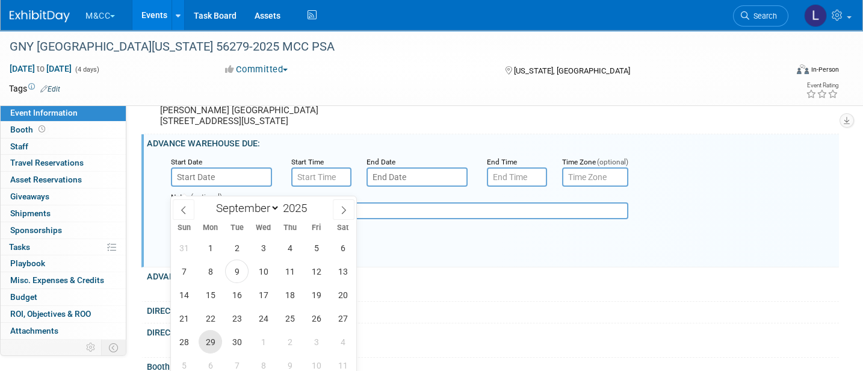
click at [209, 346] on span "29" at bounding box center [209, 341] width 23 height 23
type input "[DATE]"
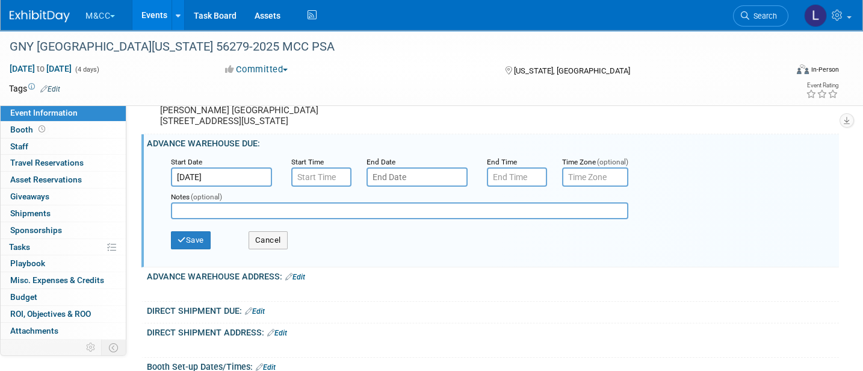
type input "7:00 PM"
click at [522, 186] on input "7:00 PM" at bounding box center [517, 176] width 60 height 19
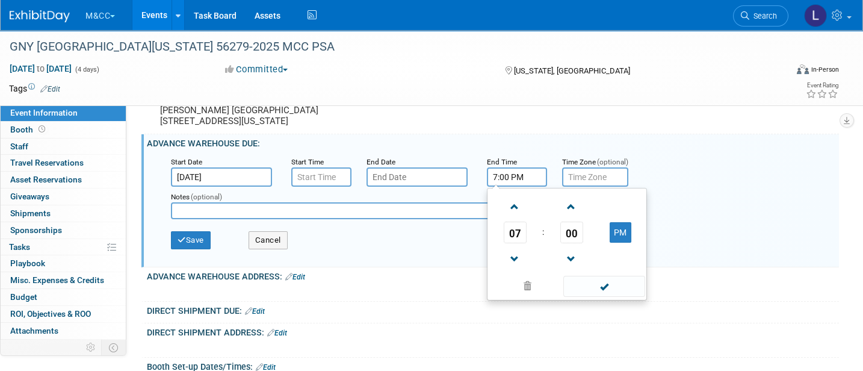
click at [442, 180] on input "text" at bounding box center [416, 176] width 101 height 19
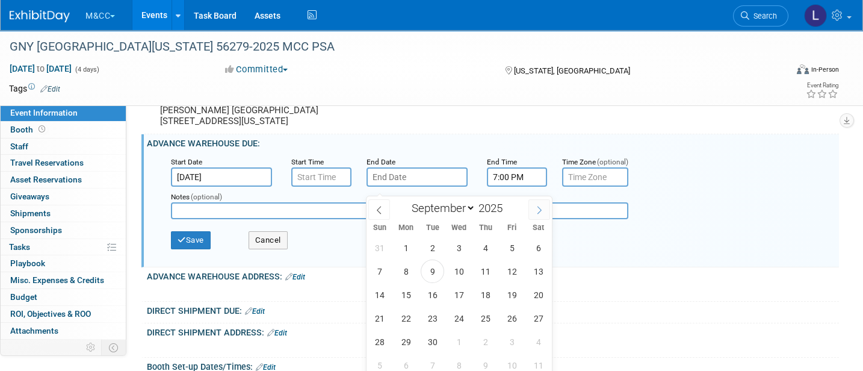
click at [546, 211] on span at bounding box center [539, 209] width 22 height 20
select select "10"
click at [535, 245] on span "1" at bounding box center [537, 247] width 23 height 23
type input "[DATE]"
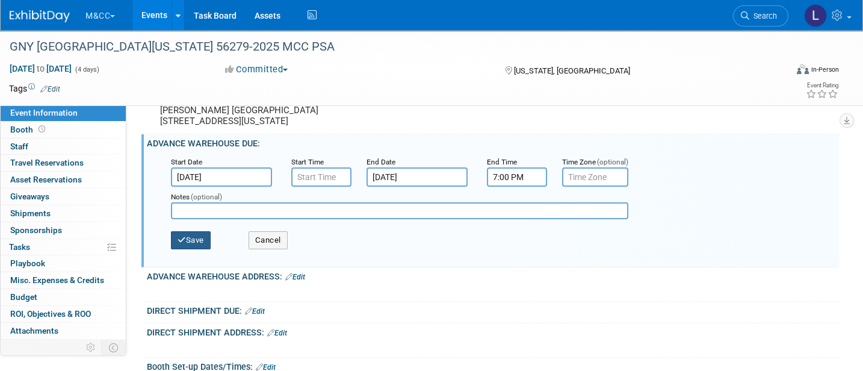
click at [185, 244] on icon "button" at bounding box center [181, 240] width 8 height 8
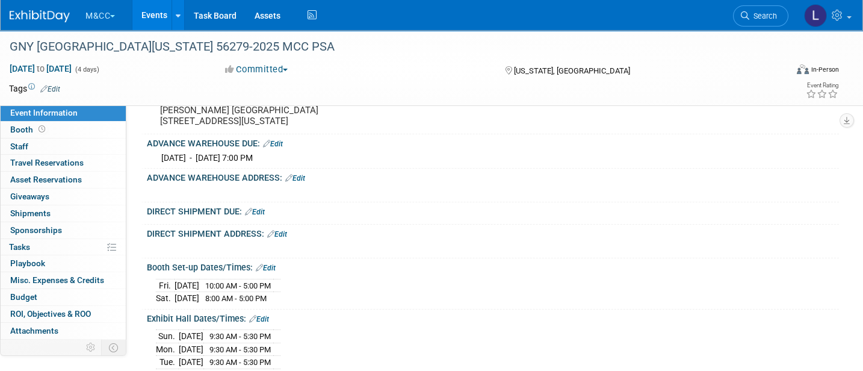
click at [300, 182] on link "Edit" at bounding box center [295, 178] width 20 height 8
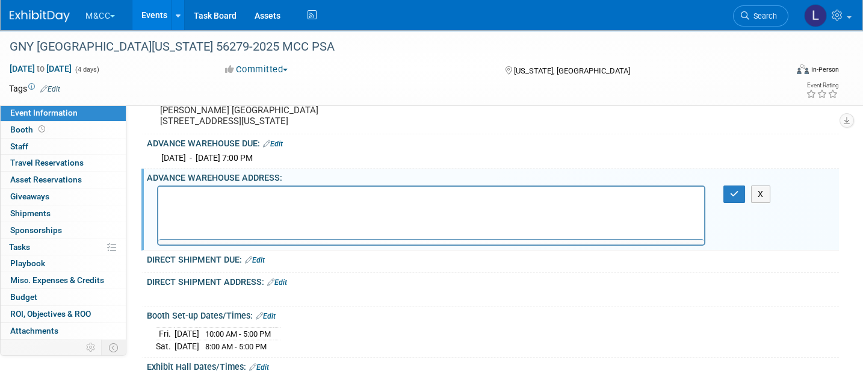
scroll to position [0, 0]
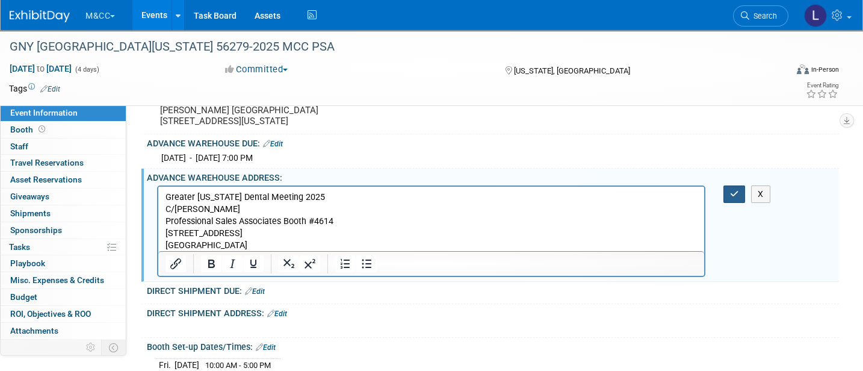
click at [731, 198] on icon "button" at bounding box center [734, 193] width 9 height 8
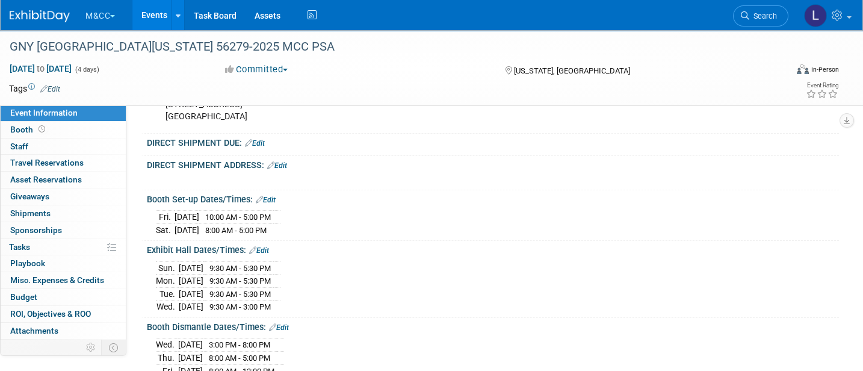
scroll to position [321, 0]
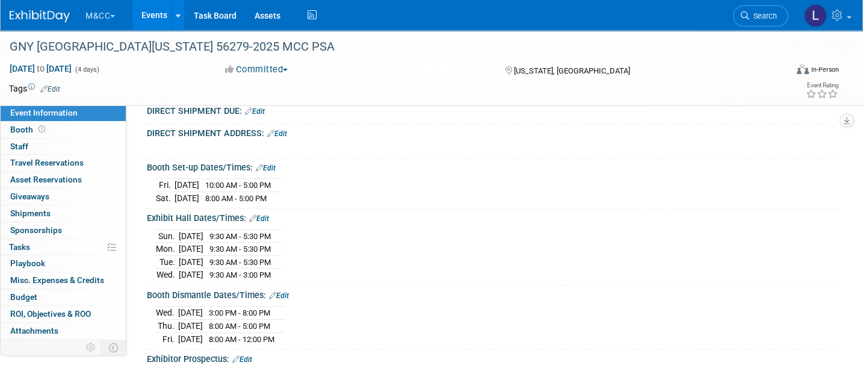
click at [257, 115] on link "Edit" at bounding box center [255, 111] width 20 height 8
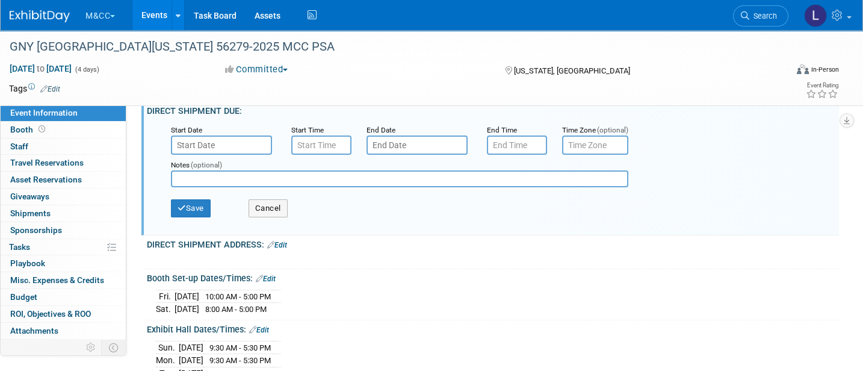
click at [198, 134] on small "Start Date" at bounding box center [186, 130] width 31 height 8
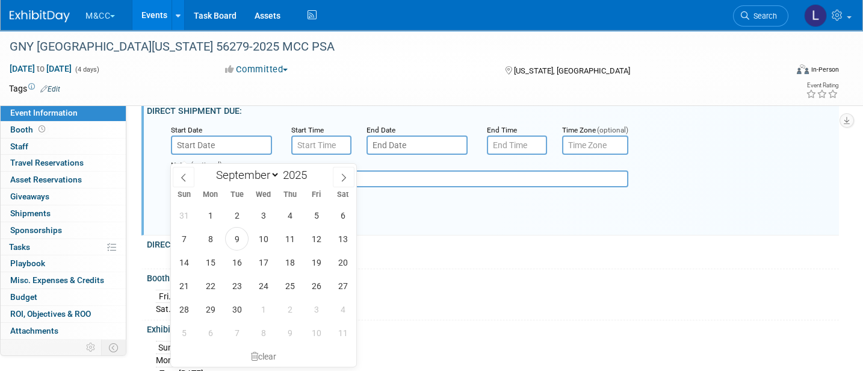
click at [198, 152] on input "text" at bounding box center [221, 144] width 101 height 19
click at [343, 170] on span at bounding box center [344, 177] width 22 height 20
select select "10"
click at [315, 310] on span "28" at bounding box center [315, 308] width 23 height 23
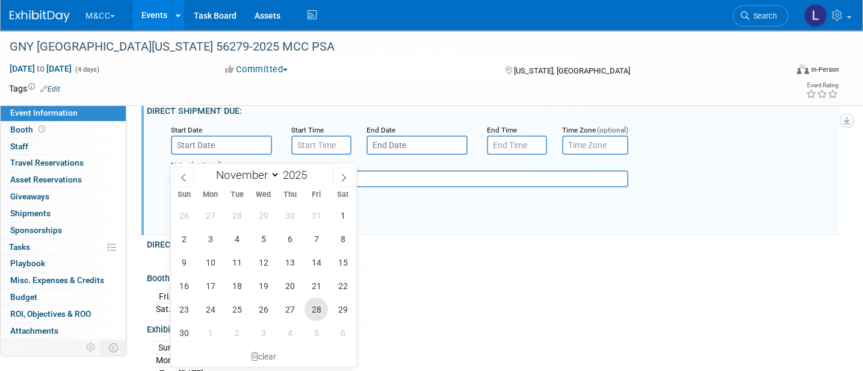
type input "[DATE]"
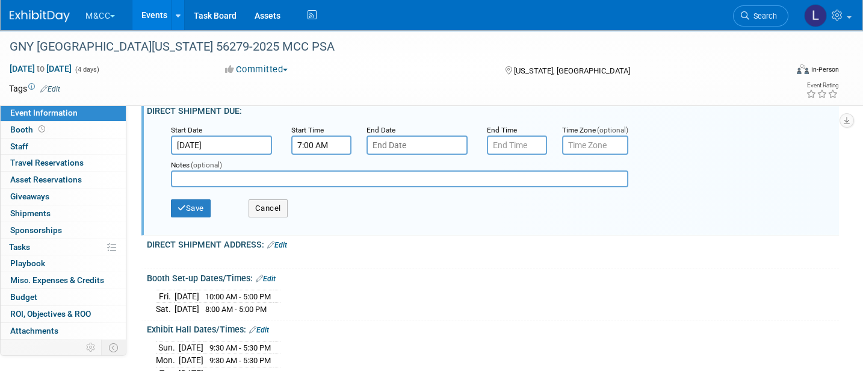
click at [325, 155] on input "7:00 AM" at bounding box center [321, 144] width 60 height 19
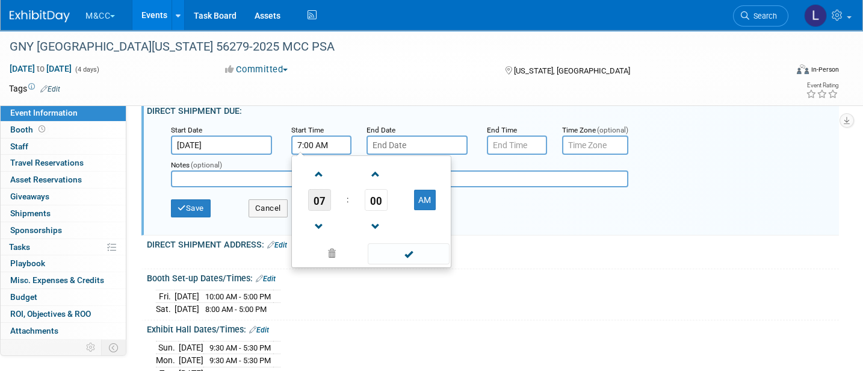
click at [319, 203] on span "07" at bounding box center [319, 200] width 23 height 22
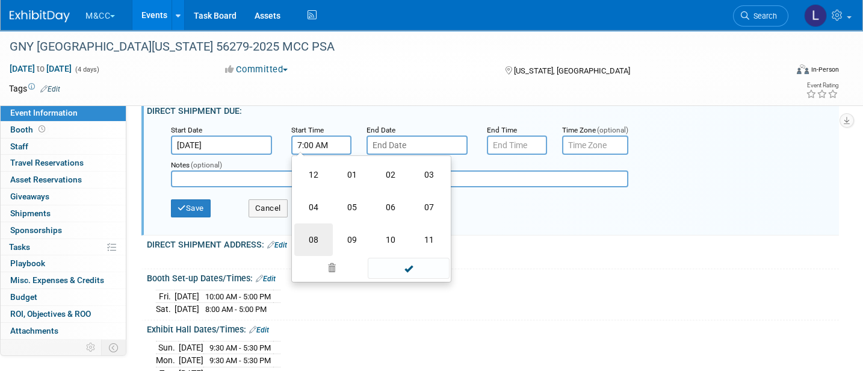
click at [310, 237] on td "08" at bounding box center [313, 239] width 38 height 32
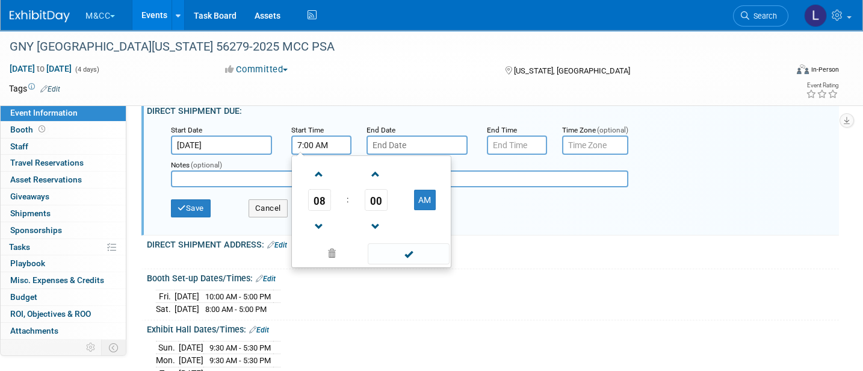
type input "8:00 AM"
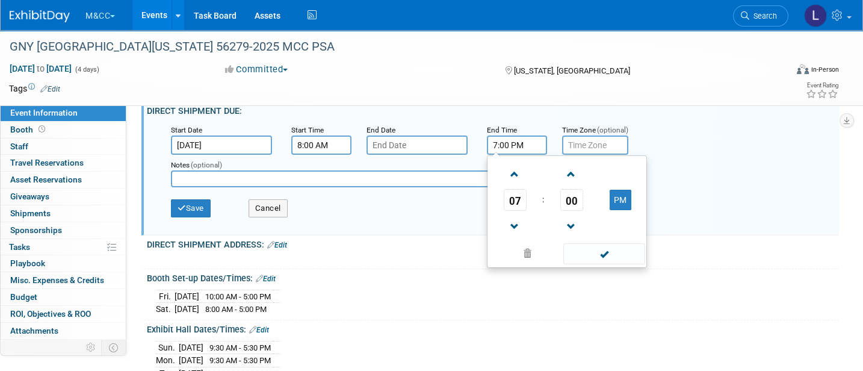
click at [506, 150] on input "7:00 PM" at bounding box center [517, 144] width 60 height 19
click at [509, 211] on span "07" at bounding box center [514, 200] width 23 height 22
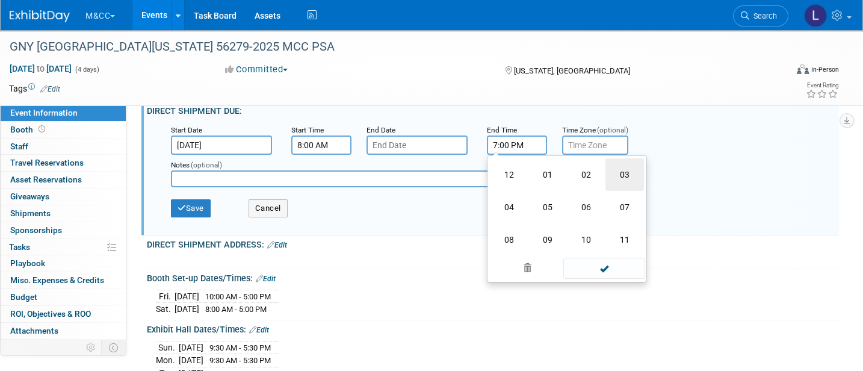
click at [632, 185] on td "03" at bounding box center [624, 174] width 38 height 32
type input "3:00 PM"
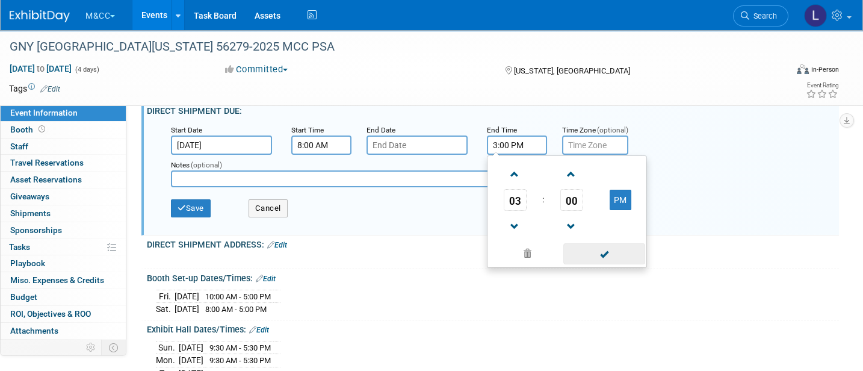
click at [593, 262] on span at bounding box center [603, 253] width 81 height 21
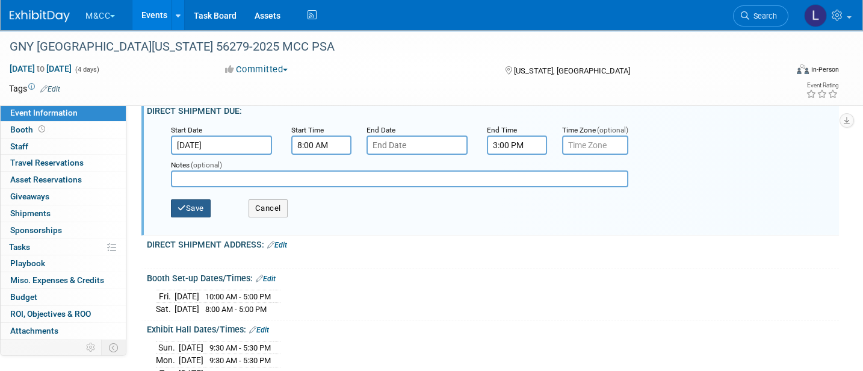
click at [188, 215] on button "Save" at bounding box center [191, 208] width 40 height 18
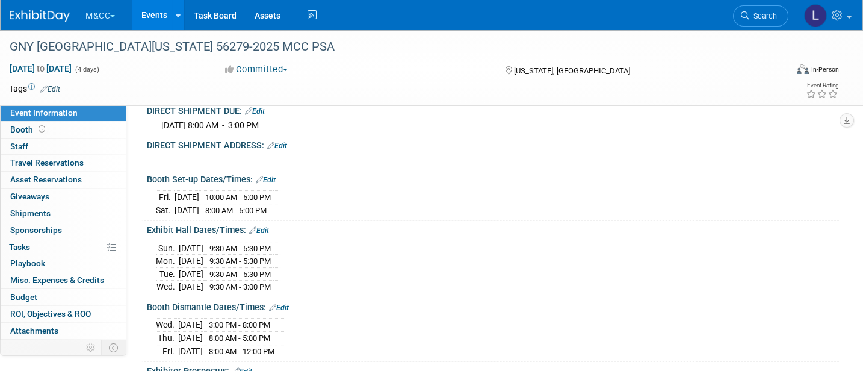
click at [282, 149] on link "Edit" at bounding box center [277, 145] width 20 height 8
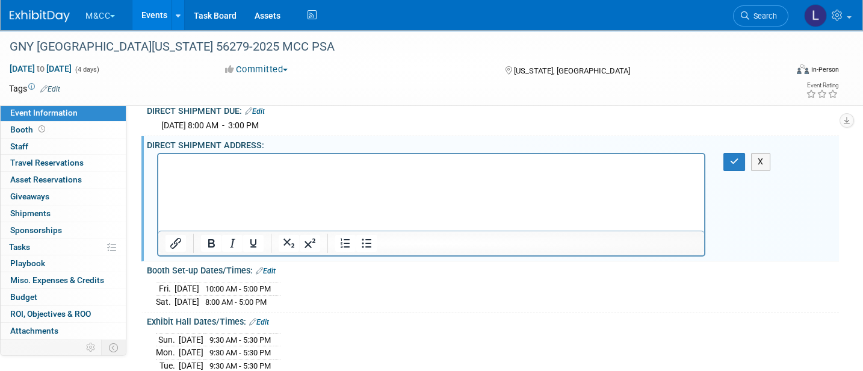
scroll to position [0, 0]
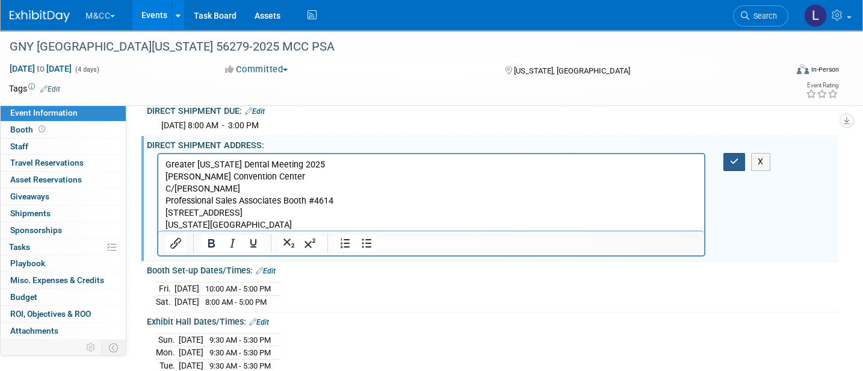
drag, startPoint x: 727, startPoint y: 165, endPoint x: 724, endPoint y: 143, distance: 23.1
click at [727, 166] on button "button" at bounding box center [734, 161] width 22 height 17
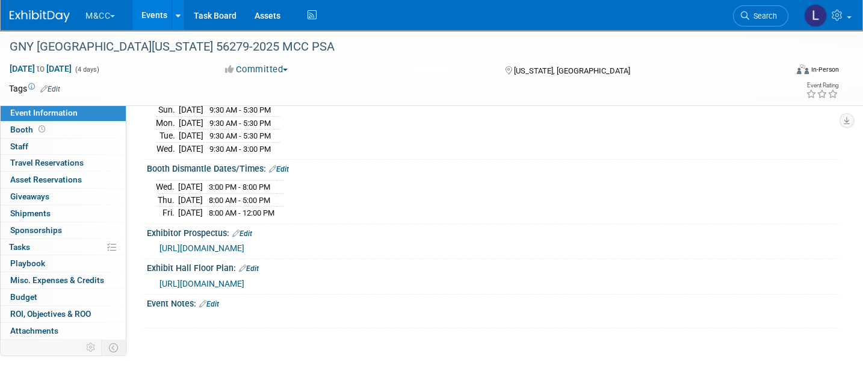
scroll to position [561, 0]
